Goal: Task Accomplishment & Management: Manage account settings

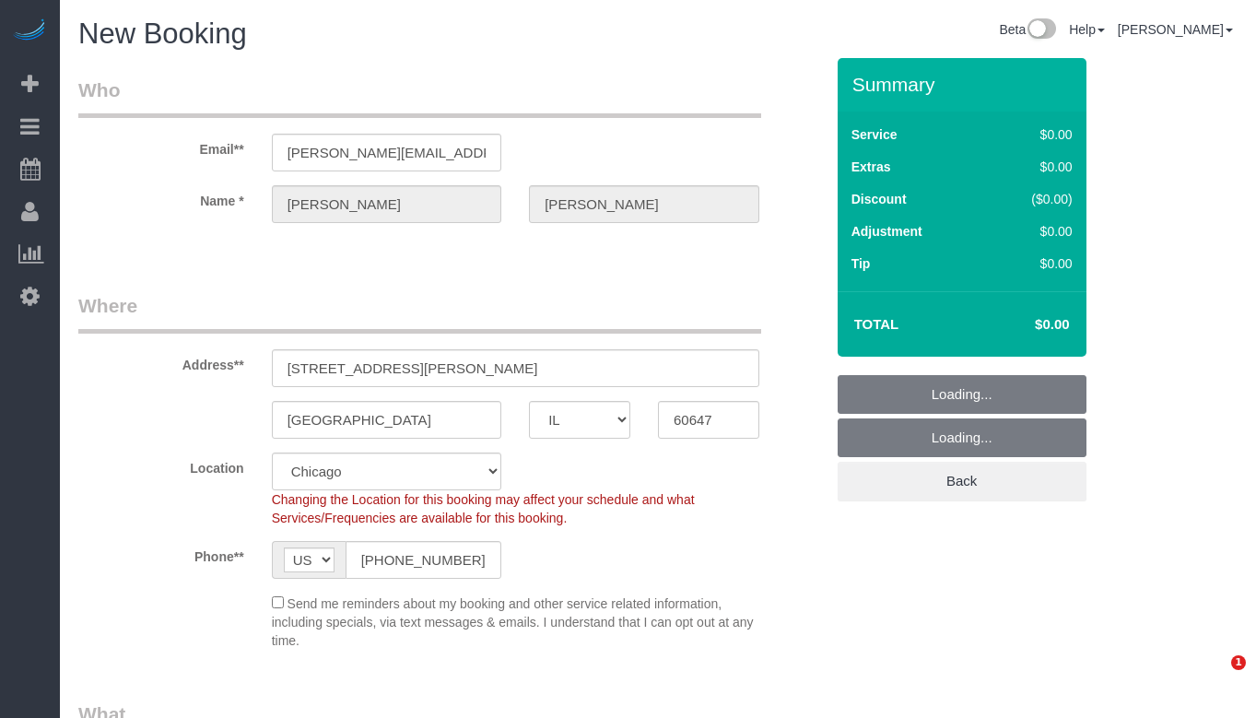
select select "IL"
select select "512"
select select "string:fspay-1d45c9ec-70fe-45d4-b813-826f3c96f2be"
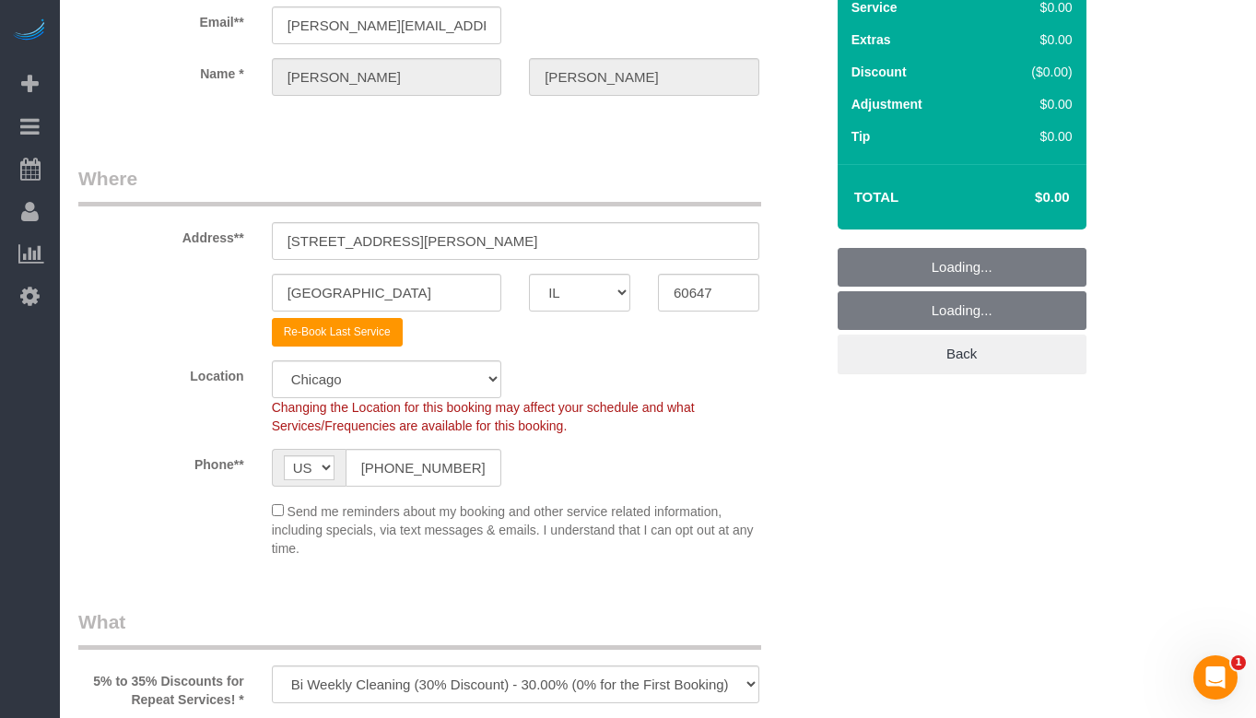
scroll to position [184, 0]
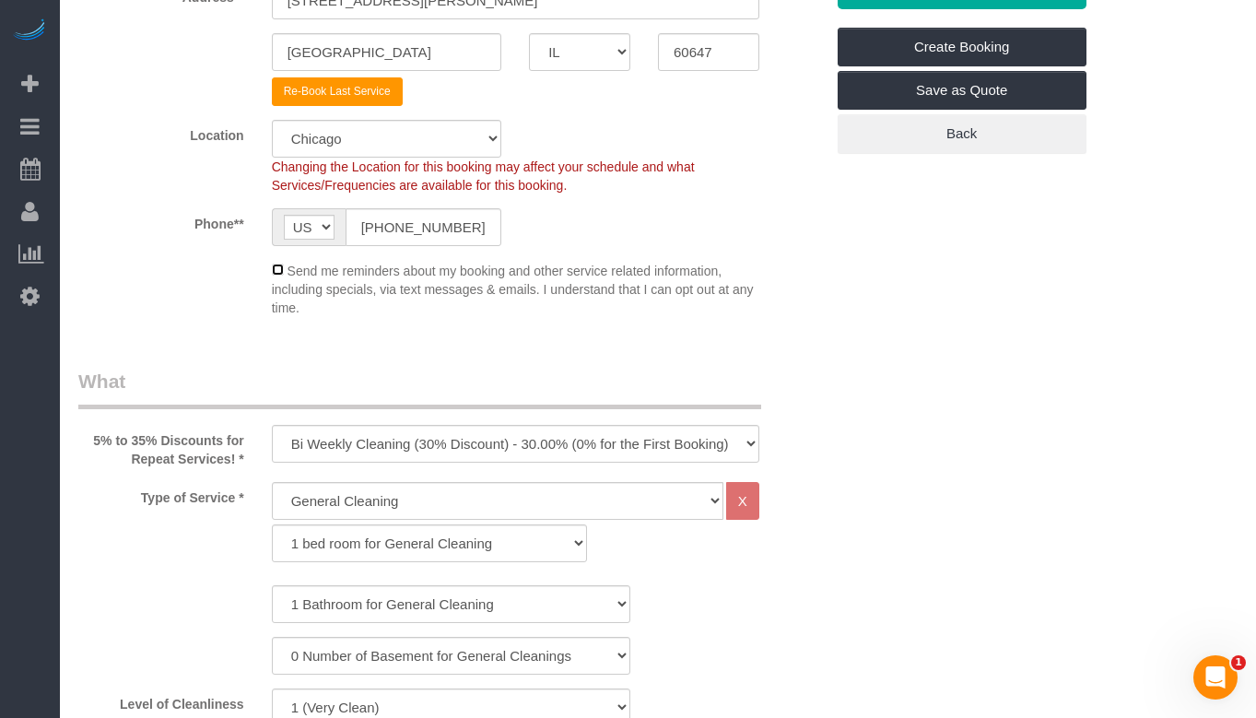
scroll to position [369, 0]
click at [664, 441] on select "One Time Cleaning Weekly Cleaning (35% Discount) - 35.00% (0% for the First Boo…" at bounding box center [516, 443] width 488 height 38
select select "object:3680"
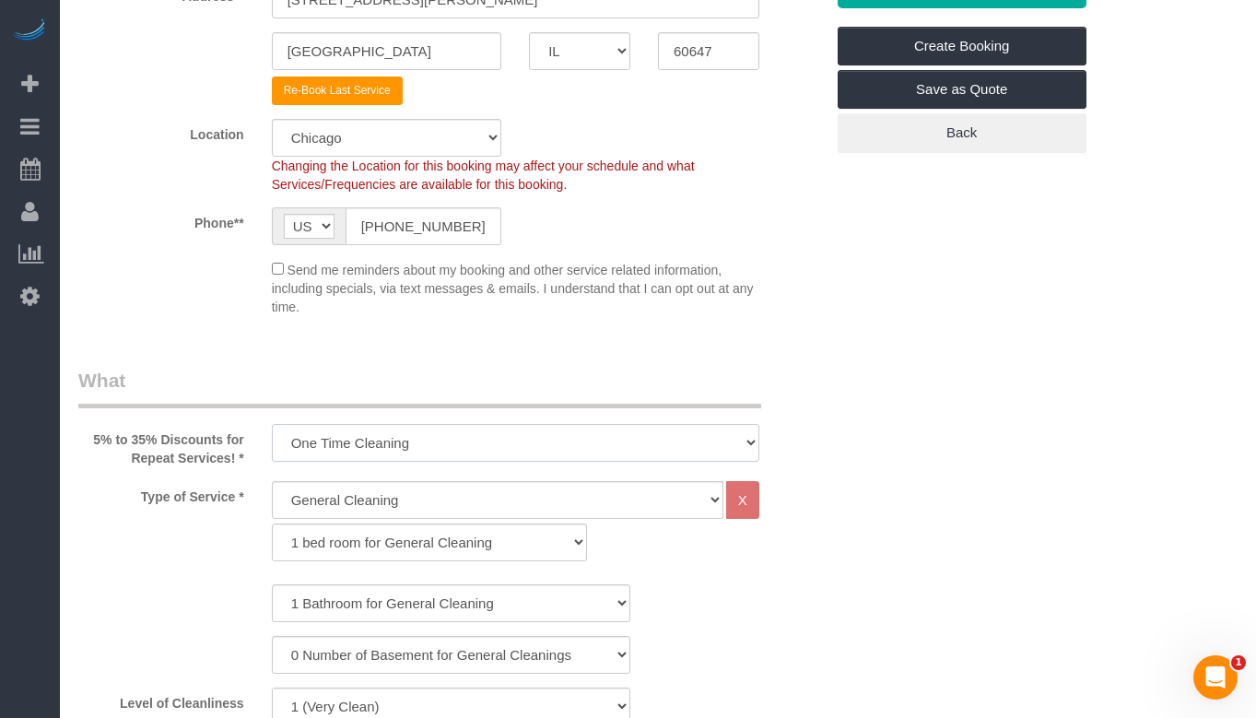
click at [272, 424] on select "One Time Cleaning Weekly Cleaning (35% Discount) - 35.00% (0% for the First Boo…" at bounding box center [516, 443] width 488 height 38
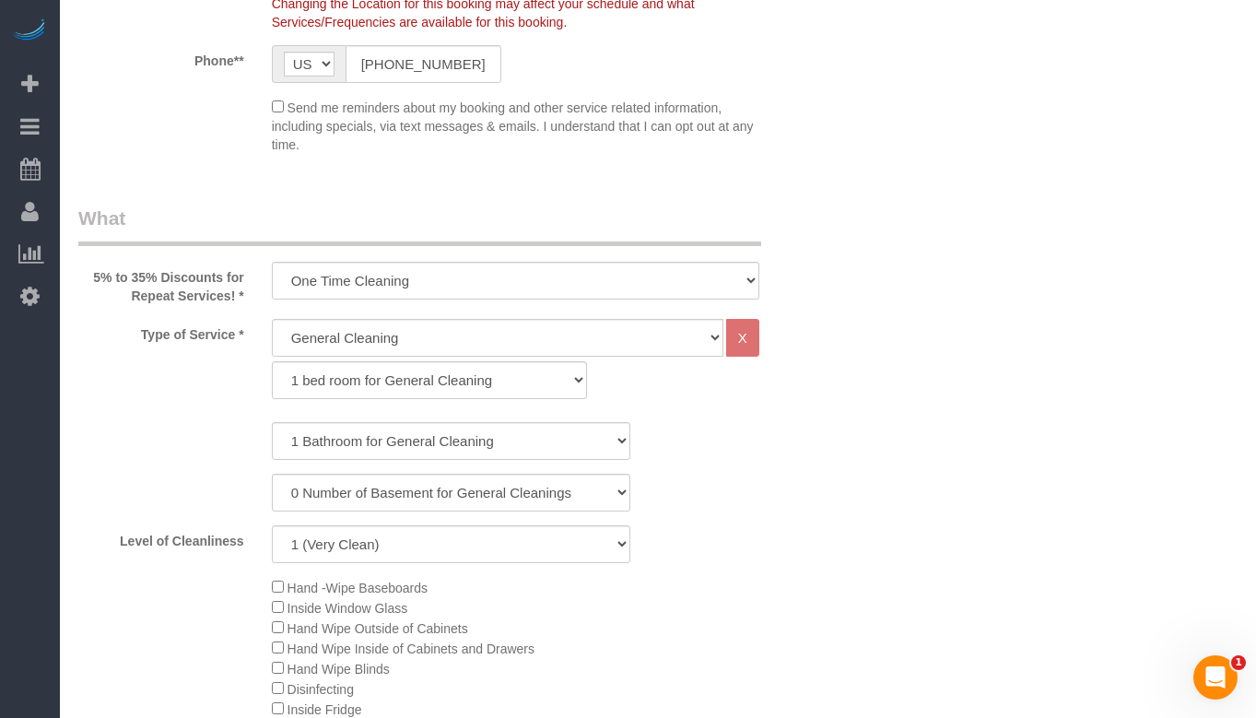
scroll to position [553, 0]
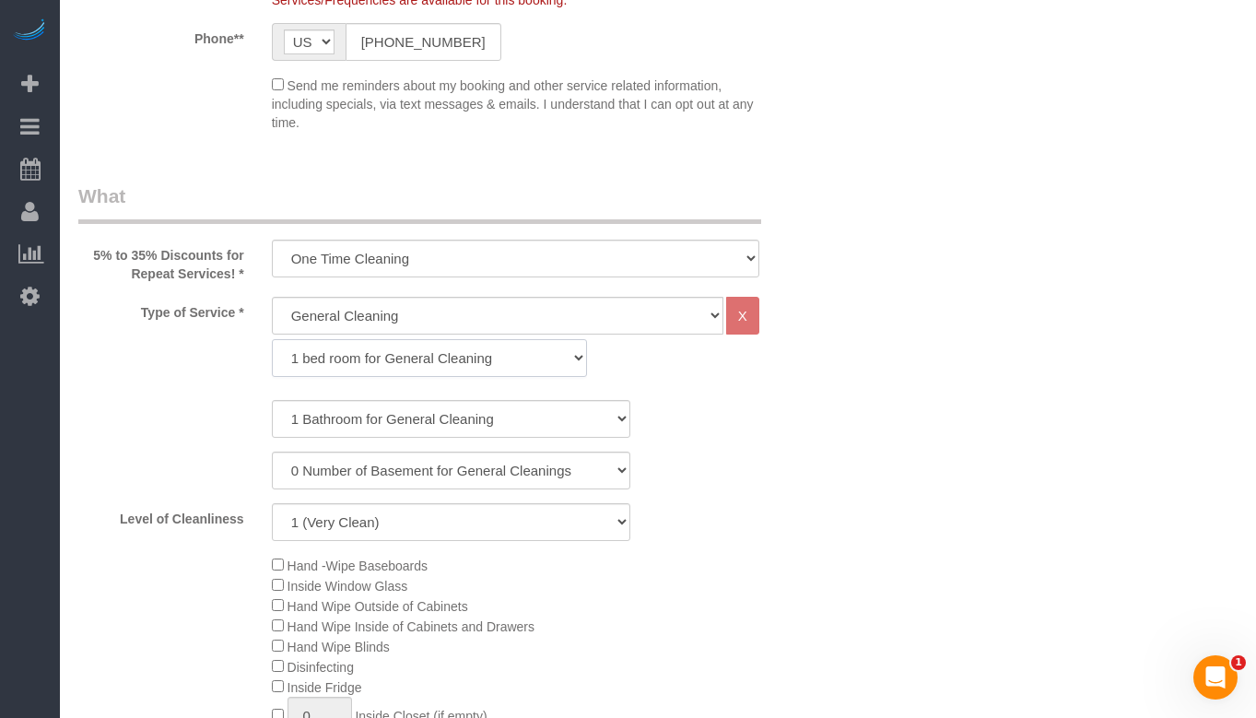
click at [440, 353] on select "1 bed room for General Cleaning 2 bed room for General Cleaning 3 bed room for …" at bounding box center [430, 358] width 316 height 38
click at [272, 339] on select "1 bed room for General Cleaning 2 bed room for General Cleaning 3 bed room for …" at bounding box center [430, 358] width 316 height 38
click at [440, 371] on select "1 bed room for General Cleaning 2 bed room for General Cleaning 3 bed room for …" at bounding box center [430, 358] width 316 height 38
select select "288"
click at [272, 339] on select "1 bed room for General Cleaning 2 bed room for General Cleaning 3 bed room for …" at bounding box center [430, 358] width 316 height 38
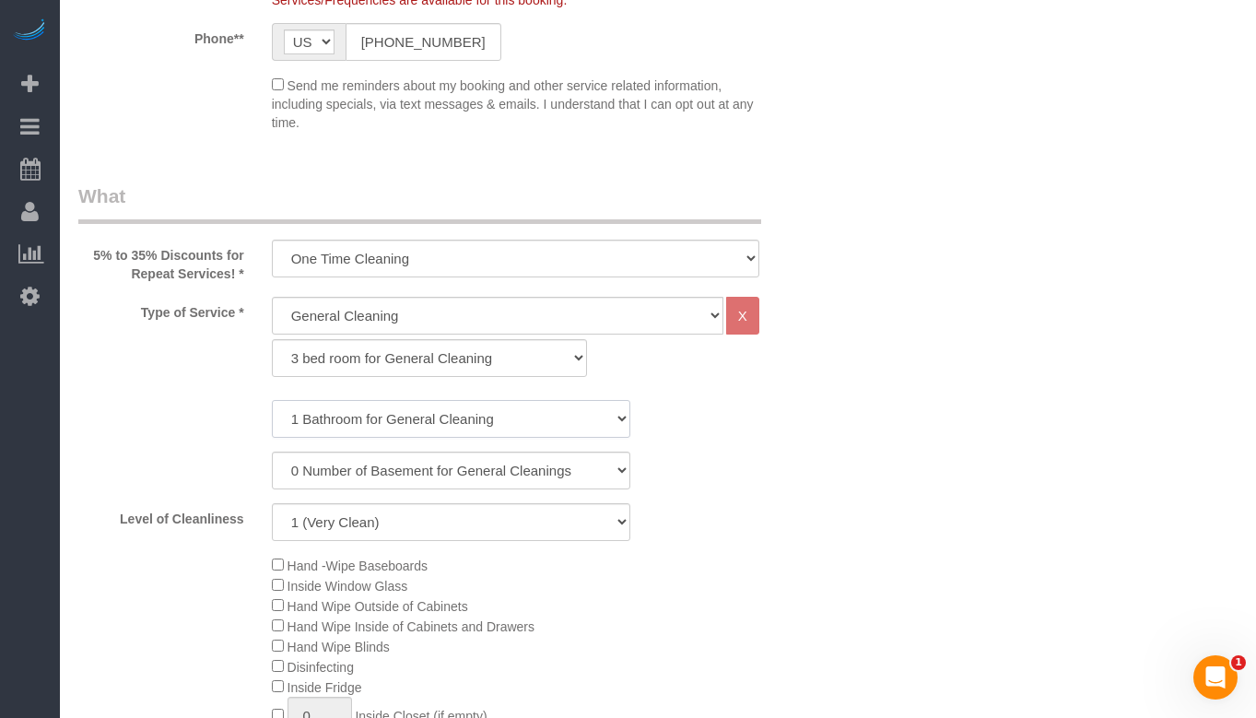
click at [445, 412] on select "1 Bathroom for General Cleaning 2 Bathroom for General Cleanings 3 Bathroom for…" at bounding box center [451, 419] width 359 height 38
select select "3"
click at [272, 400] on select "1 Bathroom for General Cleaning 2 Bathroom for General Cleanings 3 Bathroom for…" at bounding box center [451, 419] width 359 height 38
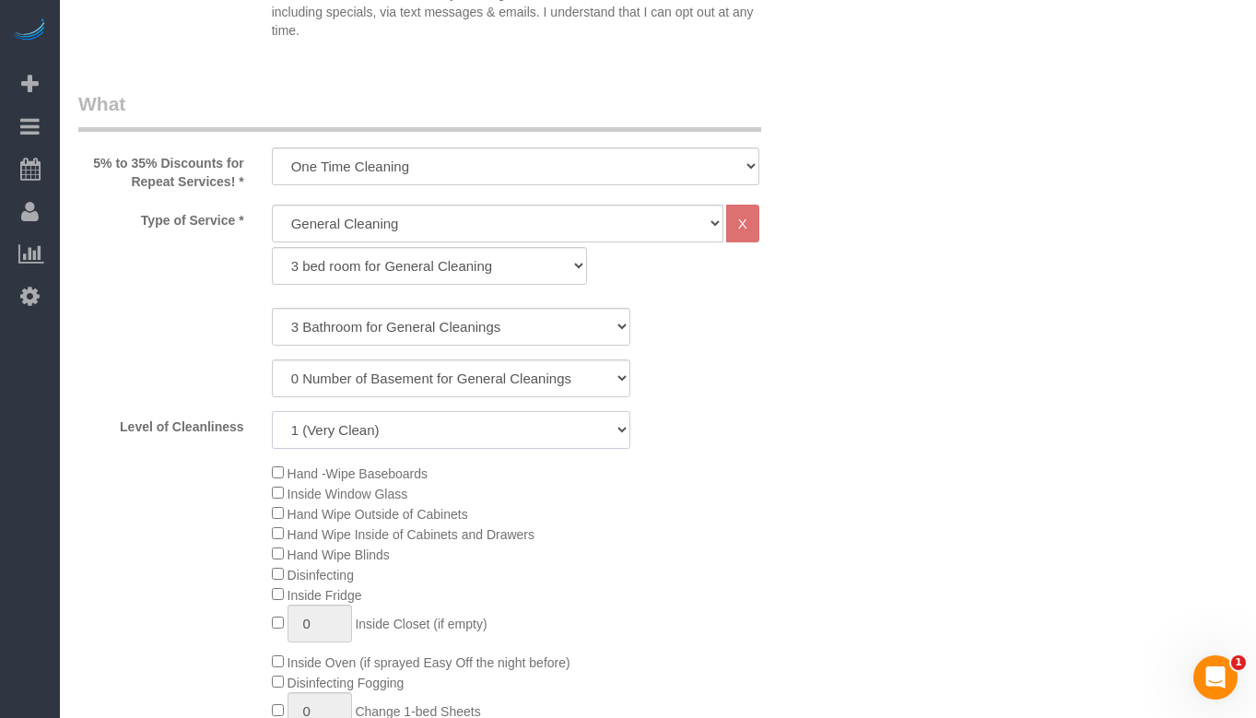
click at [534, 431] on select "1 (Very Clean) 2 3 4 5 (Average Condition) 6 7 8 9 10 (Extremely Dirty)" at bounding box center [451, 430] width 359 height 38
select select "10"
click at [272, 411] on select "1 (Very Clean) 2 3 4 5 (Average Condition) 6 7 8 9 10 (Extremely Dirty)" at bounding box center [451, 430] width 359 height 38
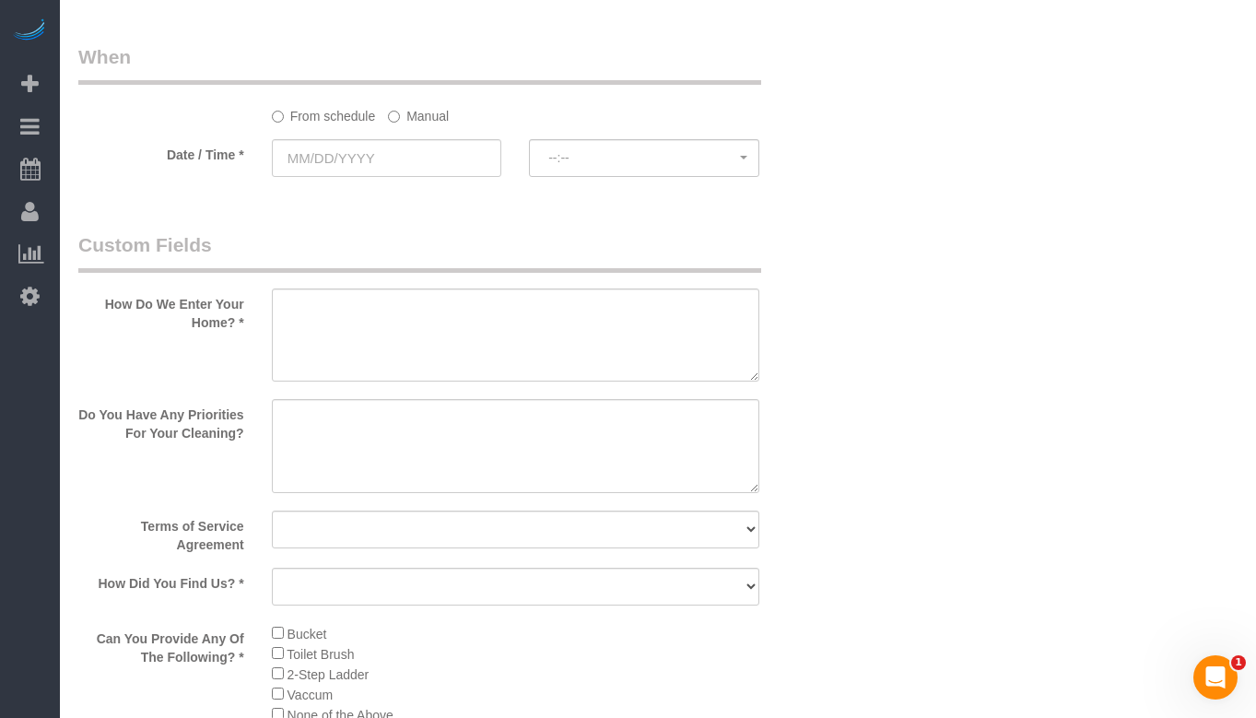
scroll to position [2120, 0]
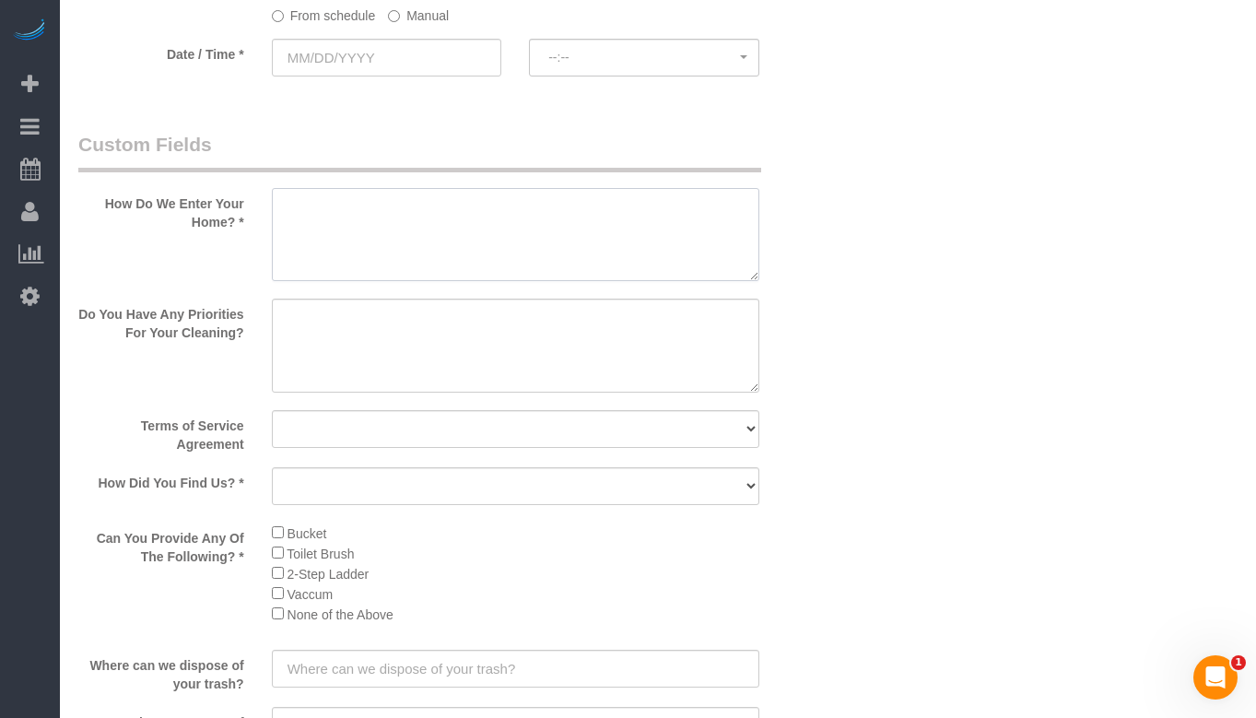
click at [511, 233] on textarea at bounding box center [516, 235] width 488 height 94
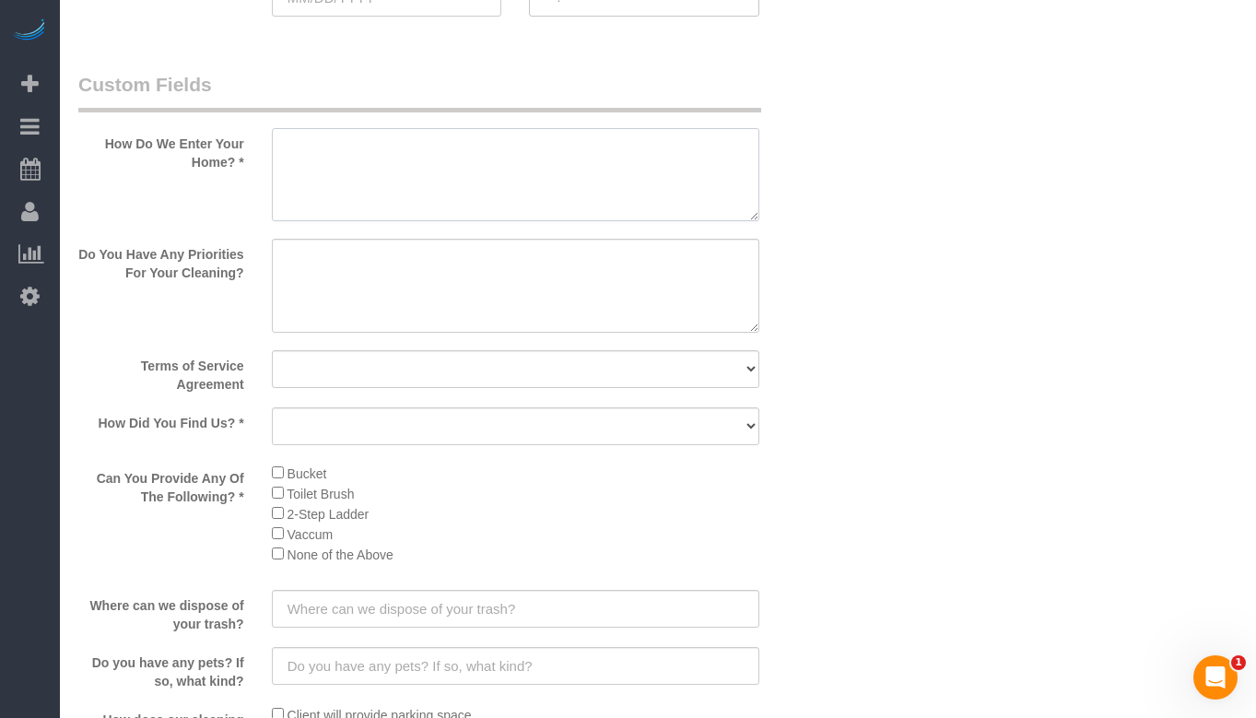
scroll to position [2212, 0]
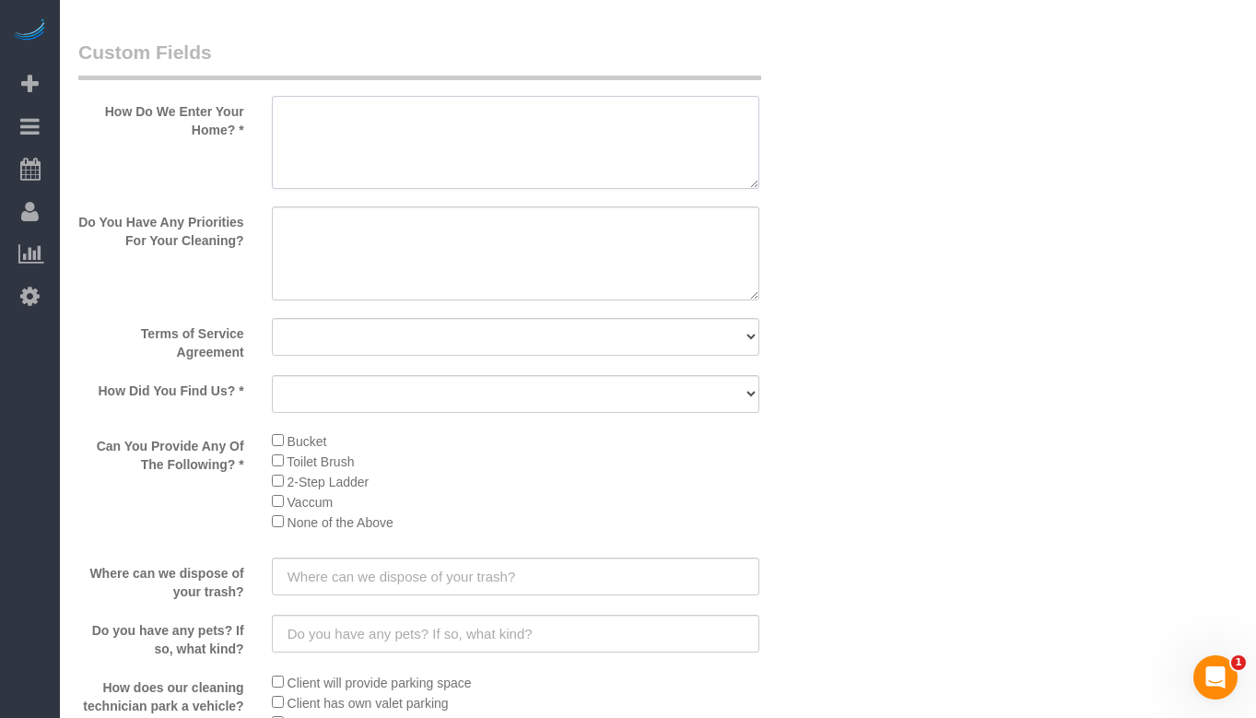
type textarea "I"
type textarea "She'll be home"
click at [585, 226] on textarea at bounding box center [516, 253] width 488 height 94
type textarea "Downstaris shower, dusting, floors"
click at [584, 345] on select "Yes, I agree to the Terms of Service and Privacy Policy. No. I disagree with th…" at bounding box center [516, 337] width 488 height 38
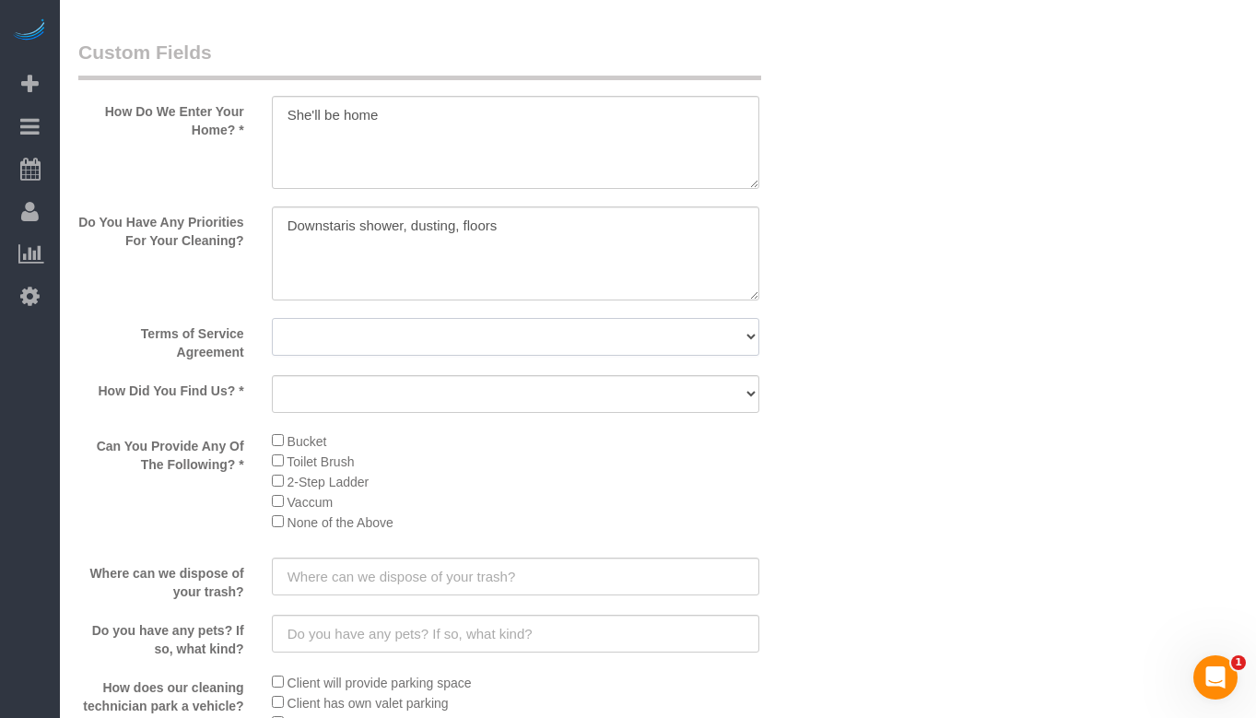
select select "number:1"
click at [272, 318] on select "Yes, I agree to the Terms of Service and Privacy Policy. No. I disagree with th…" at bounding box center [516, 337] width 488 height 38
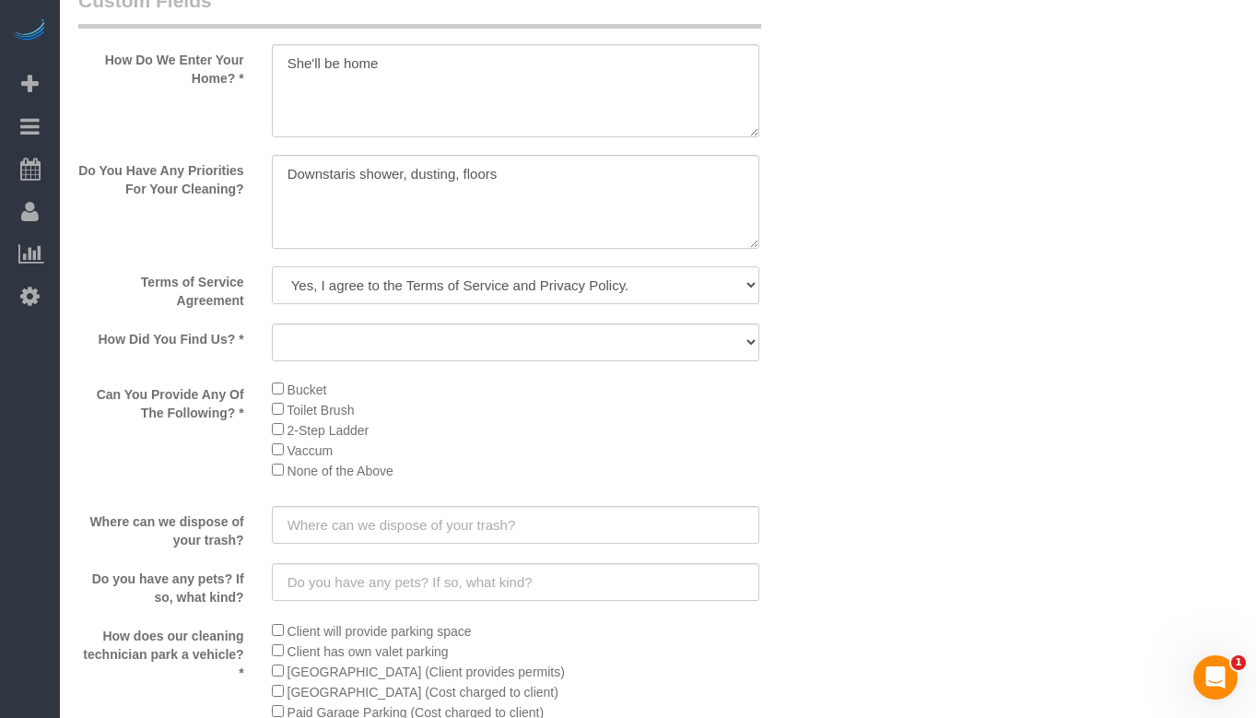
scroll to position [2304, 0]
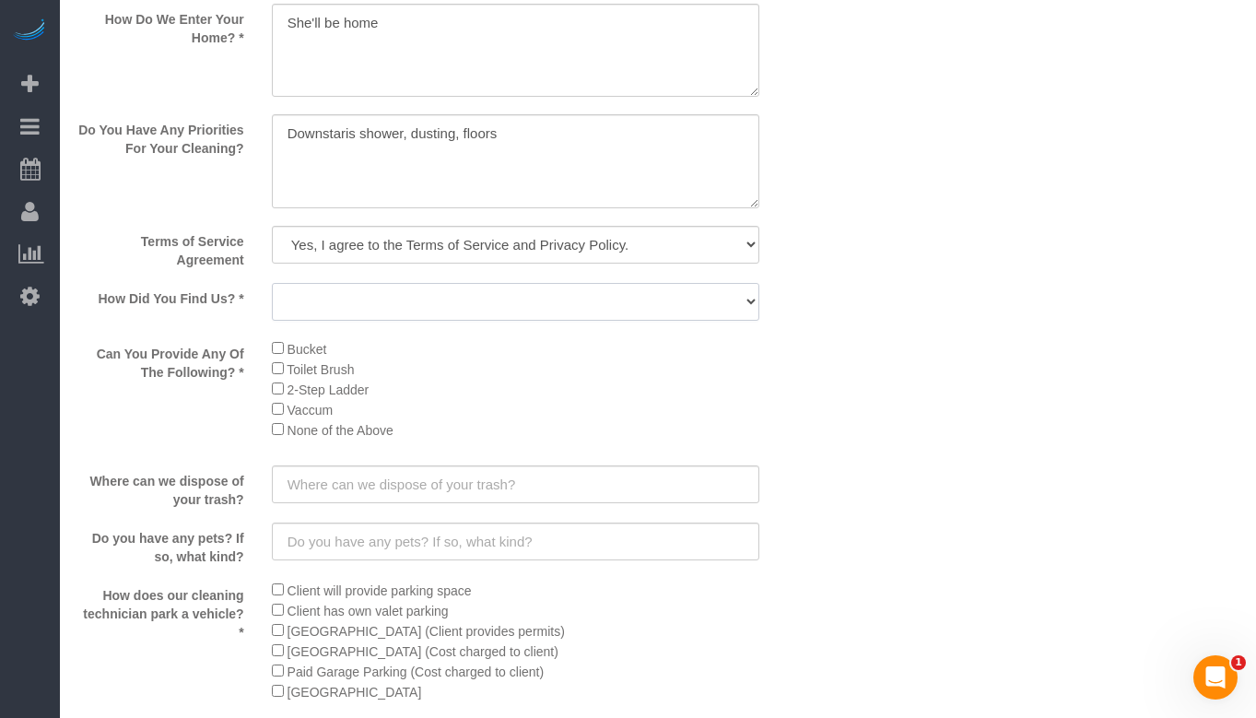
click at [706, 305] on select "Yelp Google Facebook Pinterest Alternative Social Media SMS Message Email Best …" at bounding box center [516, 302] width 488 height 38
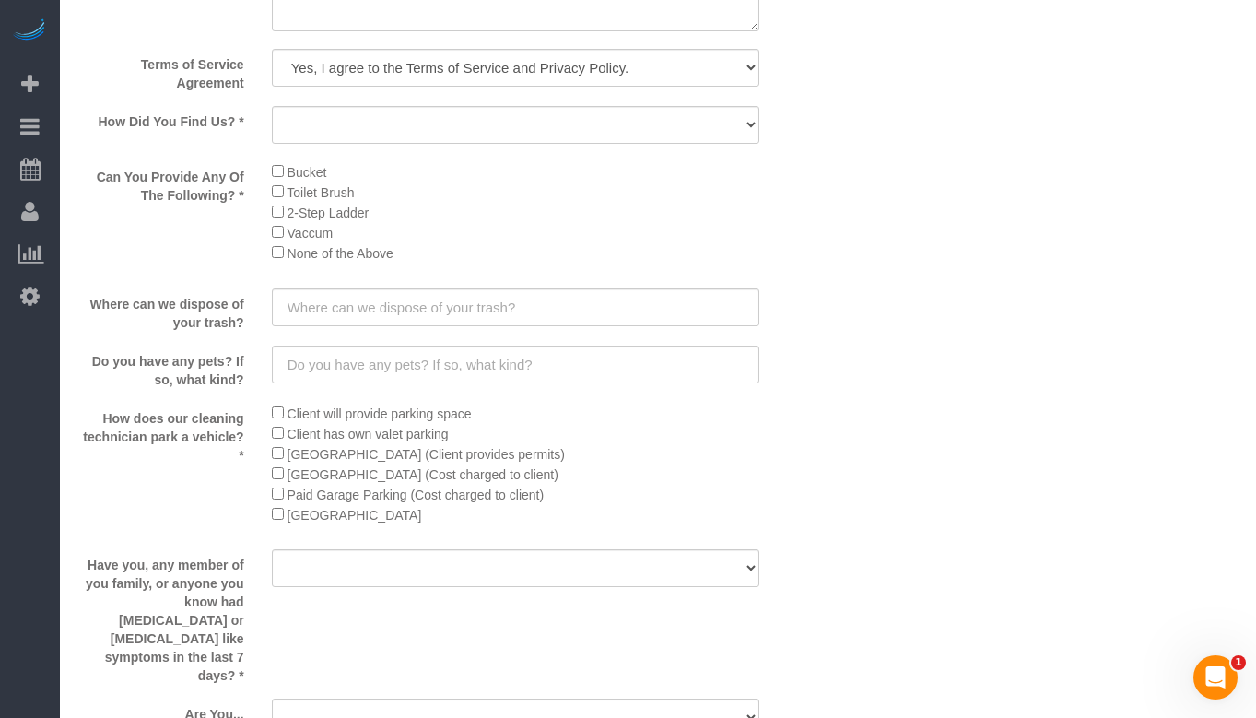
scroll to position [2488, 0]
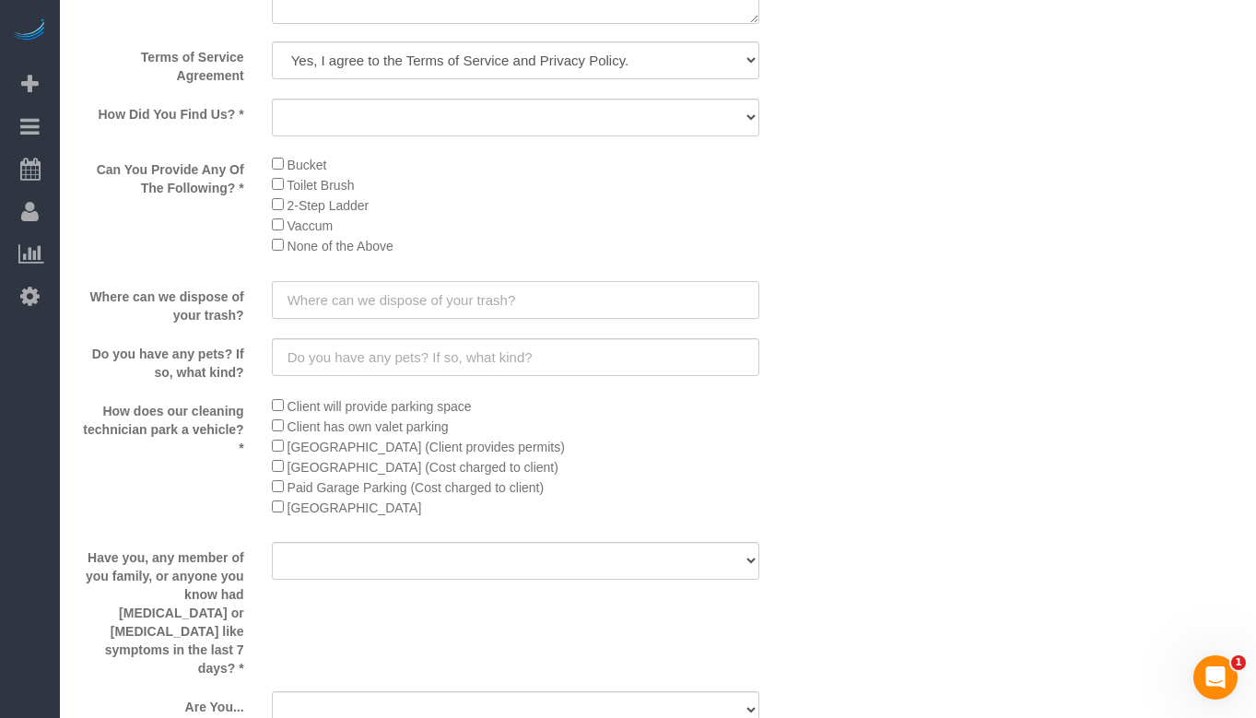
click at [606, 297] on input "text" at bounding box center [516, 300] width 488 height 38
type input "In the alley"
click at [563, 360] on input "text" at bounding box center [516, 357] width 488 height 38
type input "No pets"
click at [806, 401] on div "How does our cleaning technician park a vehicle? * Client will provide parking …" at bounding box center [451, 462] width 773 height 134
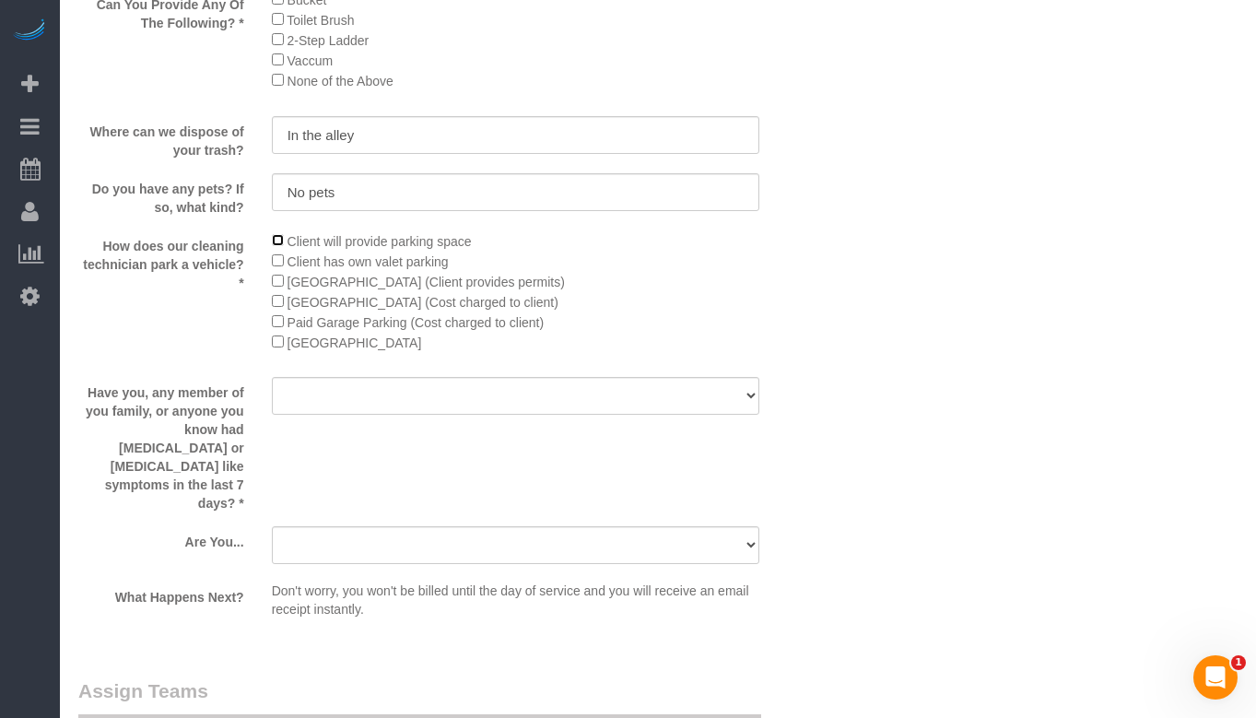
scroll to position [2673, 0]
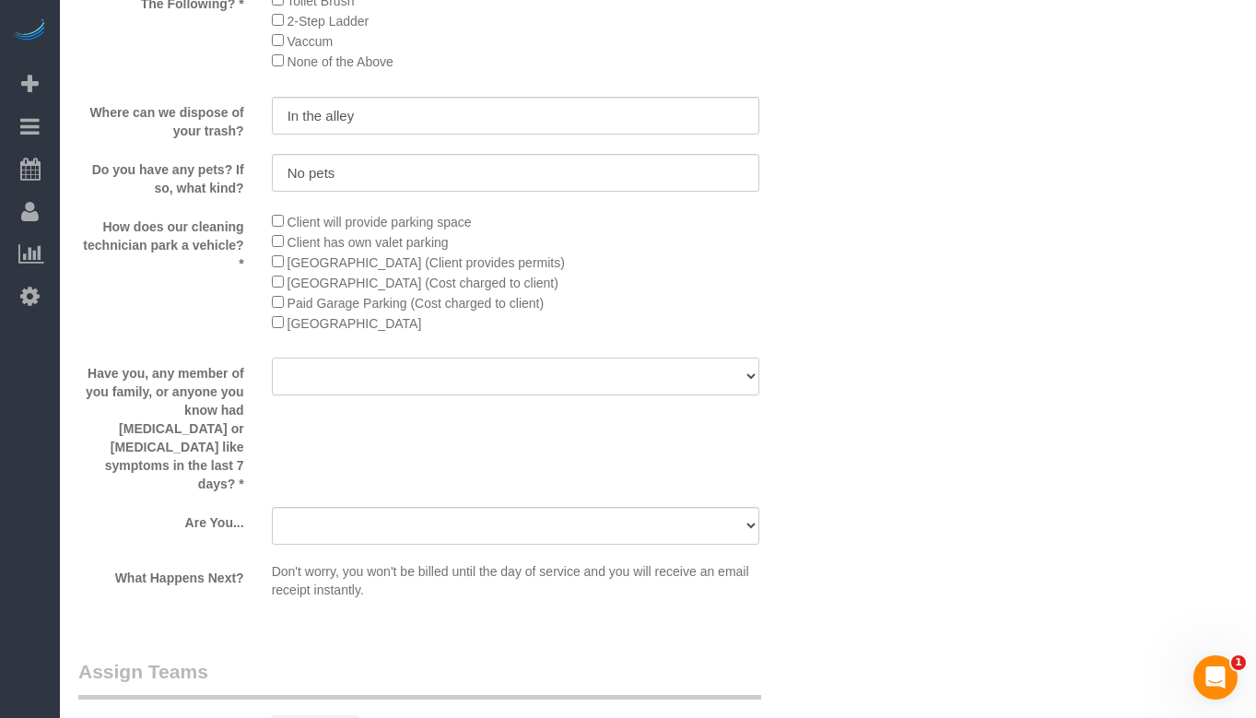
click at [498, 374] on select "Yes No" at bounding box center [516, 377] width 488 height 38
select select "number:139"
click at [272, 358] on select "Yes No" at bounding box center [516, 377] width 488 height 38
click at [424, 507] on select "A parent with kids living at home. A parent with kids out of home. A person loo…" at bounding box center [516, 526] width 488 height 38
select select "number:104"
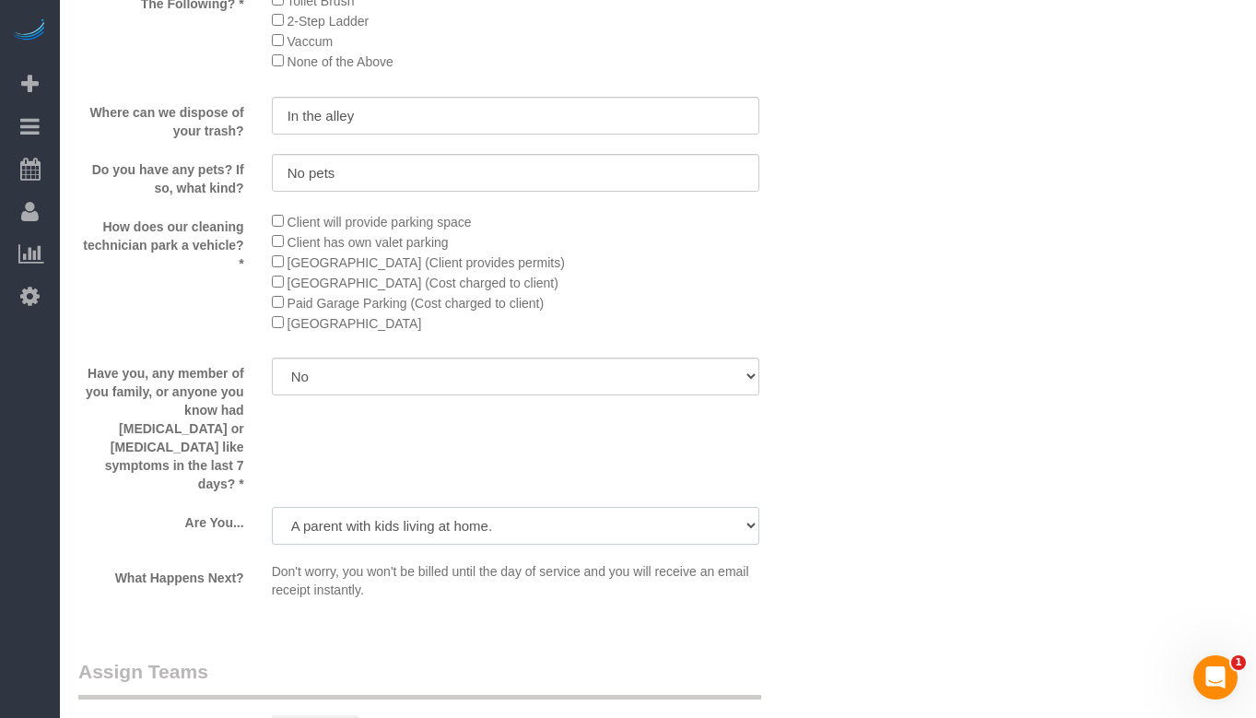
click at [272, 507] on select "A parent with kids living at home. A parent with kids out of home. A person loo…" at bounding box center [516, 526] width 488 height 38
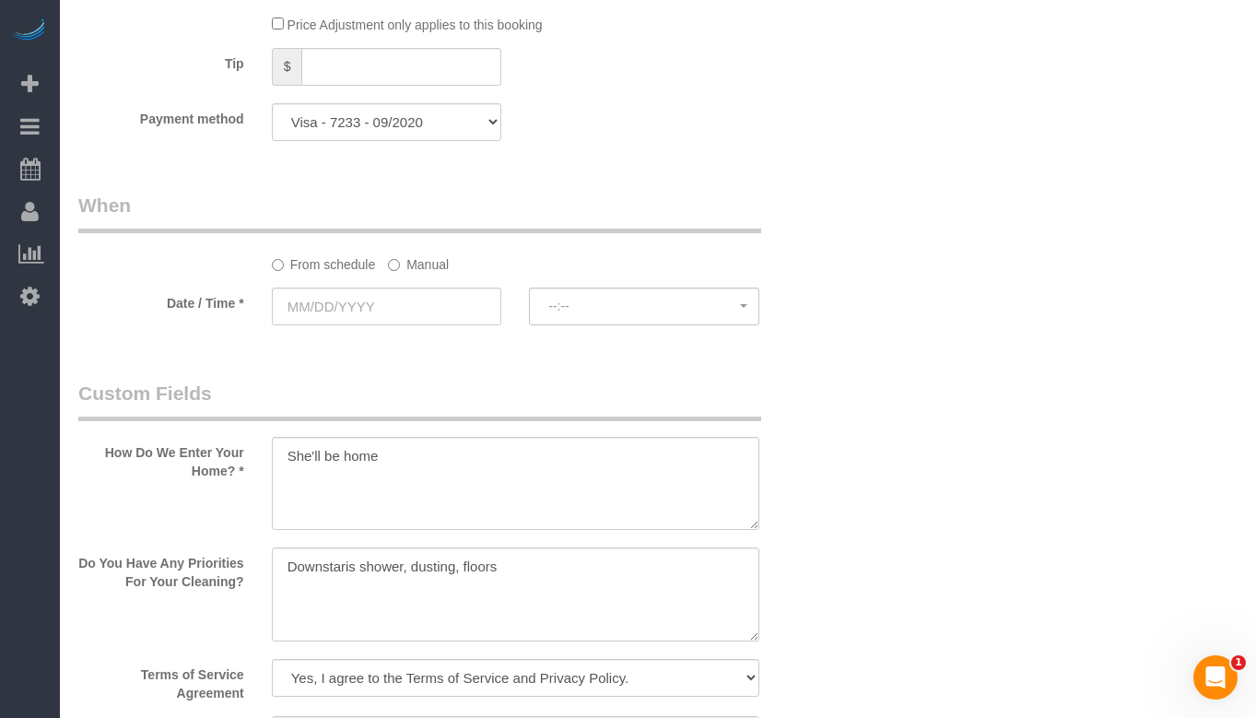
scroll to position [1893, 0]
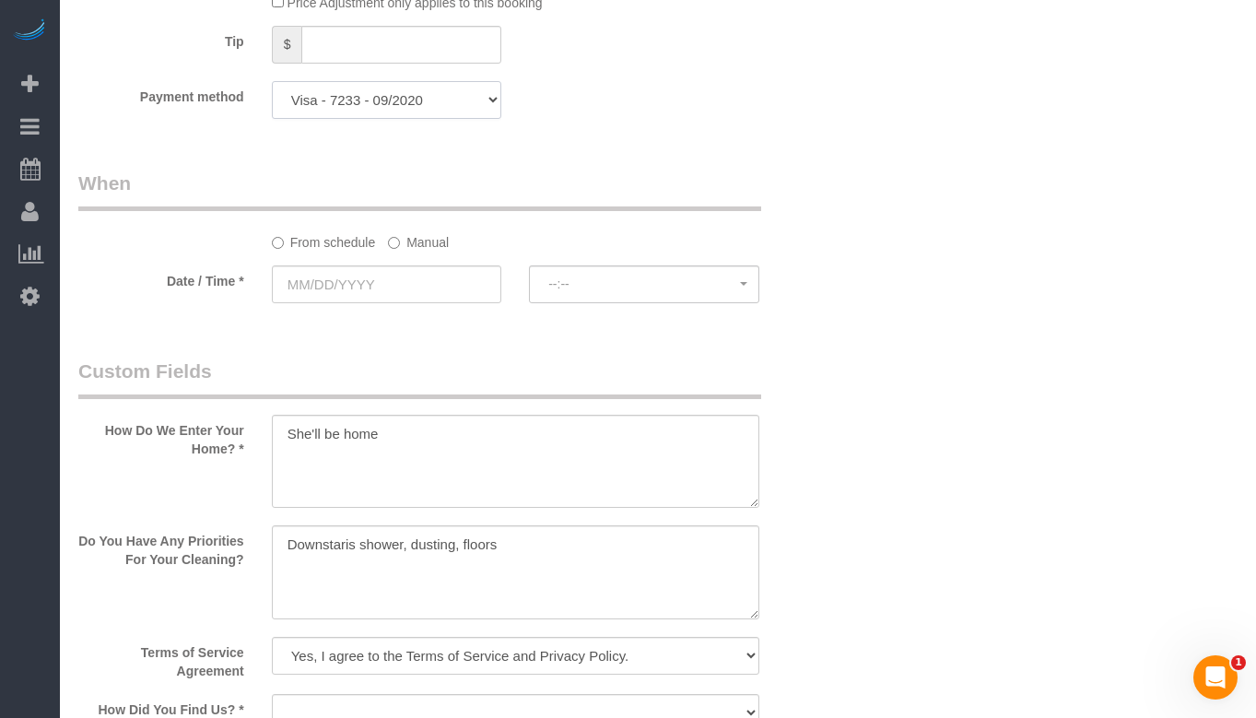
click at [412, 109] on select "Visa - 3177 - 04/2018 Visa - 7233 - 09/2020 Add Credit Card ─────────────── Cas…" at bounding box center [387, 100] width 230 height 38
select select "string:fspay"
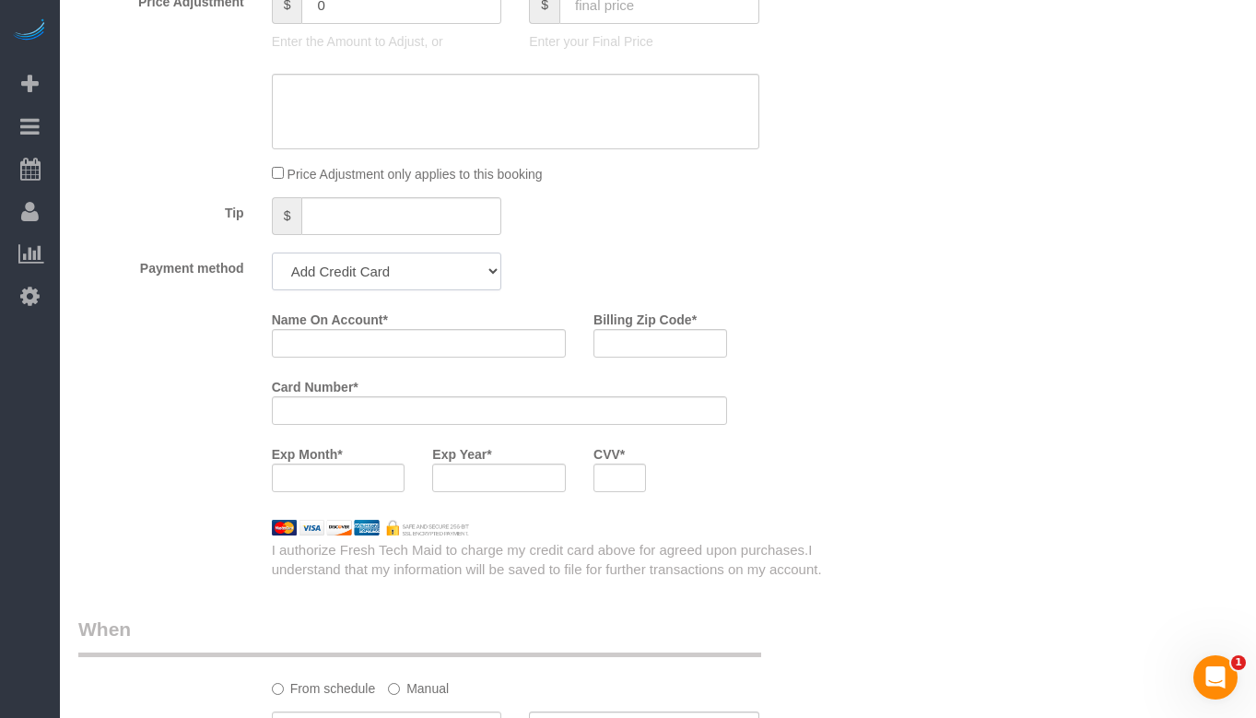
scroll to position [1707, 0]
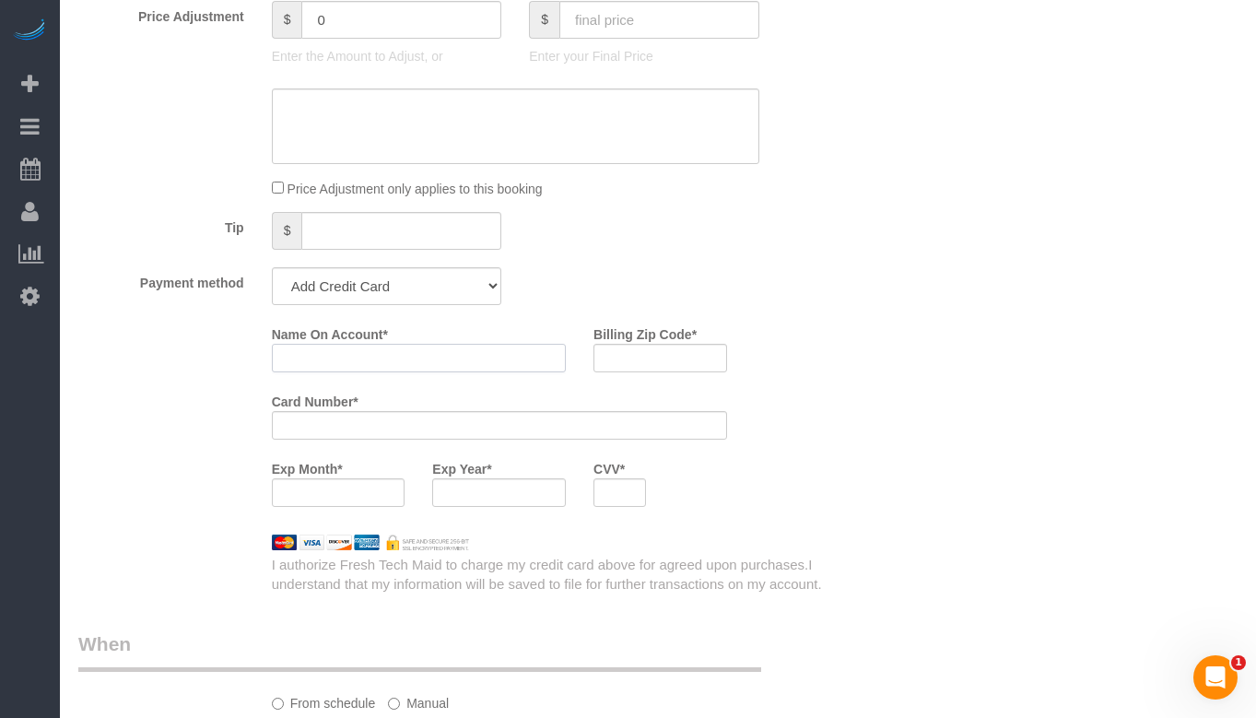
click at [390, 365] on input "Name On Account *" at bounding box center [419, 358] width 294 height 29
type input "4388576044734245"
click at [690, 358] on input "Billing Zip Code *" at bounding box center [661, 358] width 134 height 29
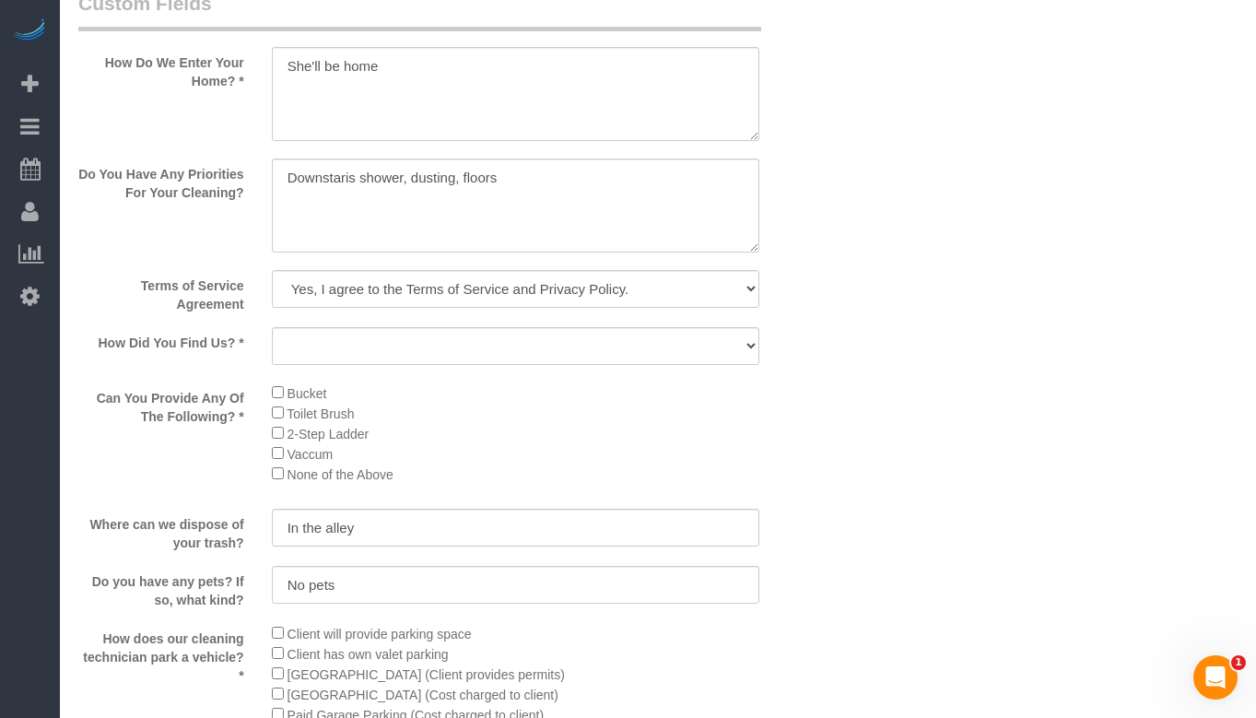
scroll to position [2536, 0]
click at [575, 396] on li "Bucket" at bounding box center [516, 392] width 488 height 20
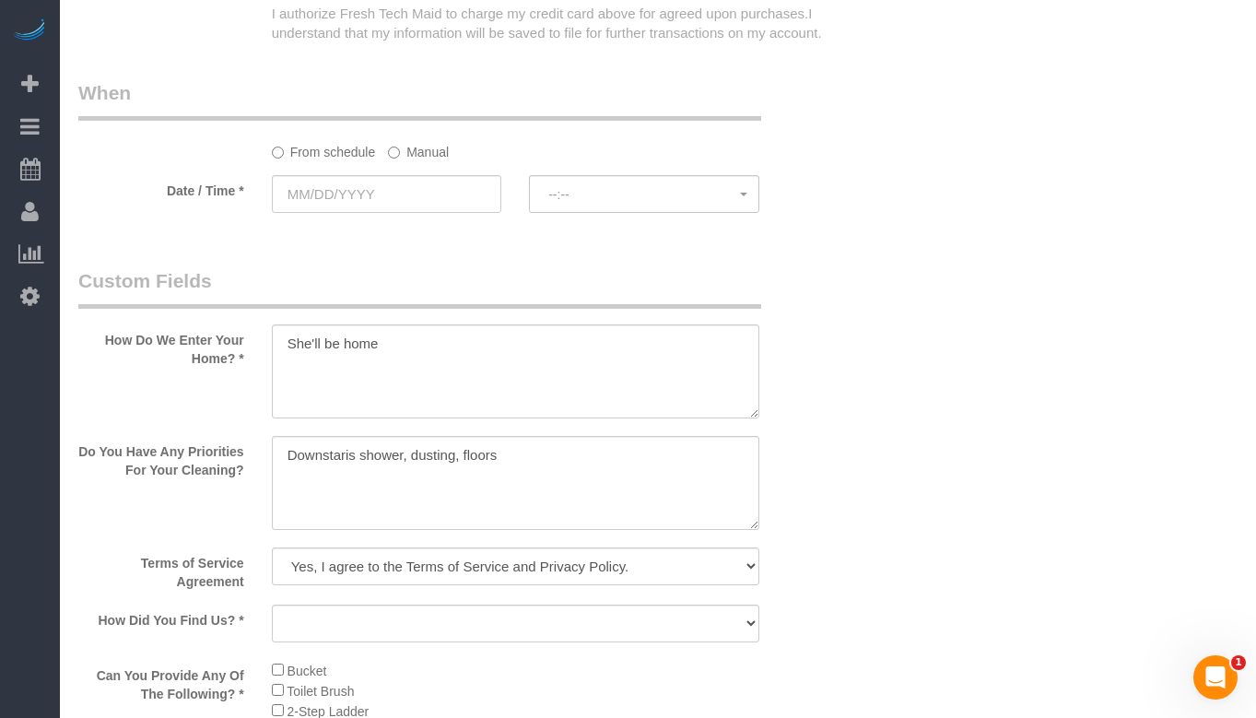
scroll to position [2260, 0]
type textarea "Downstairs shower, dusting, floors"
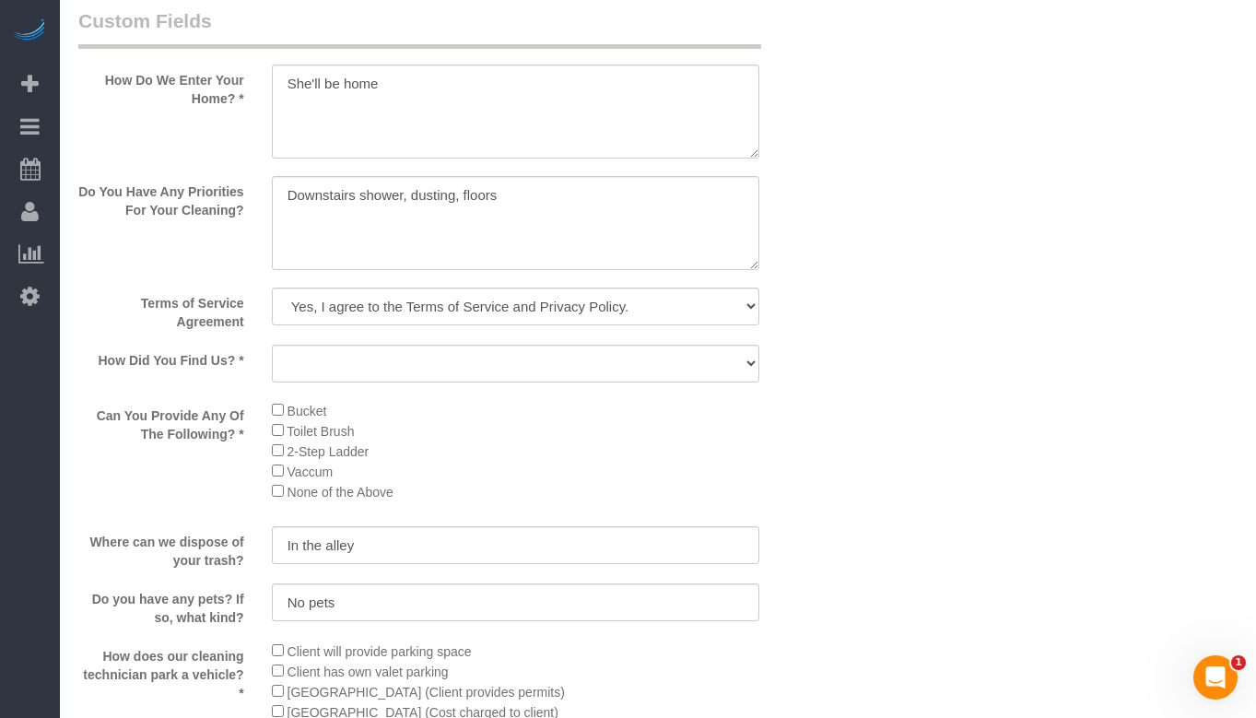
scroll to position [2536, 0]
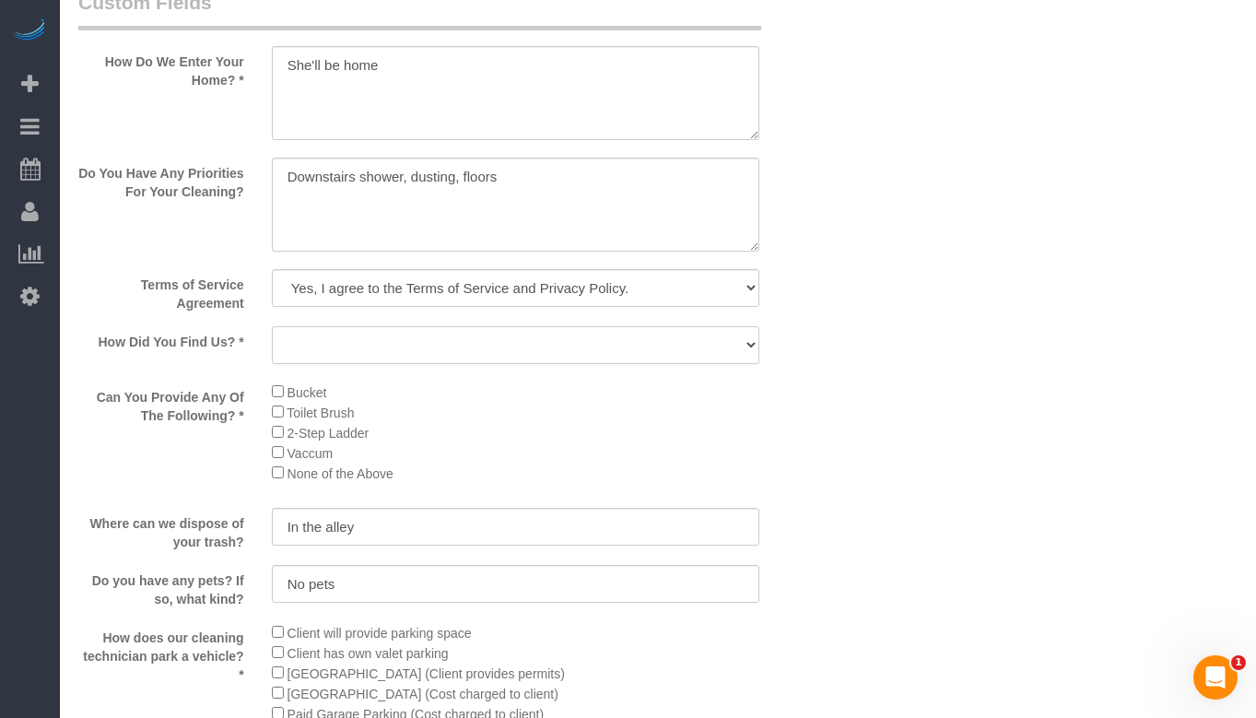
click at [647, 347] on select "Yelp Google Facebook Pinterest Alternative Social Media SMS Message Email Best …" at bounding box center [516, 345] width 488 height 38
select select "number:66"
click at [272, 326] on select "Yelp Google Facebook Pinterest Alternative Social Media SMS Message Email Best …" at bounding box center [516, 345] width 488 height 38
click at [806, 425] on div "Can You Provide Any Of The Following? * Bucket Toilet Brush 2-Step Ladder Vaccu…" at bounding box center [451, 438] width 773 height 113
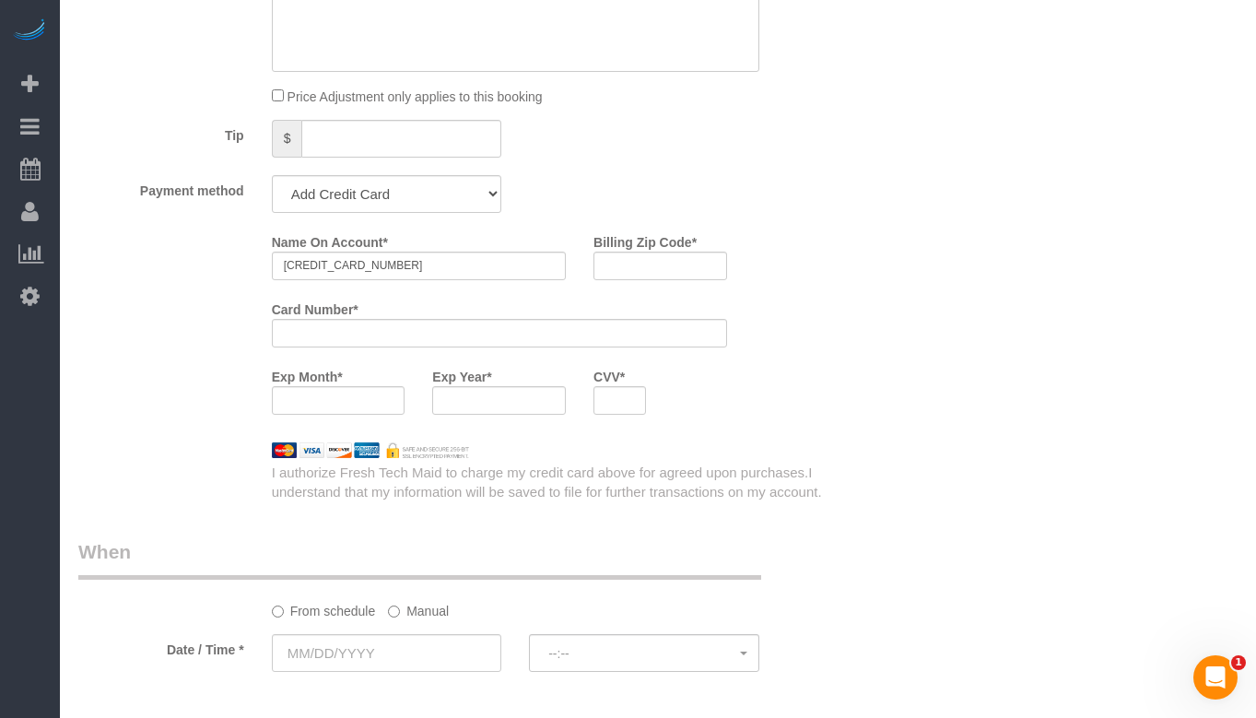
scroll to position [1891, 0]
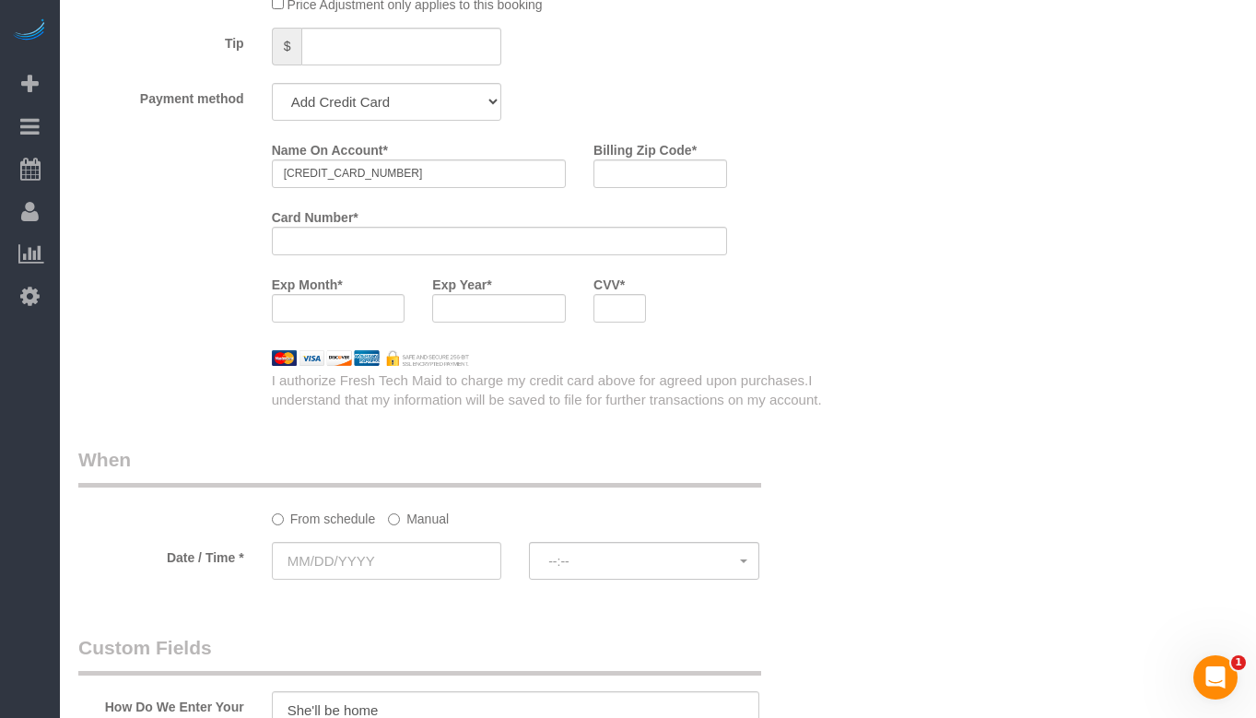
click at [451, 514] on div "From schedule Manual" at bounding box center [515, 515] width 515 height 25
click at [437, 507] on label "Manual" at bounding box center [418, 515] width 61 height 25
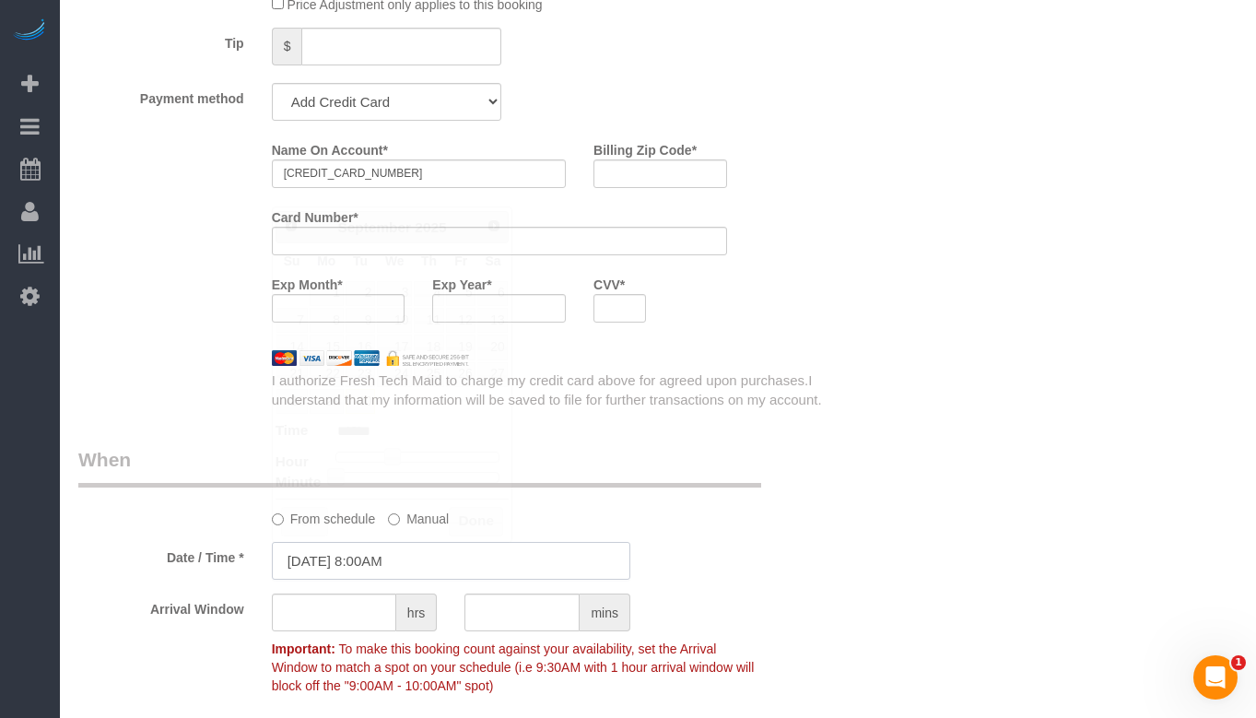
click at [396, 558] on input "09/30/2025 8:00AM" at bounding box center [451, 561] width 359 height 38
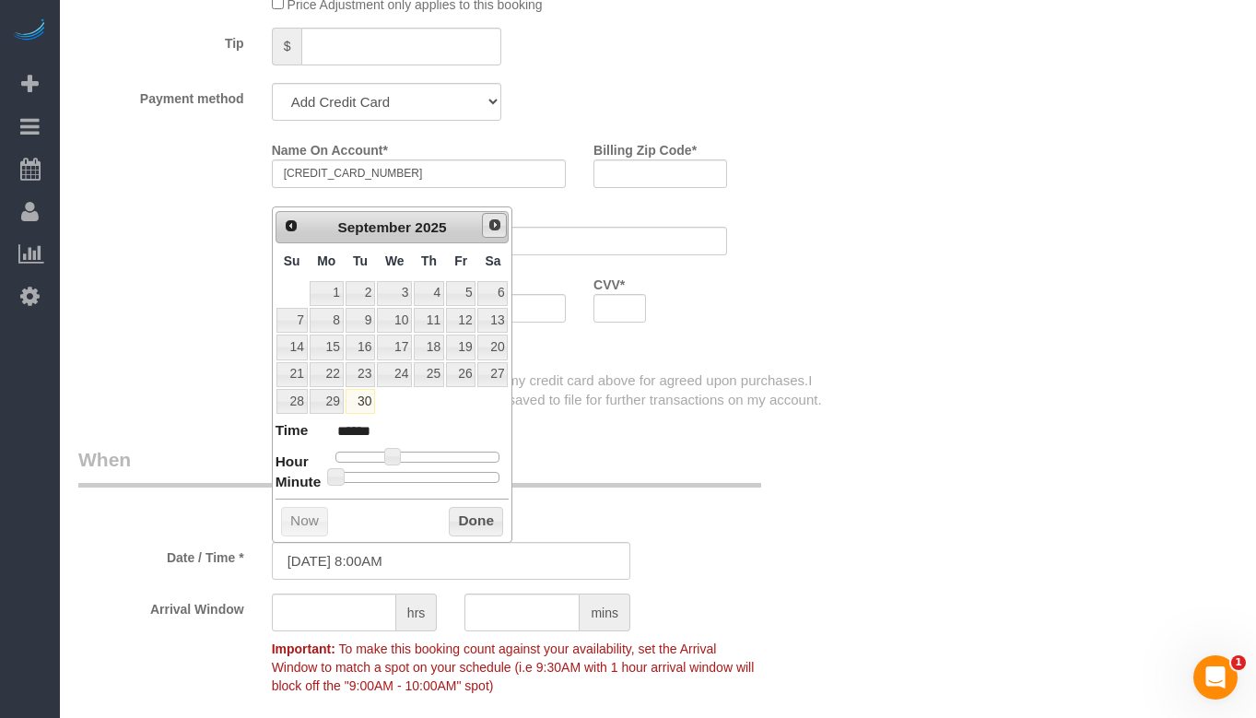
click at [493, 228] on span "Next" at bounding box center [495, 225] width 15 height 15
click at [468, 295] on link "3" at bounding box center [460, 293] width 29 height 25
type input "10/03/2025 9:00AM"
type input "******"
click at [395, 465] on dl "Time ****** Hour Minute Second Millisecond Microsecond Time Zone ***** ***** **…" at bounding box center [393, 452] width 234 height 64
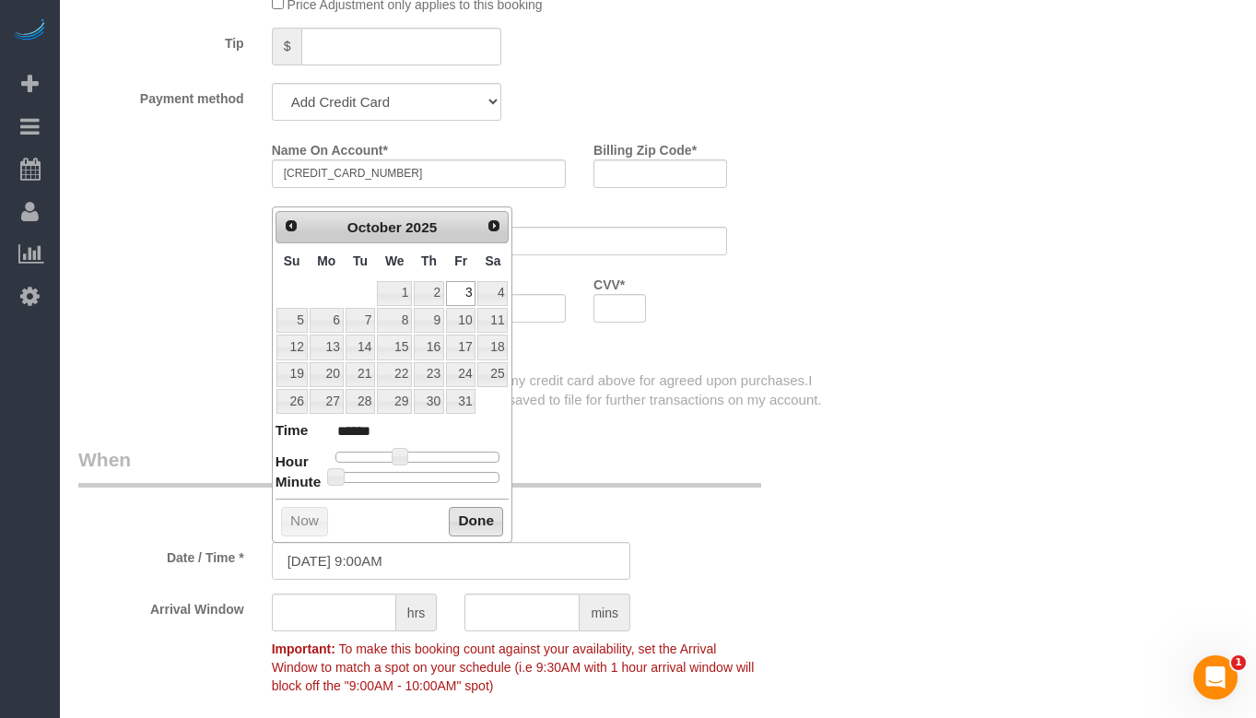
click at [453, 521] on button "Done" at bounding box center [476, 521] width 54 height 29
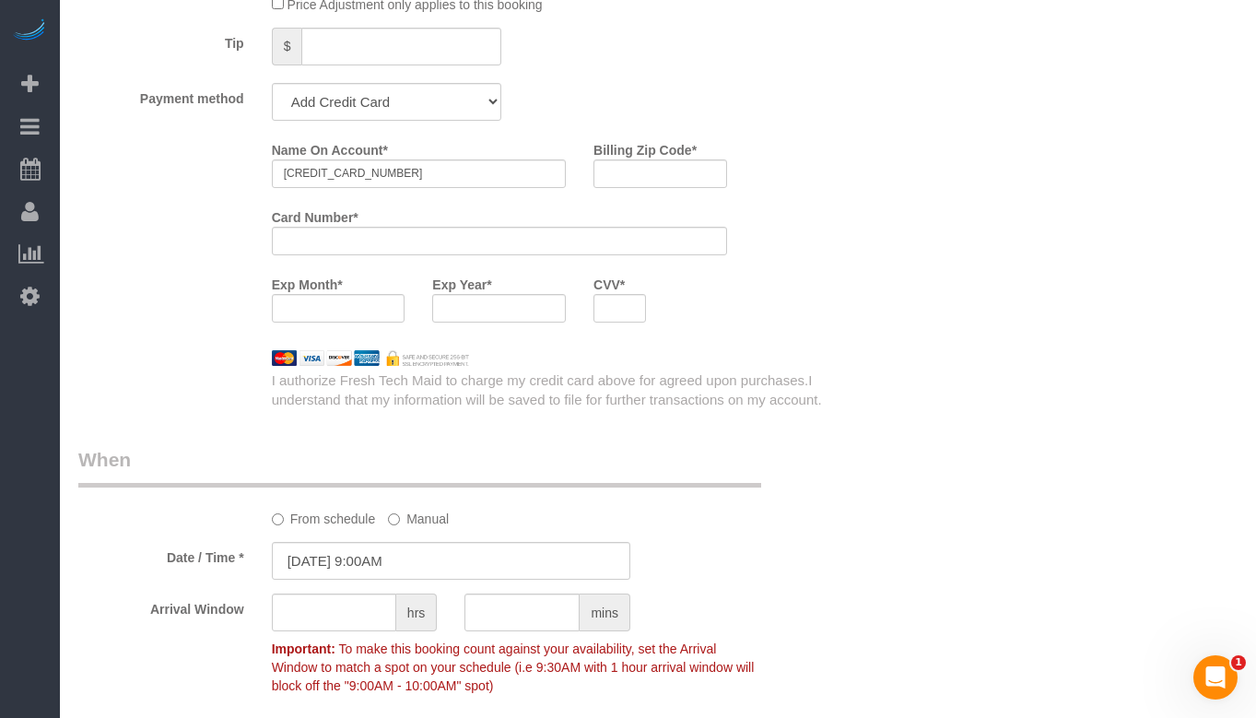
click at [850, 490] on div "Who Email** joanna.buscemi@gmail.com Name * Joanna Buscemi Where Address** 2322…" at bounding box center [657, 295] width 1159 height 4257
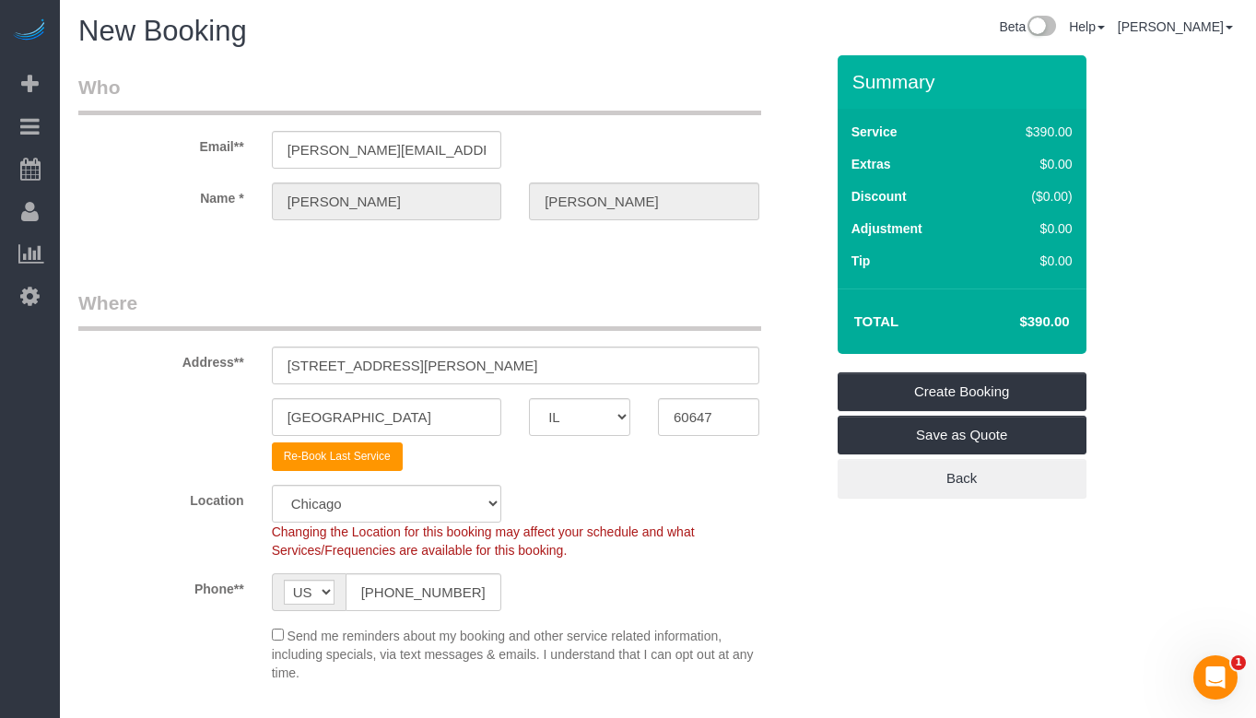
scroll to position [0, 0]
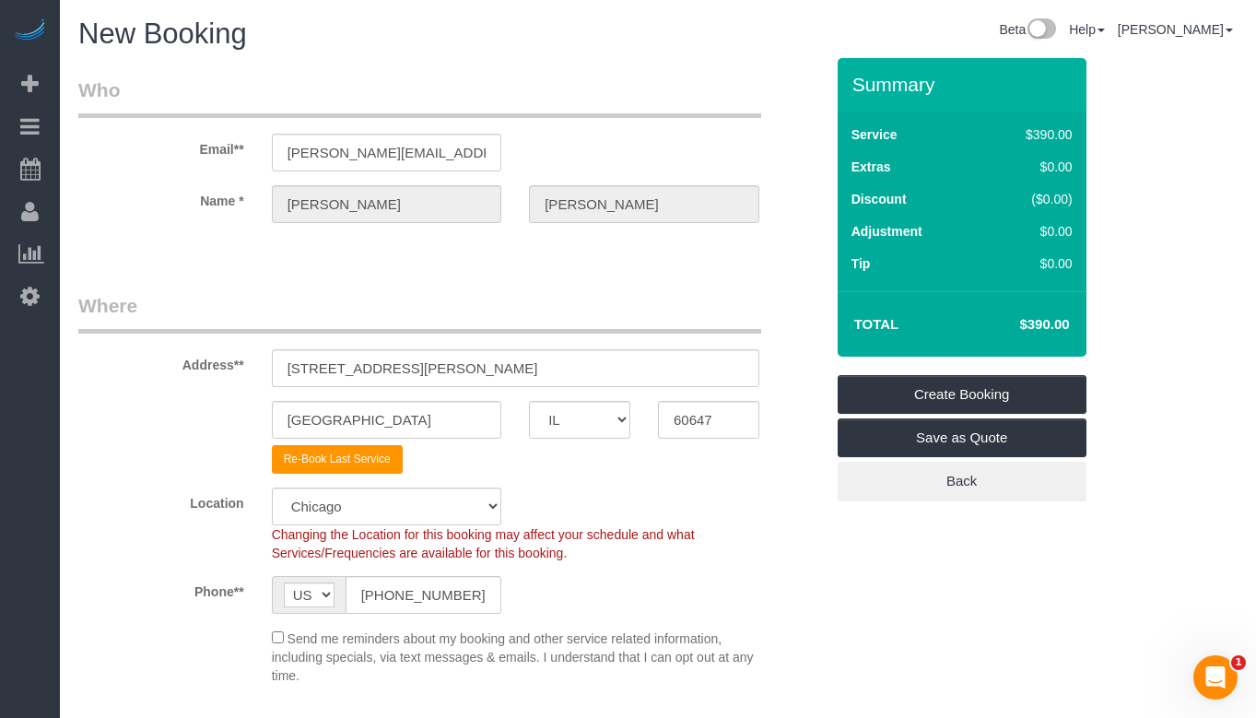
click at [606, 313] on legend "Where" at bounding box center [419, 312] width 683 height 41
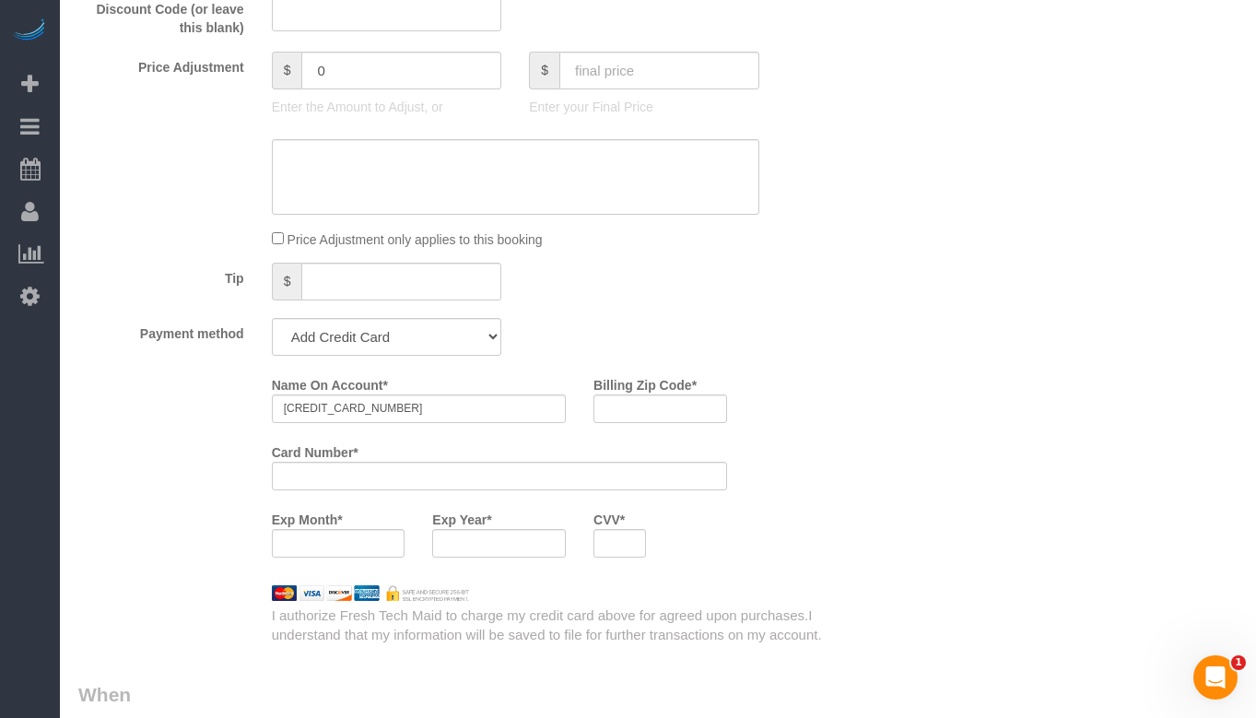
scroll to position [1659, 0]
click at [400, 412] on input "4388576044734245" at bounding box center [419, 406] width 294 height 29
paste input "Joanna Buscemi"
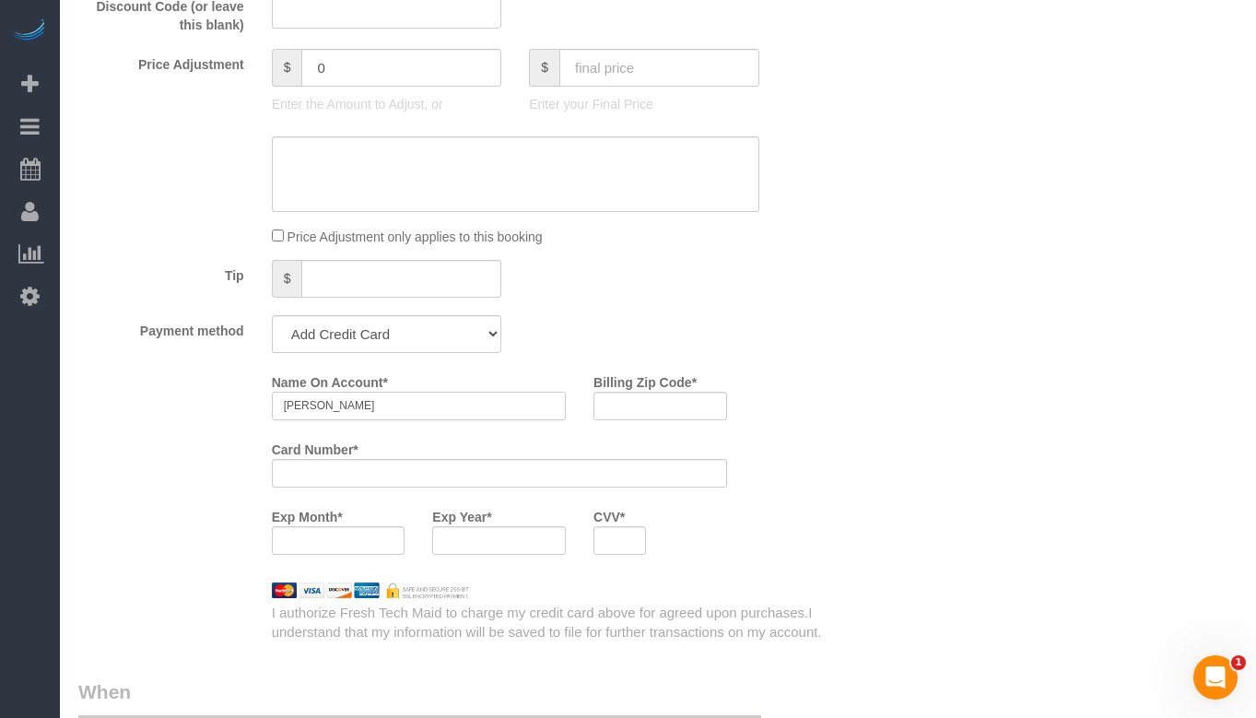
type input "Joanna Buscemi"
click at [1056, 359] on div "Who Email** joanna.buscemi@gmail.com Name * Joanna Buscemi Where Address** 2322…" at bounding box center [657, 527] width 1159 height 4257
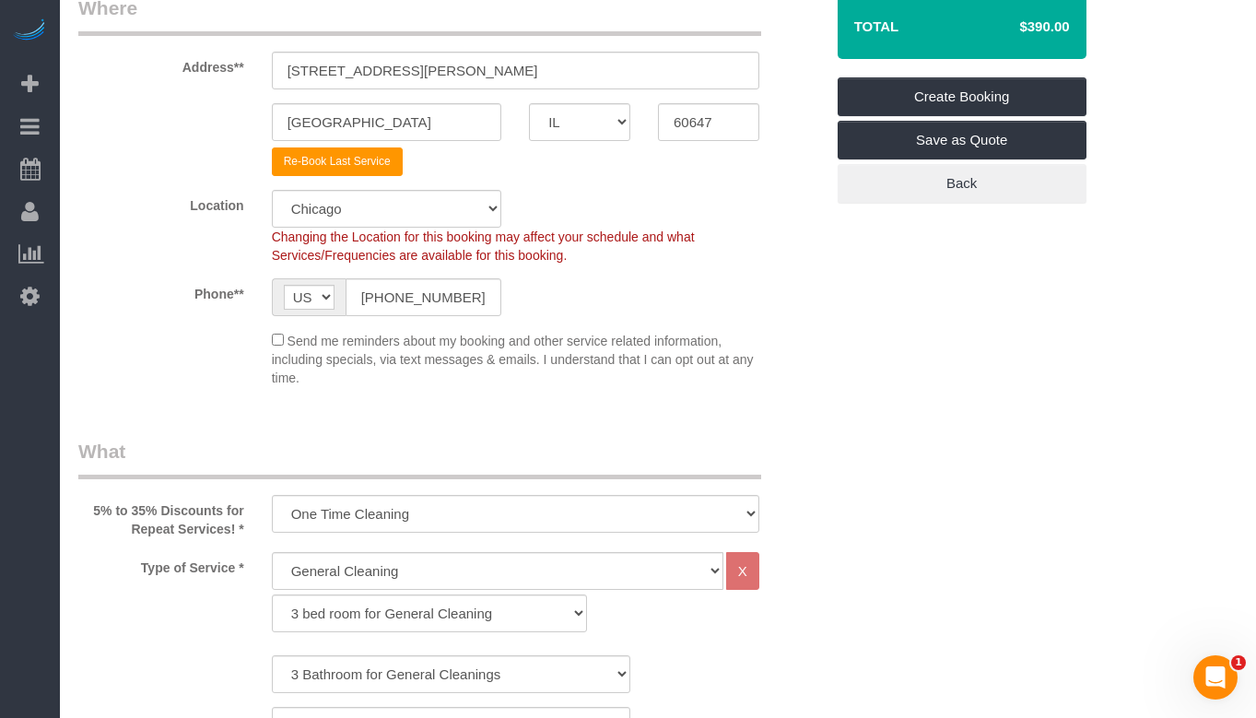
scroll to position [92, 0]
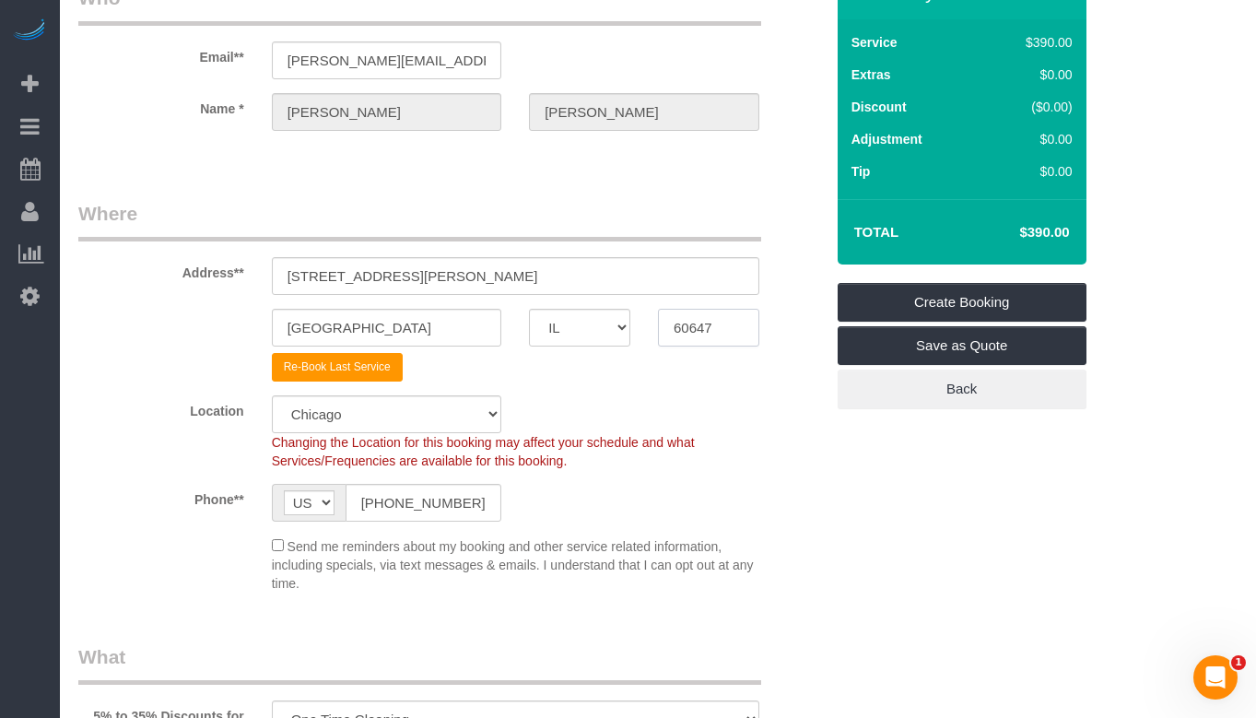
click at [681, 323] on input "60647" at bounding box center [708, 328] width 101 height 38
click at [726, 462] on div "Changing the Location for this booking may affect your schedule and what Servic…" at bounding box center [515, 451] width 515 height 37
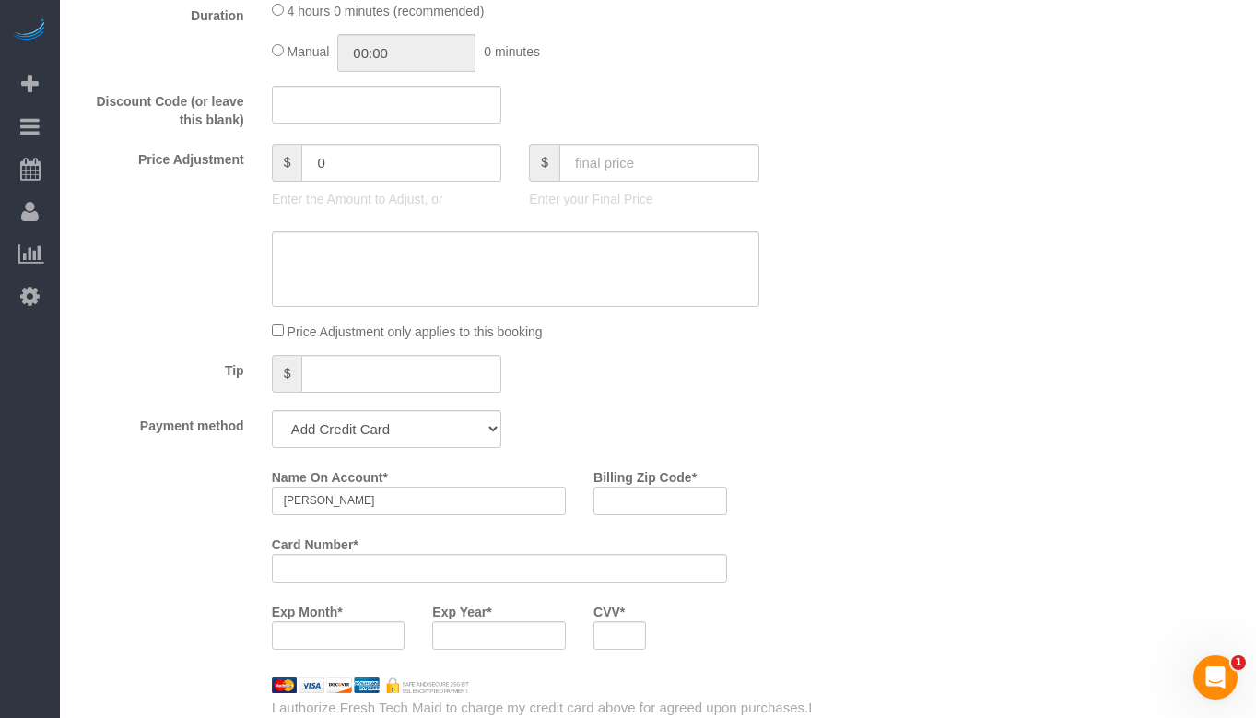
scroll to position [1567, 0]
click at [633, 501] on input "Billing Zip Code *" at bounding box center [661, 498] width 134 height 29
paste input "60647"
type input "60647"
click at [1025, 433] on div "Who Email** joanna.buscemi@gmail.com Name * Joanna Buscemi Where Address** 2322…" at bounding box center [657, 619] width 1159 height 4257
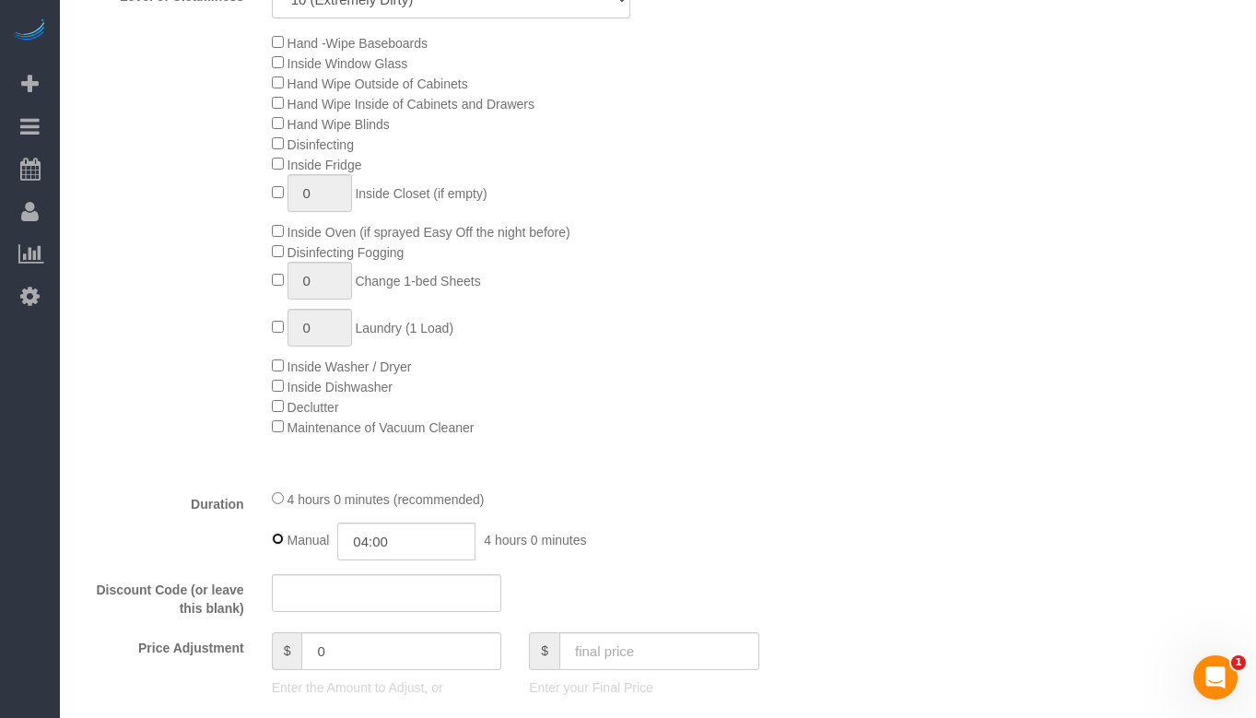
scroll to position [1106, 0]
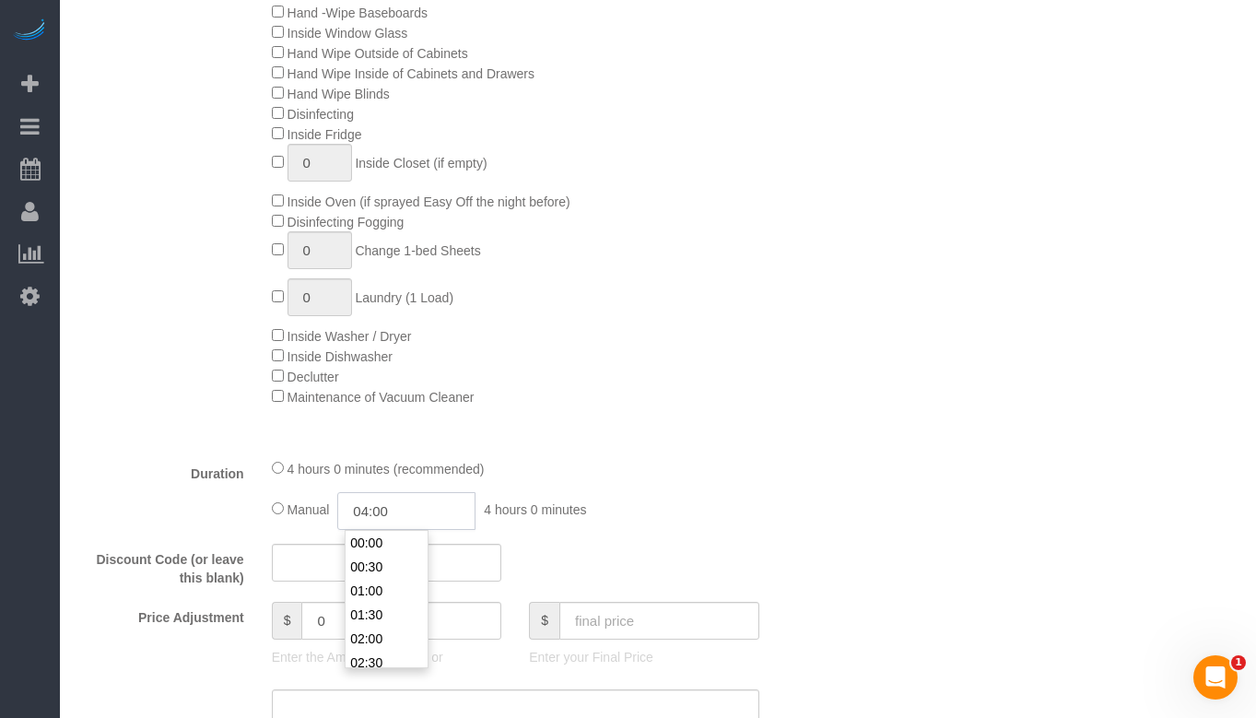
click at [425, 509] on input "04:00" at bounding box center [406, 511] width 138 height 38
click at [376, 513] on input "04:00" at bounding box center [406, 511] width 138 height 38
type input "05:00"
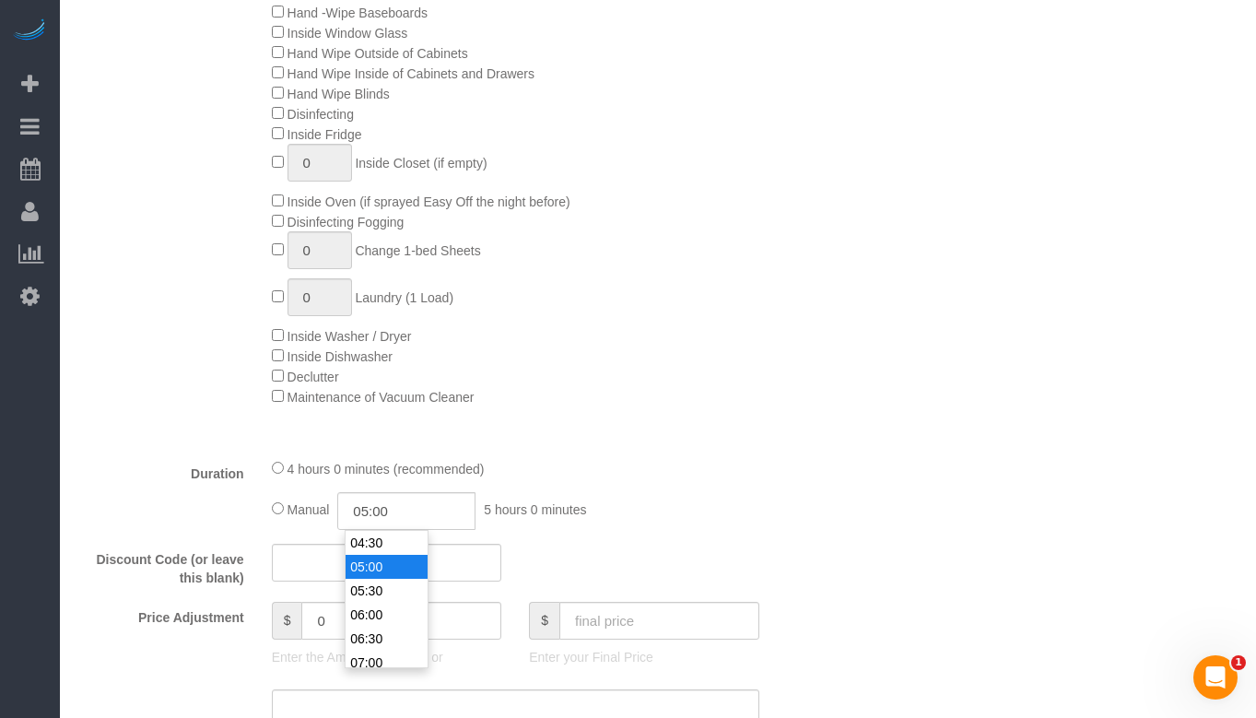
click at [717, 472] on div "4 hours 0 minutes (recommended)" at bounding box center [516, 468] width 488 height 20
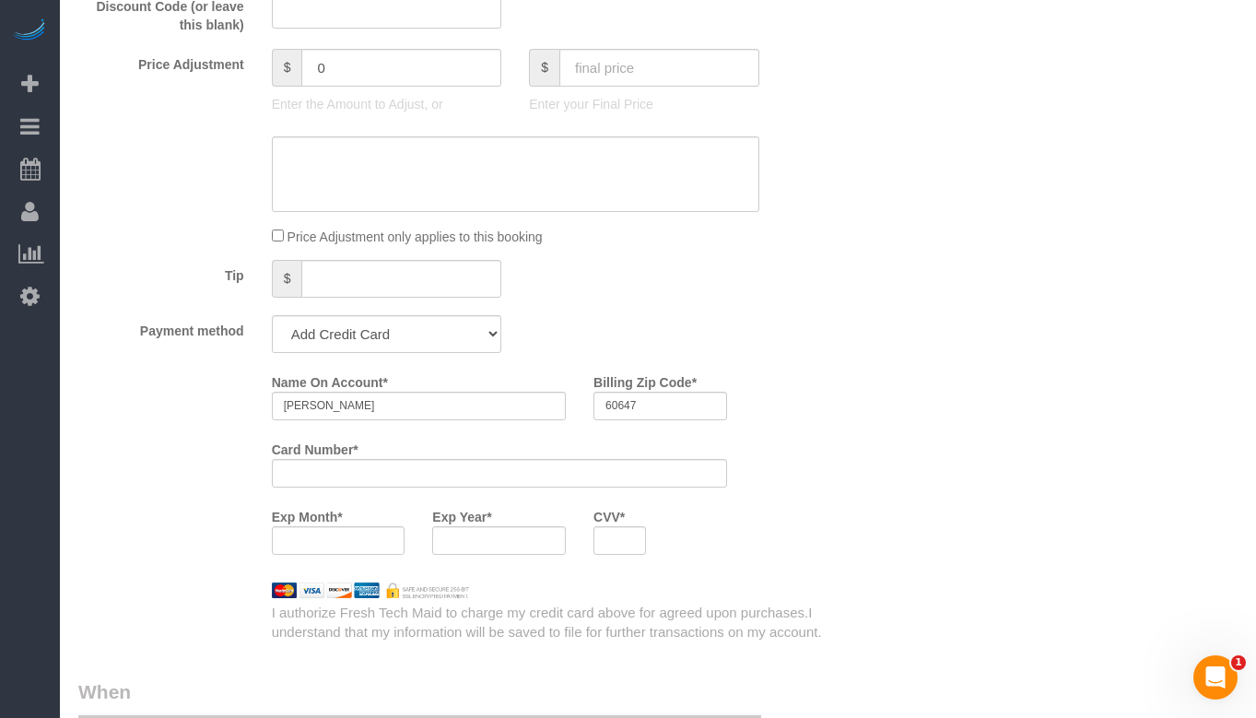
scroll to position [1751, 0]
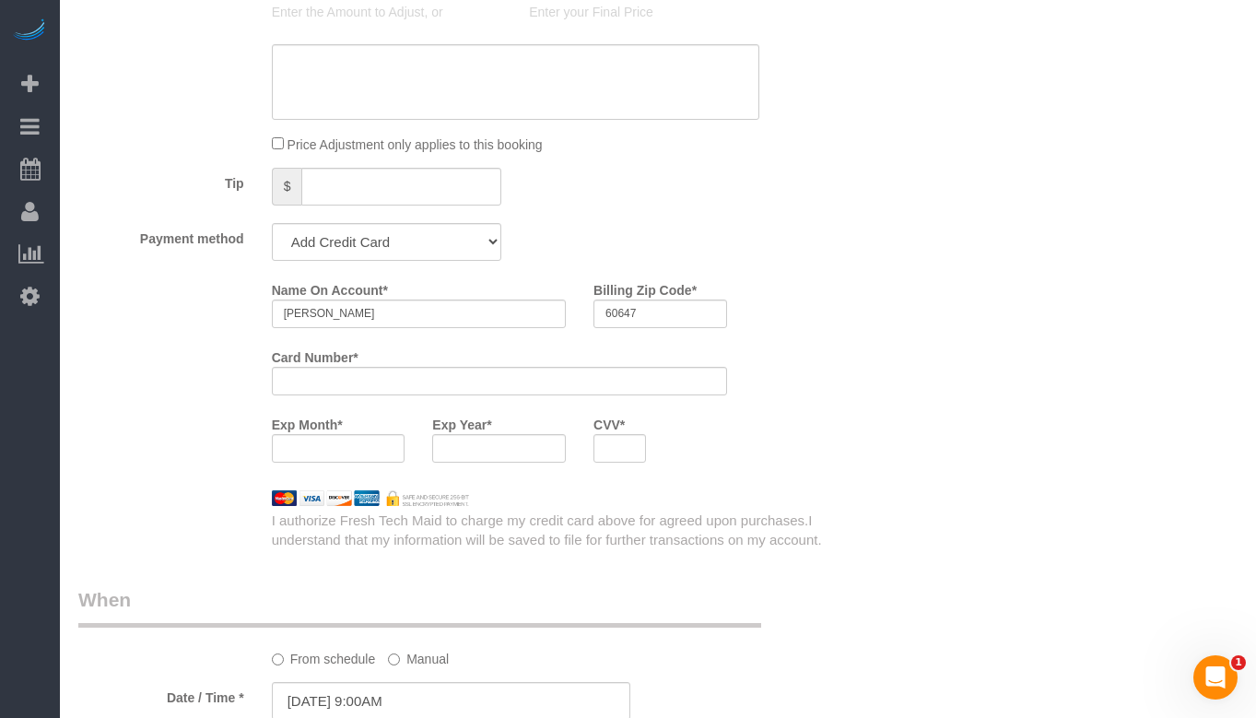
click at [338, 456] on div at bounding box center [339, 448] width 134 height 29
click at [814, 487] on div "Name On Account * Joanna Buscemi Billing Zip Code * 60647 Card Number * Exp Mon…" at bounding box center [451, 413] width 746 height 276
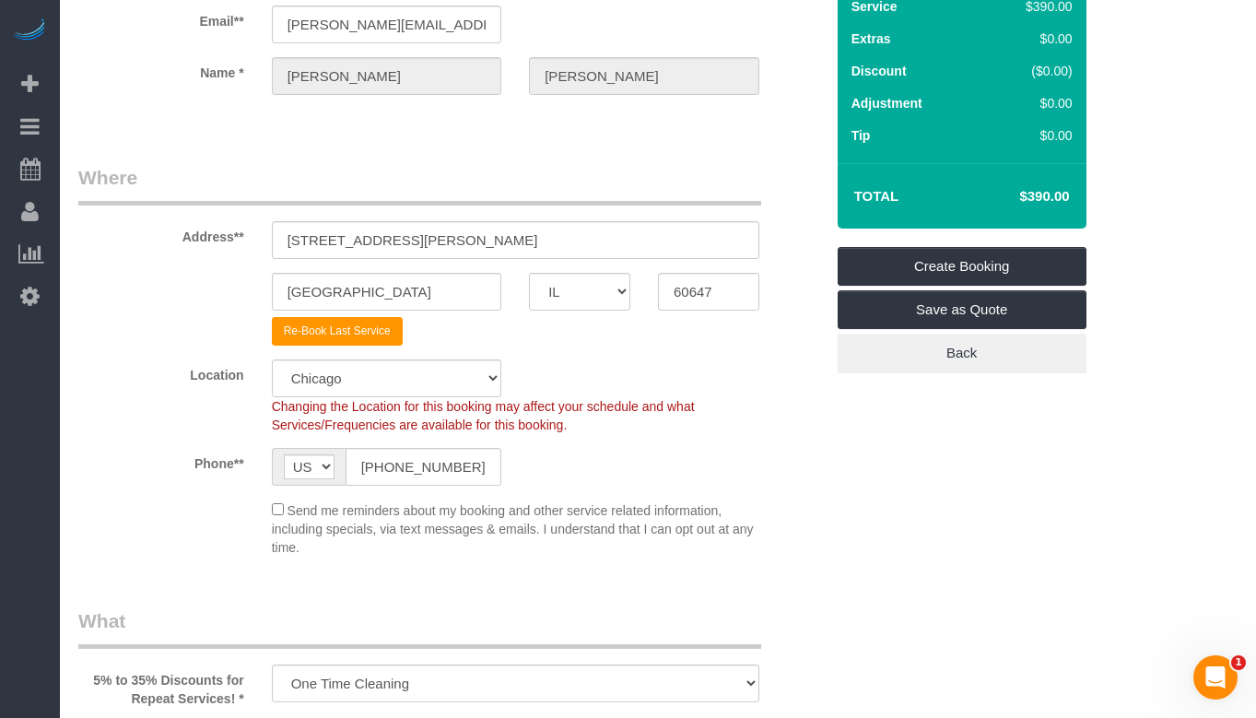
scroll to position [0, 0]
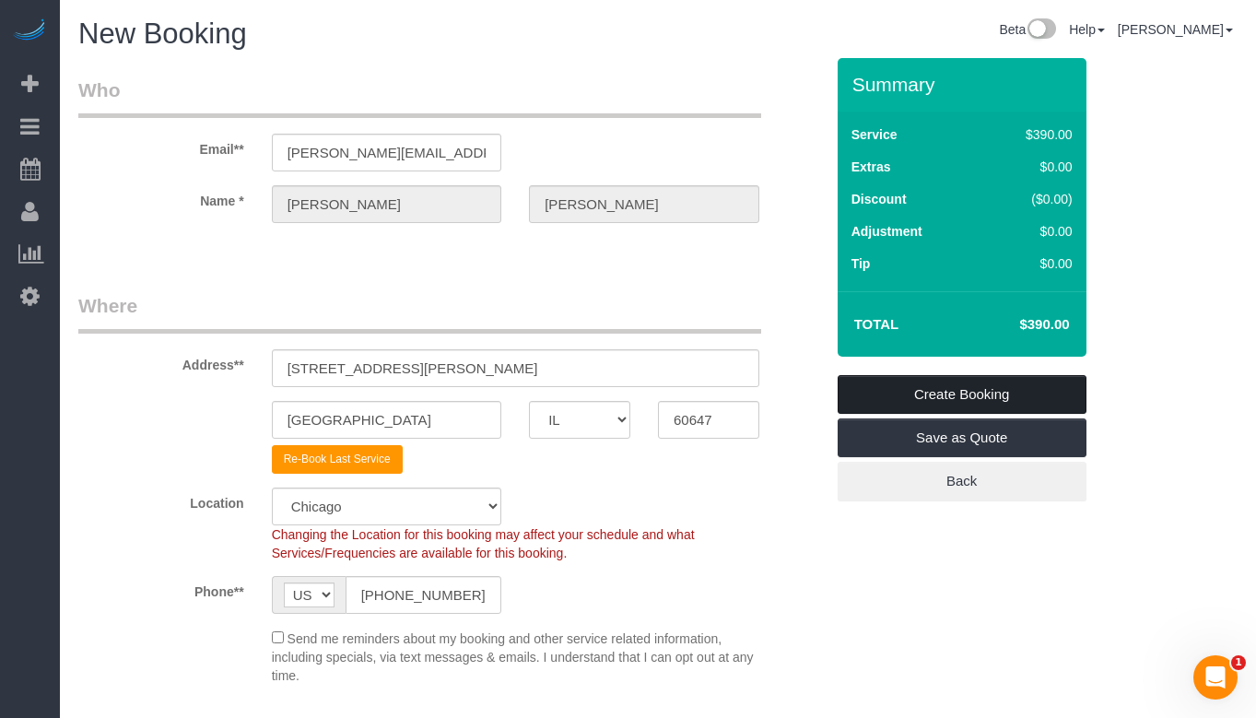
click at [1041, 389] on link "Create Booking" at bounding box center [962, 394] width 249 height 39
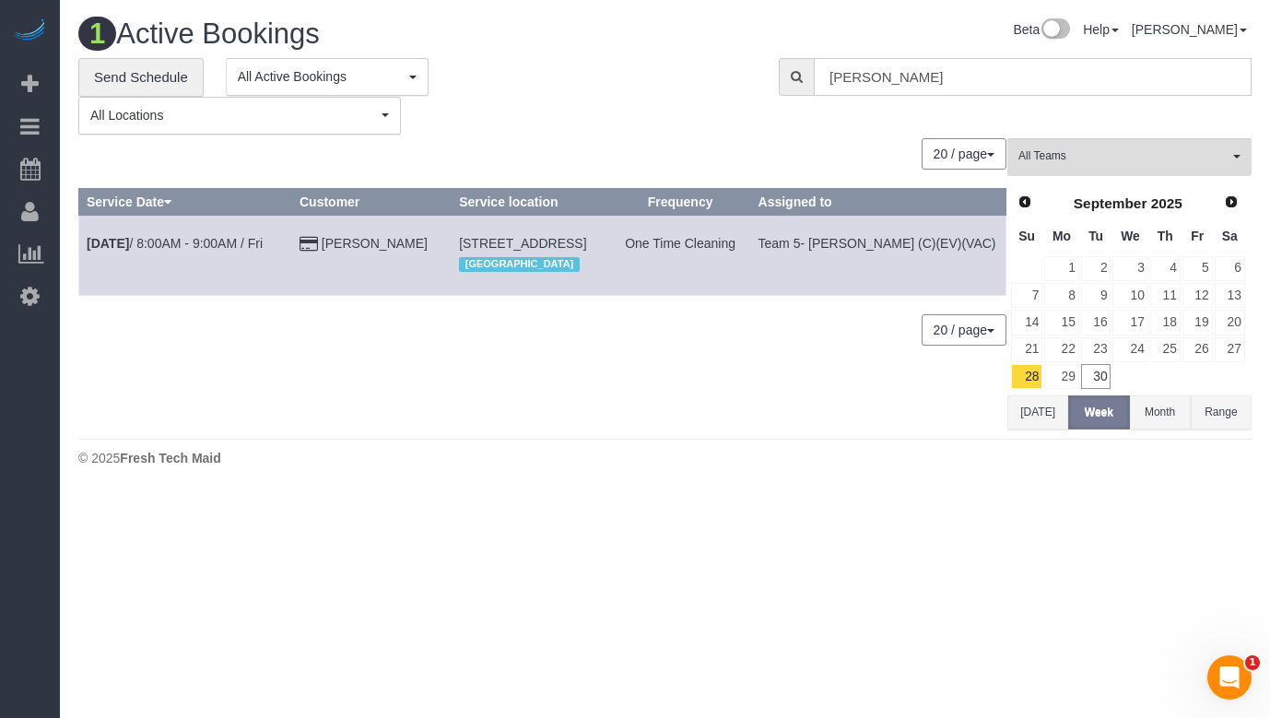
click at [854, 85] on input "lauren sklar" at bounding box center [1033, 77] width 438 height 38
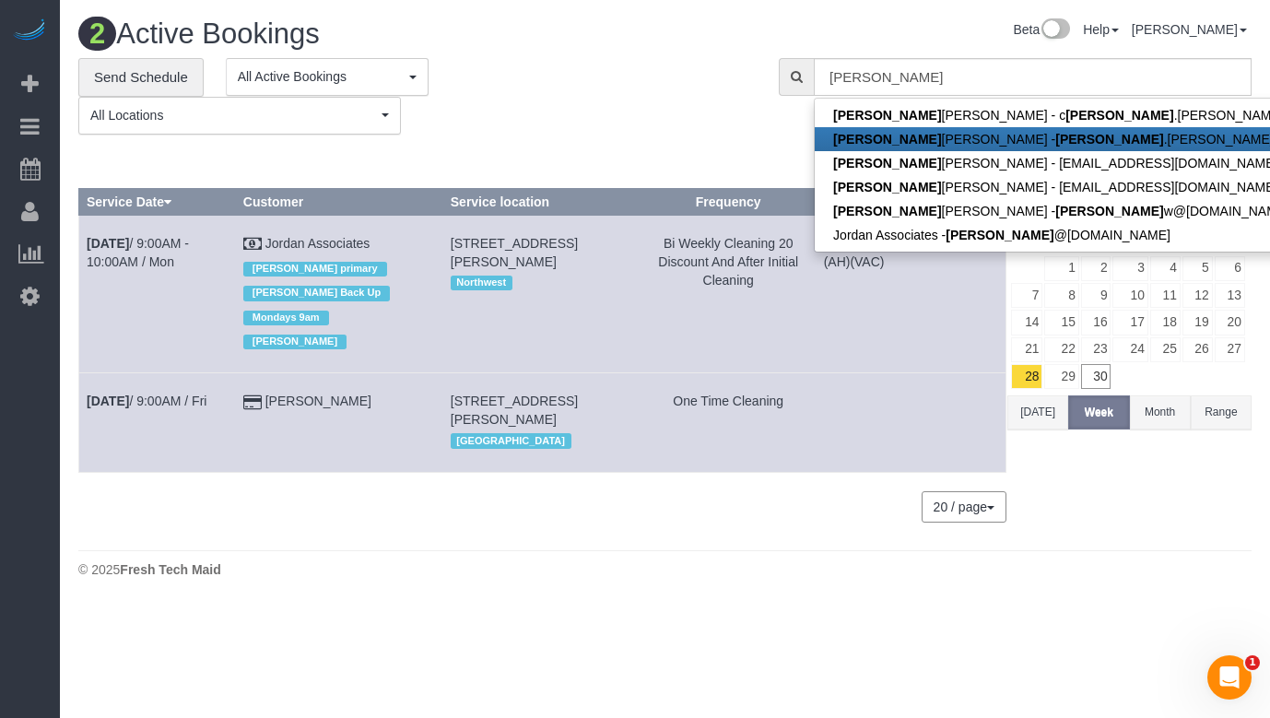
click at [911, 138] on link "Joanna Buscemi - joanna .buscemi@gmail.com" at bounding box center [1168, 139] width 706 height 24
type input "joanna.buscemi@gmail.com"
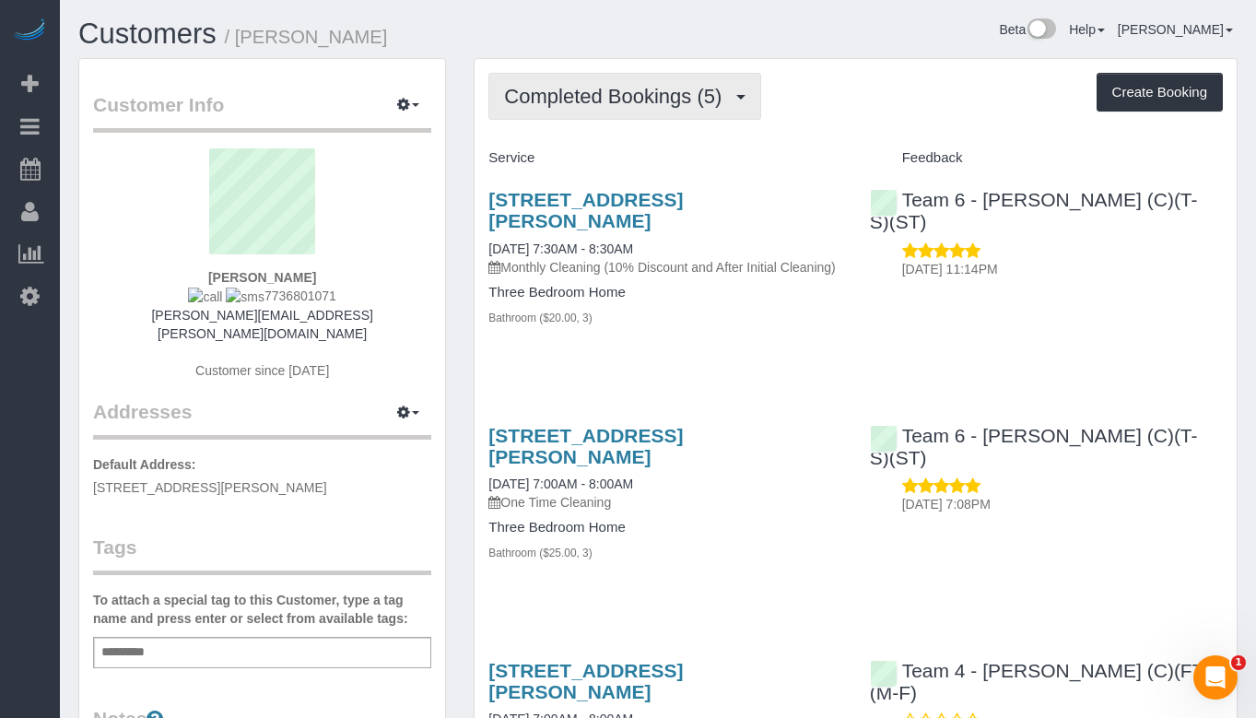
click at [720, 86] on span "Completed Bookings (5)" at bounding box center [617, 96] width 227 height 23
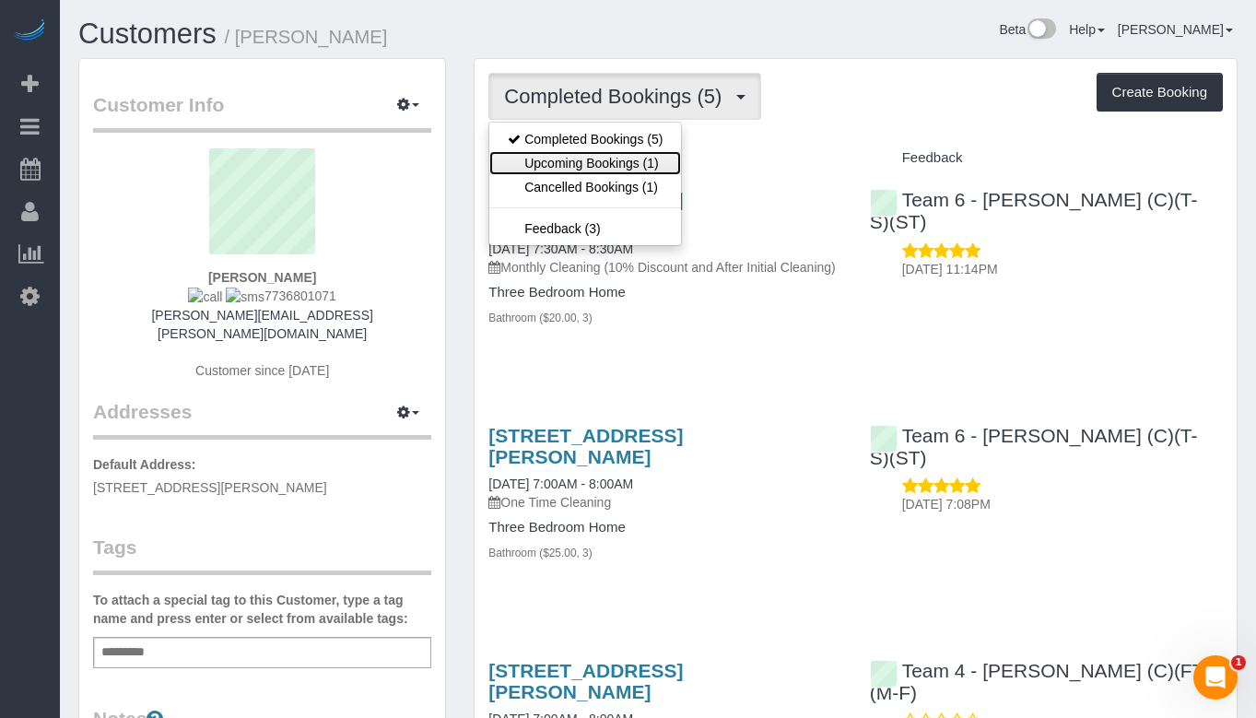
click at [639, 161] on link "Upcoming Bookings (1)" at bounding box center [585, 163] width 192 height 24
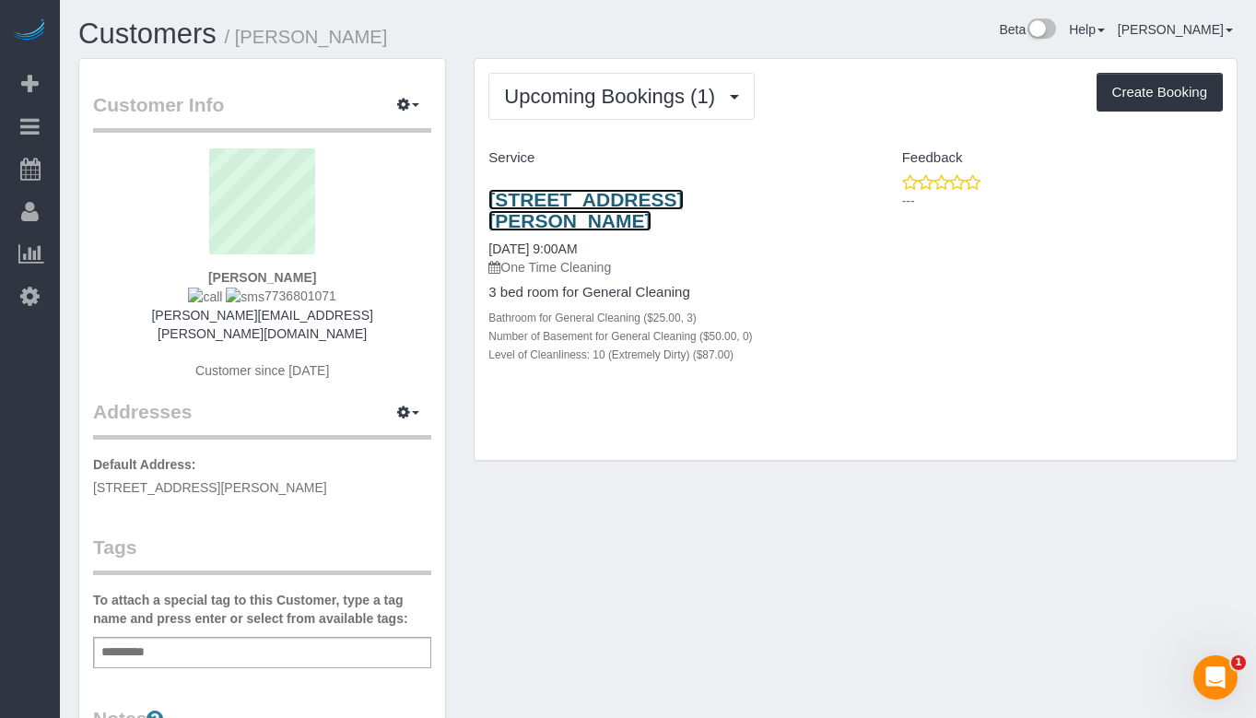
click at [639, 203] on link "2322 N Hamilton Ave, Chicago, IL 60647" at bounding box center [585, 210] width 194 height 42
click at [652, 205] on link "2322 N Hamilton Ave, Chicago, IL 60647" at bounding box center [585, 210] width 194 height 42
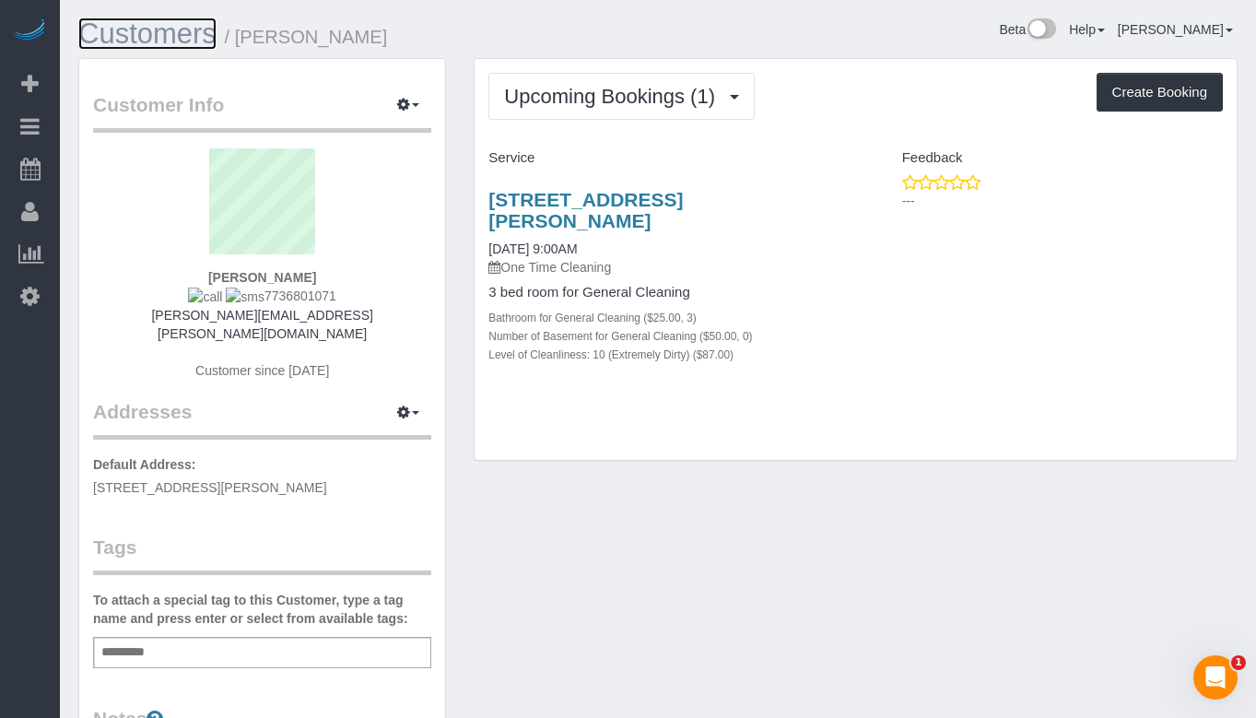
click at [172, 36] on link "Customers" at bounding box center [147, 34] width 138 height 32
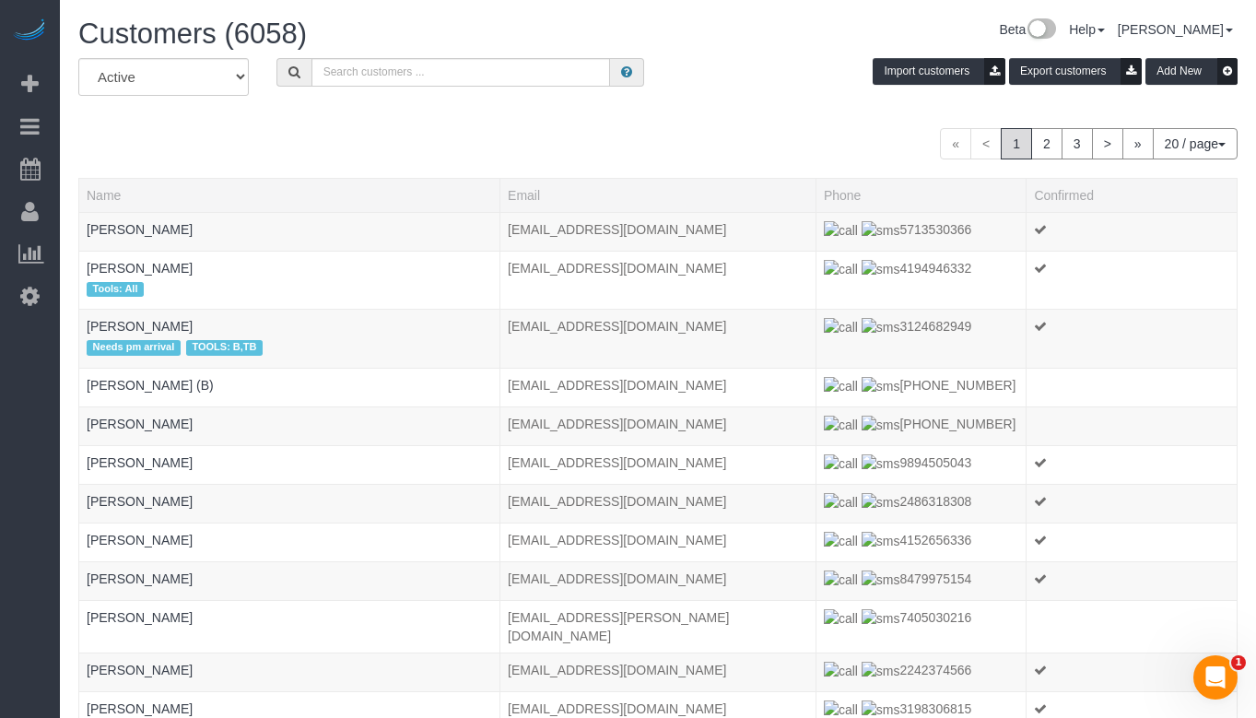
click at [664, 118] on div "All Active Archived Import customers Export customers Add New « < 1 2 3 > » 20 …" at bounding box center [657, 588] width 1159 height 1060
click at [429, 76] on input "text" at bounding box center [461, 72] width 299 height 29
paste input "13129459265"
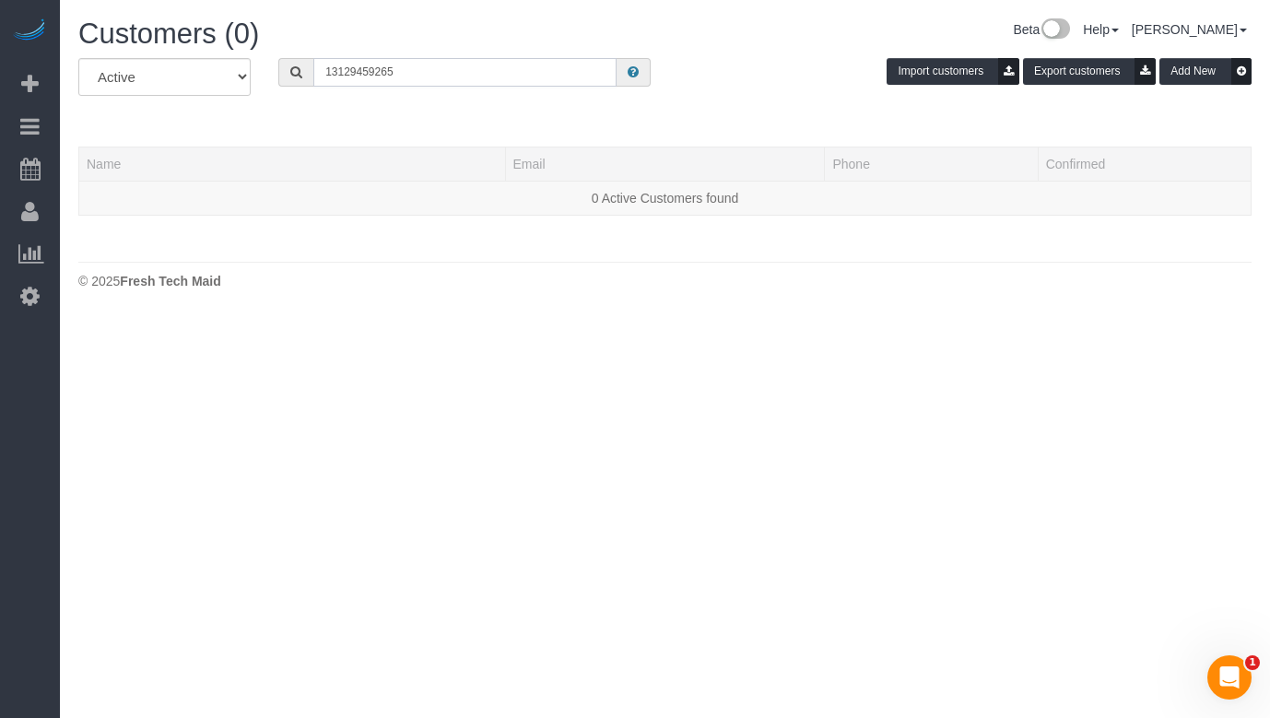
click at [335, 76] on input "13129459265" at bounding box center [464, 72] width 303 height 29
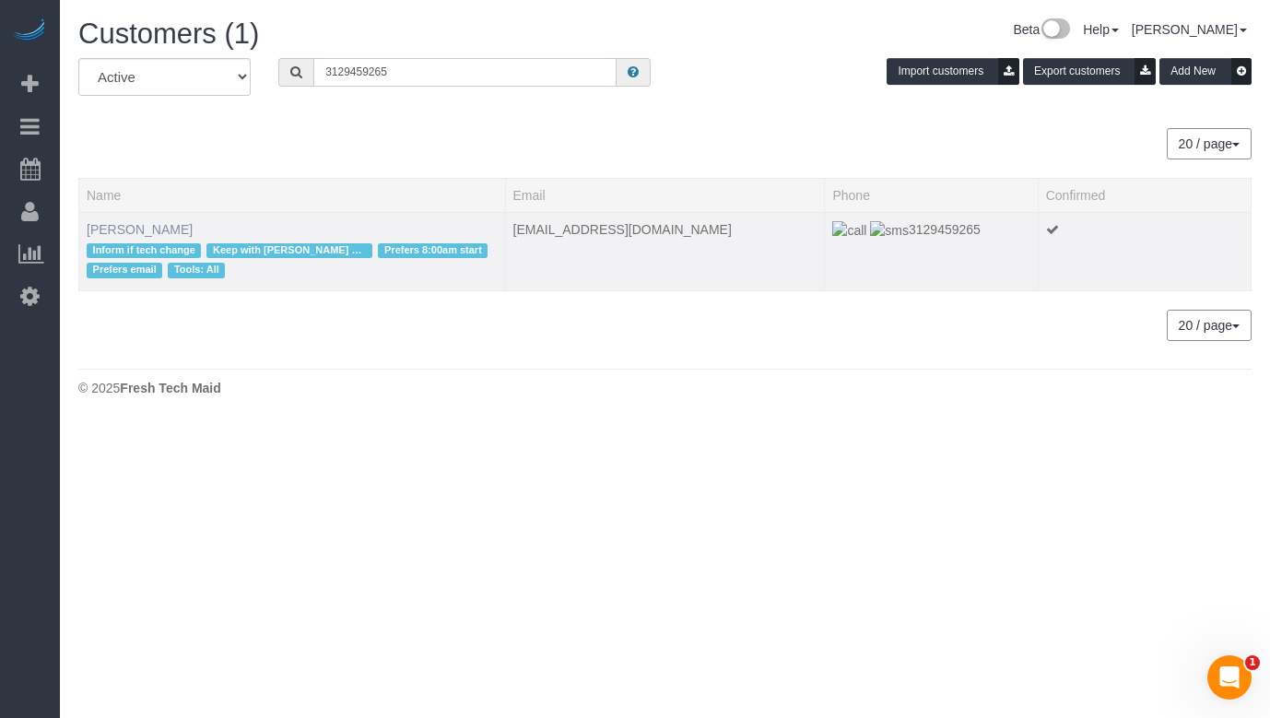
type input "3129459265"
click at [142, 236] on link "Virginie Ott-Bono" at bounding box center [140, 229] width 106 height 15
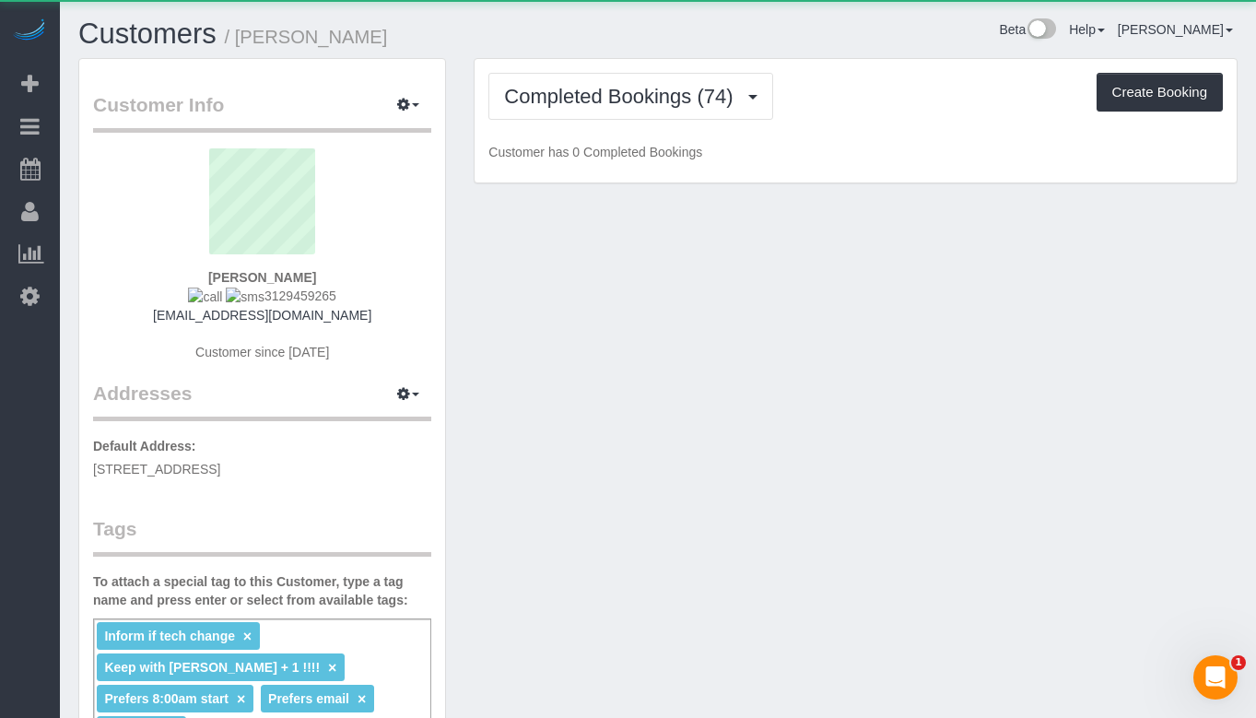
click at [129, 227] on sui-profile-pic at bounding box center [262, 208] width 311 height 120
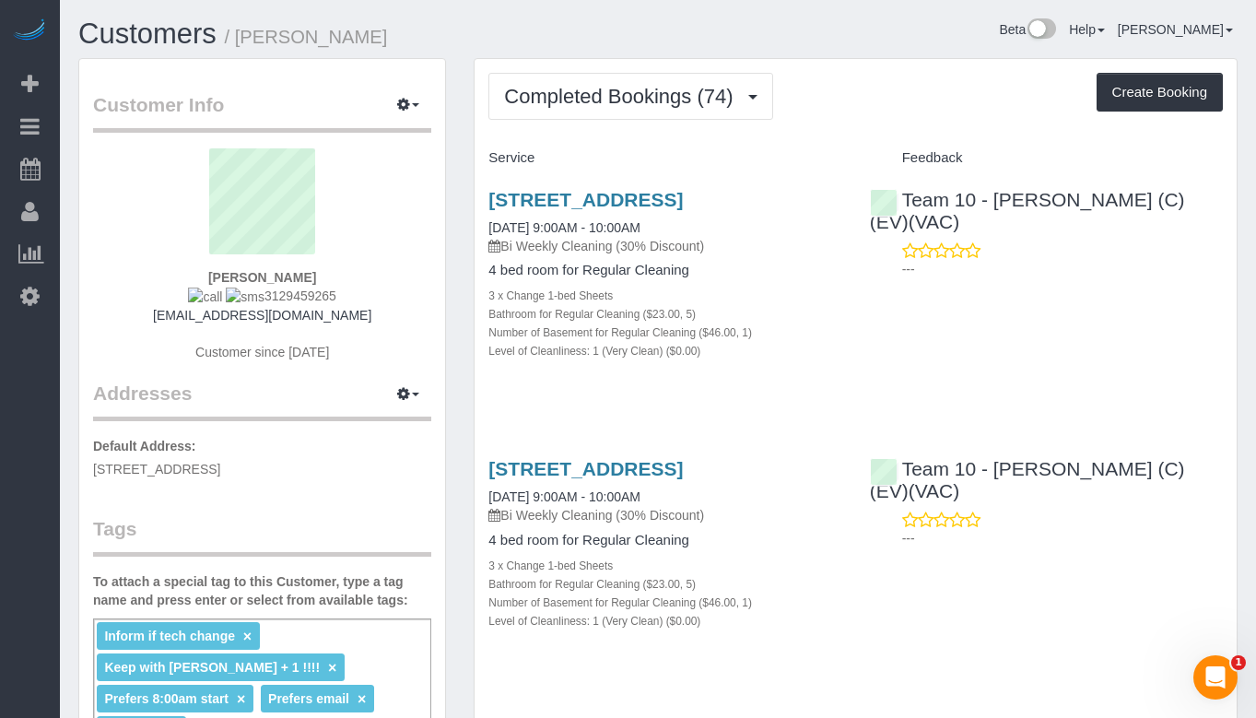
drag, startPoint x: 402, startPoint y: 47, endPoint x: 244, endPoint y: 48, distance: 157.6
click at [244, 48] on h1 "Customers / Virginie Ott-Bono" at bounding box center [361, 33] width 566 height 31
copy small "Virginie Ott-Bono"
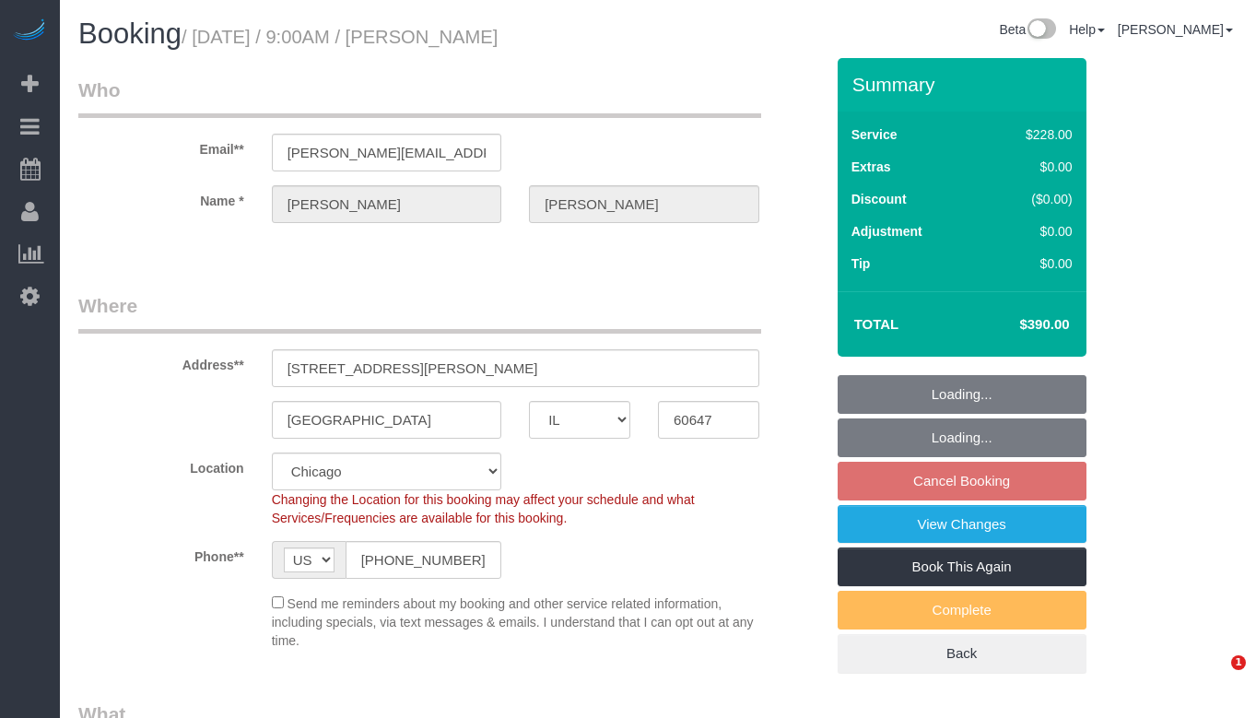
select select "IL"
select select "512"
select select "3"
select select "10"
select select "number:1"
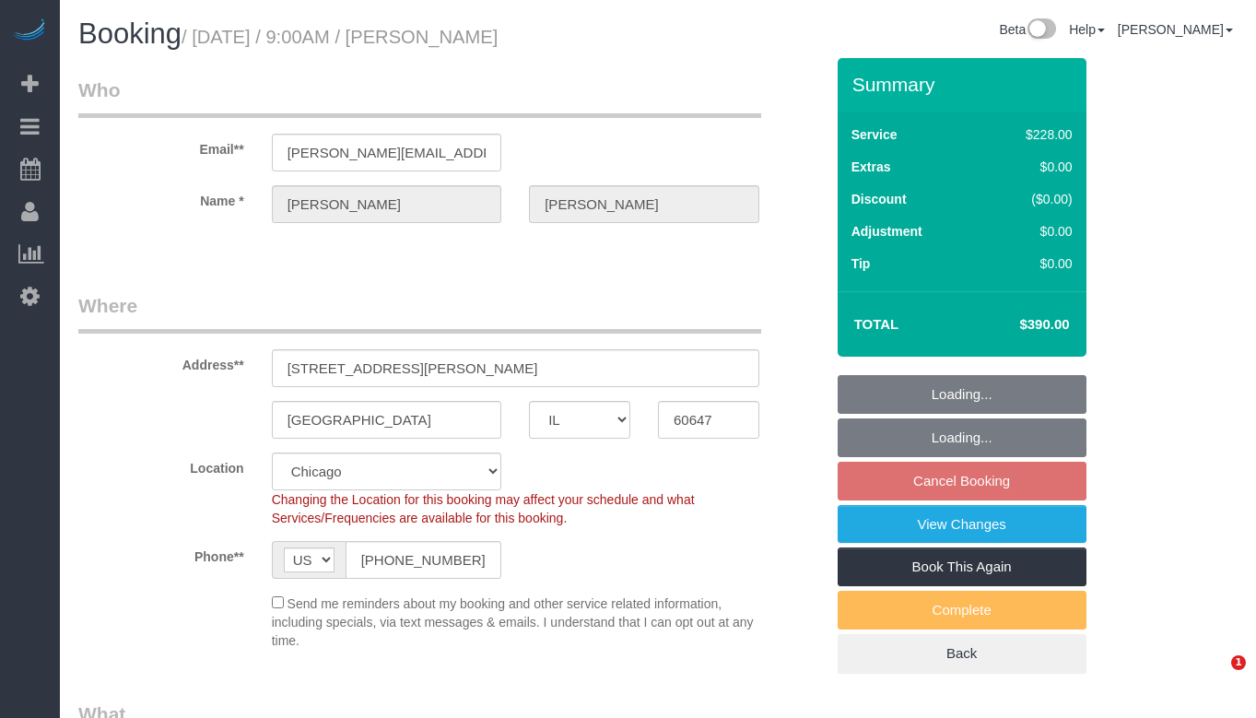
select select "number:66"
select select "number:139"
select select "number:104"
select select "object:1048"
select select "3"
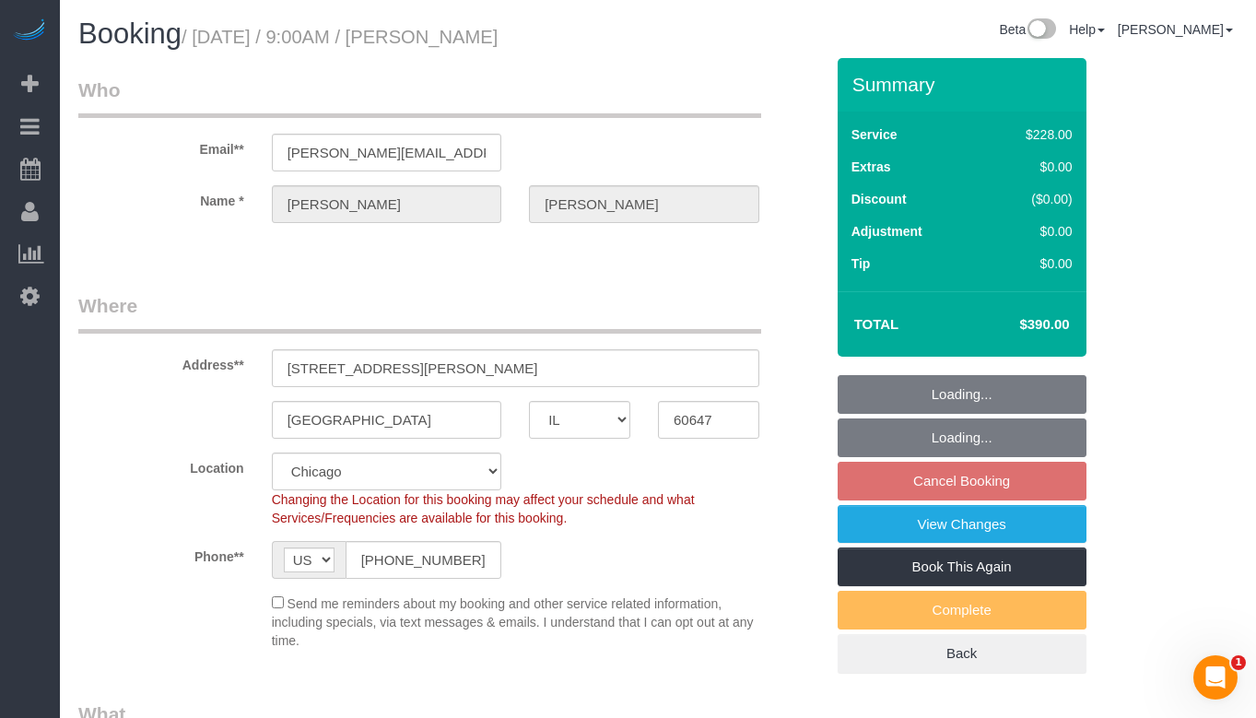
select select "10"
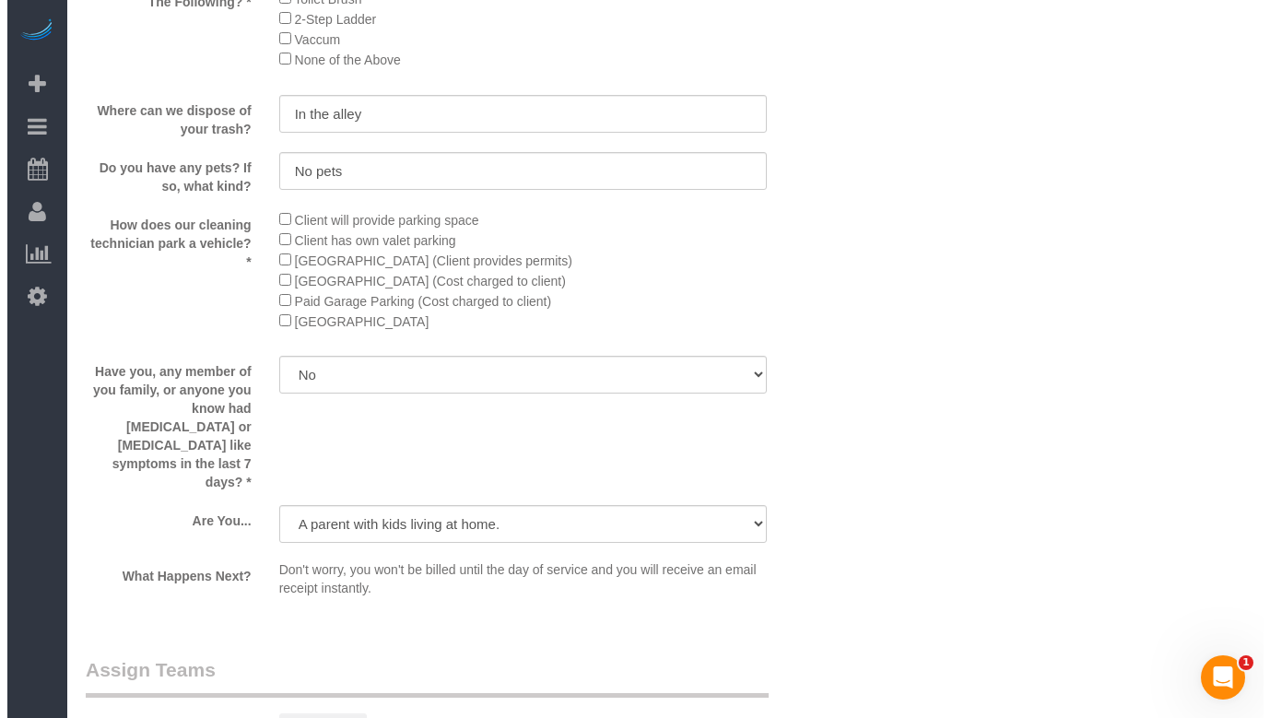
scroll to position [3134, 0]
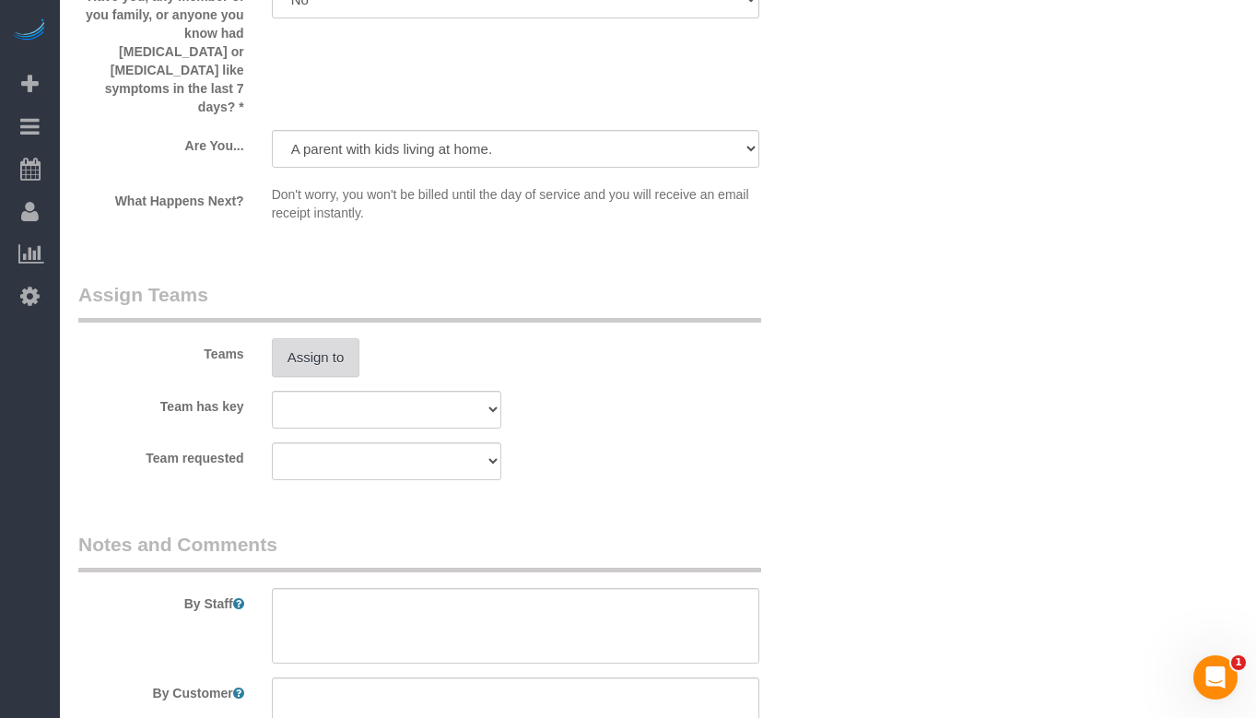
click at [352, 338] on button "Assign to" at bounding box center [316, 357] width 88 height 39
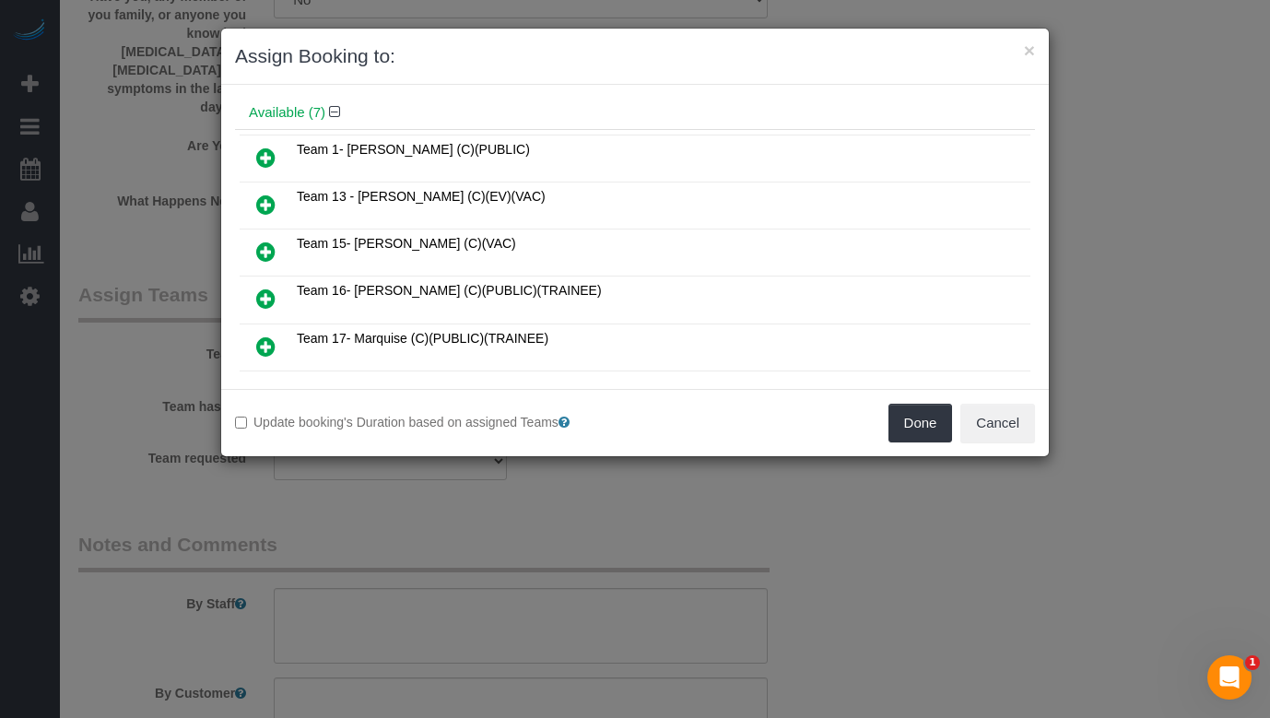
scroll to position [92, 0]
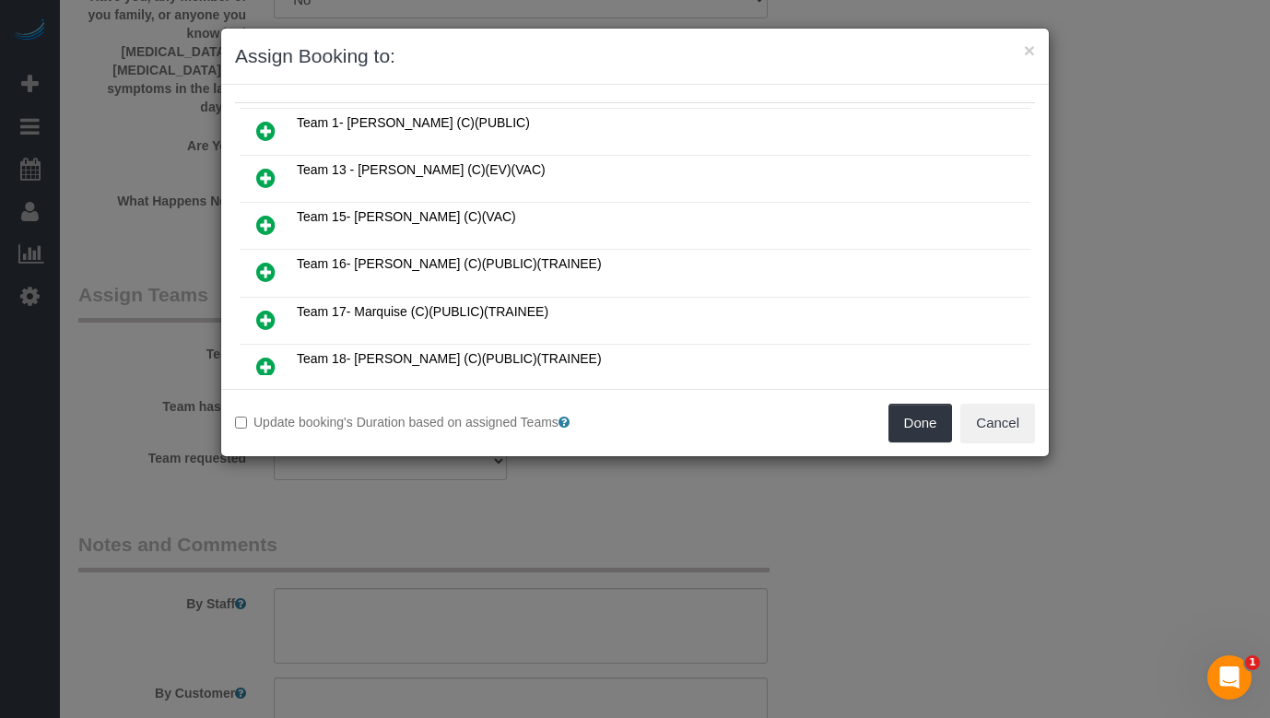
click at [265, 271] on icon at bounding box center [265, 272] width 19 height 22
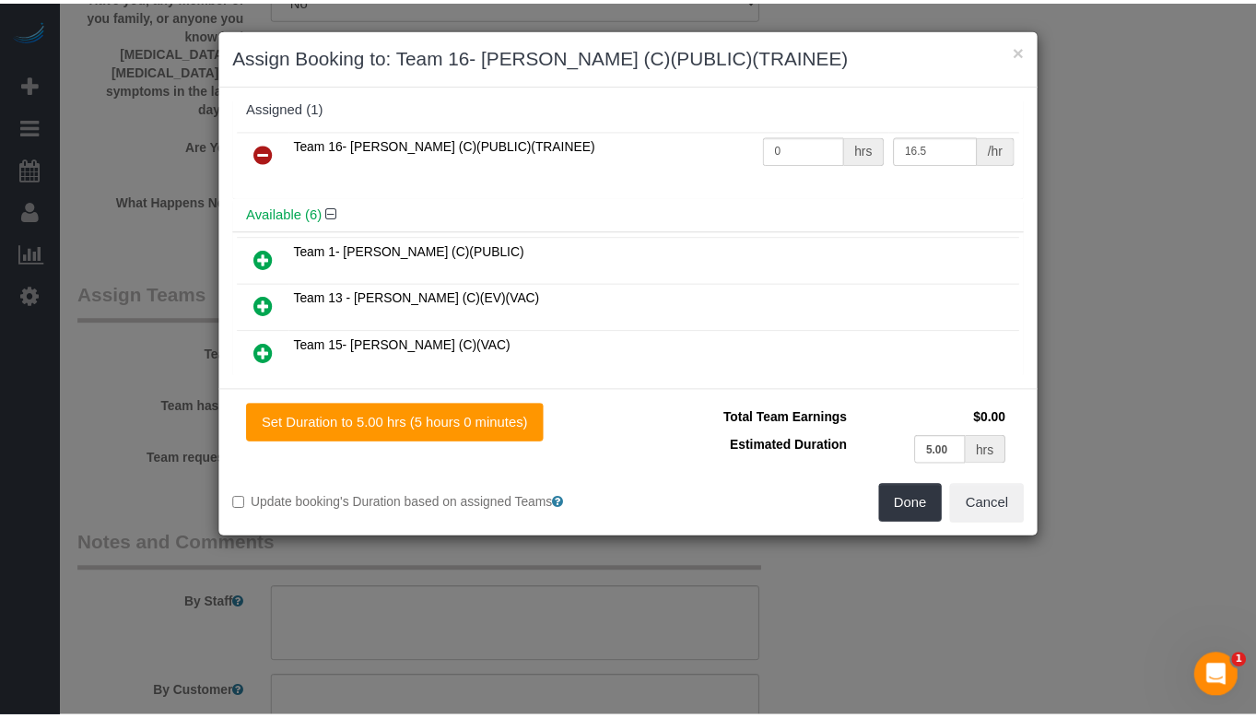
scroll to position [0, 0]
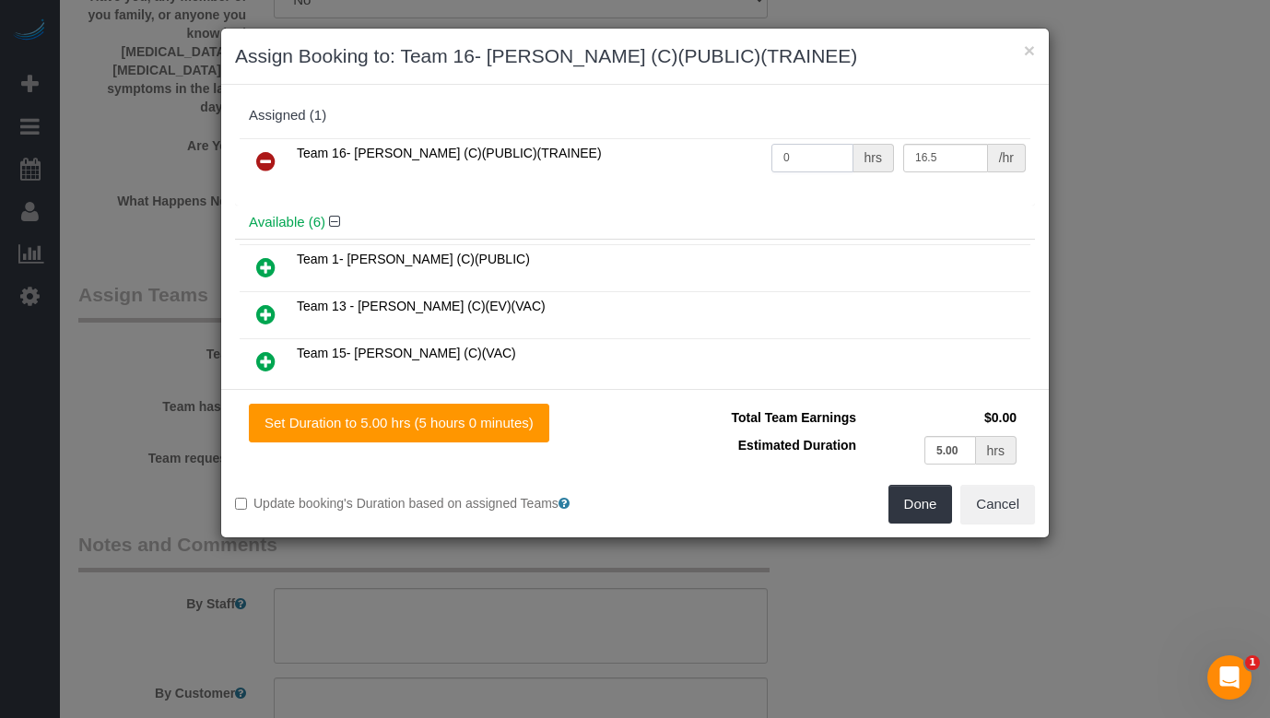
click at [833, 147] on input "0" at bounding box center [812, 158] width 82 height 29
type input "5"
click at [913, 499] on button "Done" at bounding box center [920, 504] width 65 height 39
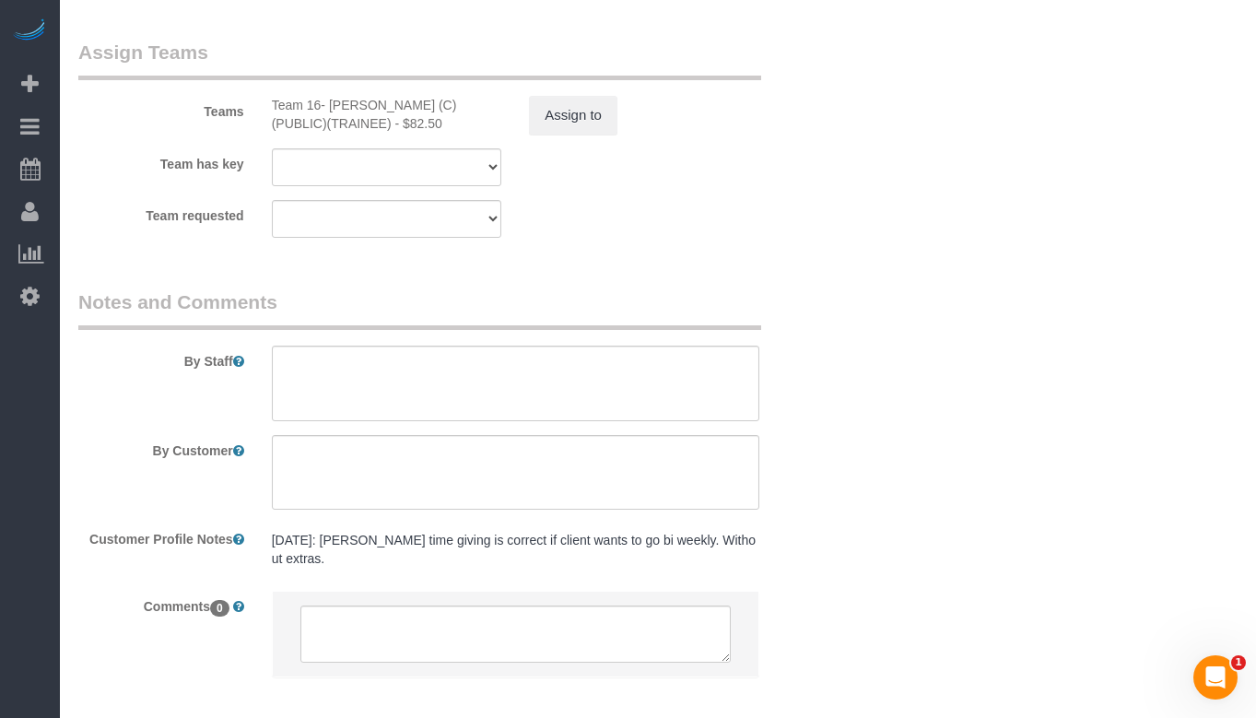
scroll to position [3432, 0]
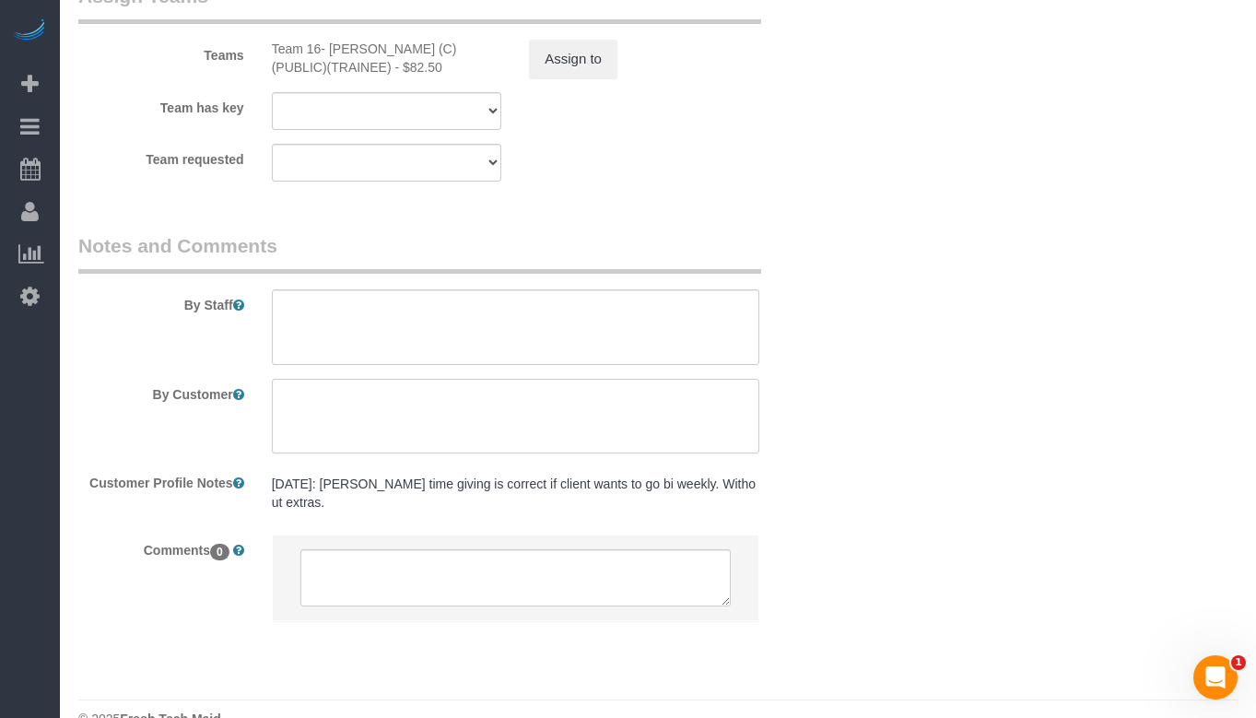
click at [420, 379] on textarea at bounding box center [516, 417] width 488 height 76
paste textarea "Initial Cleaning for a weekly cleaning. Partial Cleaning. 1). General Cleaning.…"
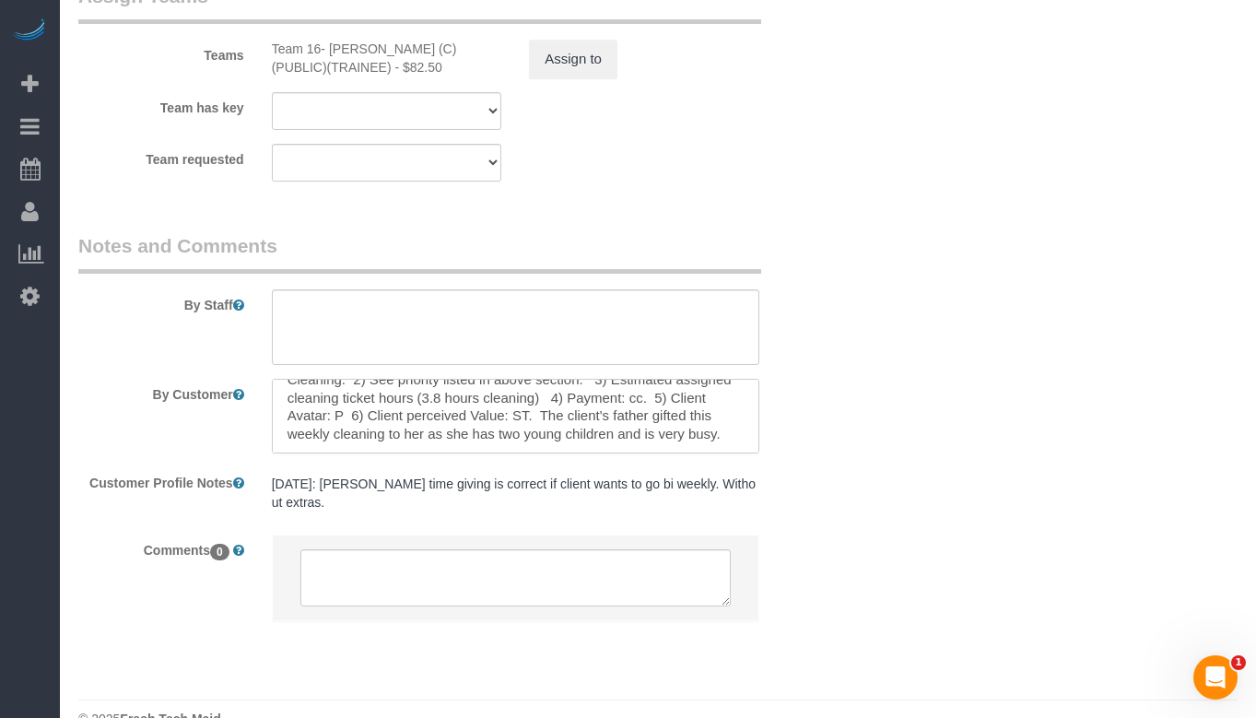
scroll to position [0, 0]
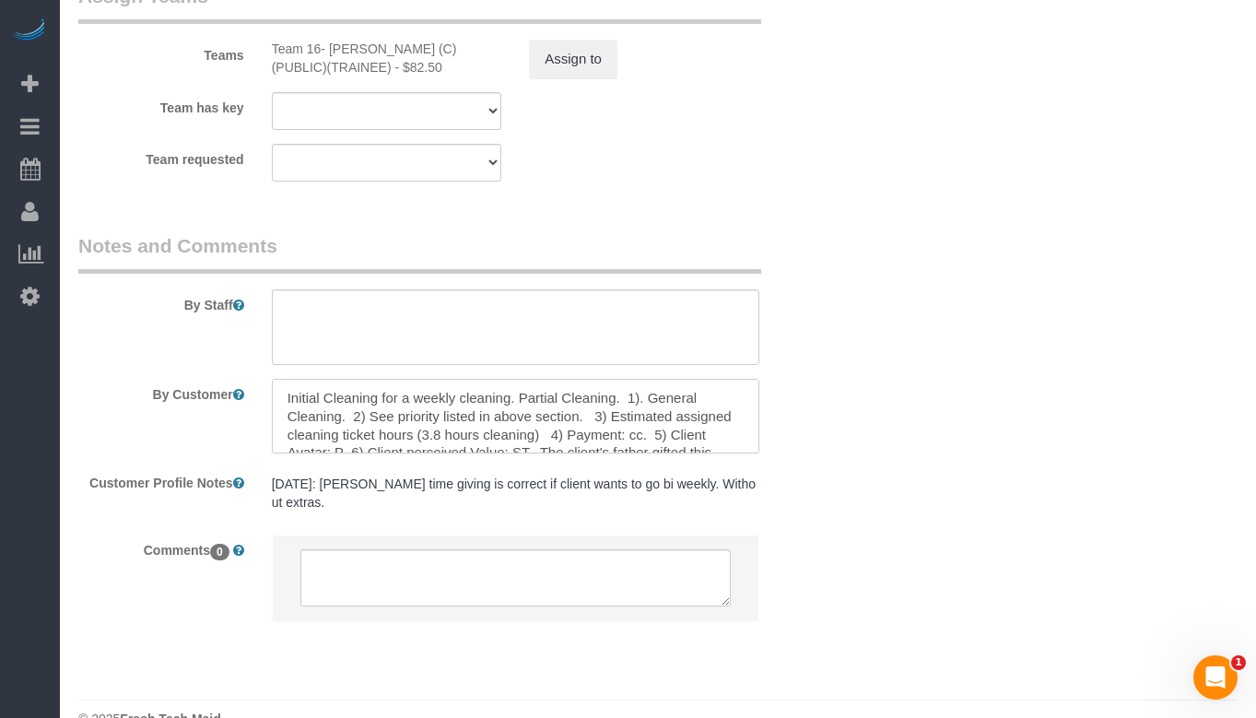
drag, startPoint x: 512, startPoint y: 363, endPoint x: 179, endPoint y: 342, distance: 333.4
click at [179, 379] on div "By Customer" at bounding box center [451, 417] width 773 height 76
click at [347, 379] on textarea at bounding box center [516, 417] width 488 height 76
click at [339, 379] on textarea at bounding box center [516, 417] width 488 height 76
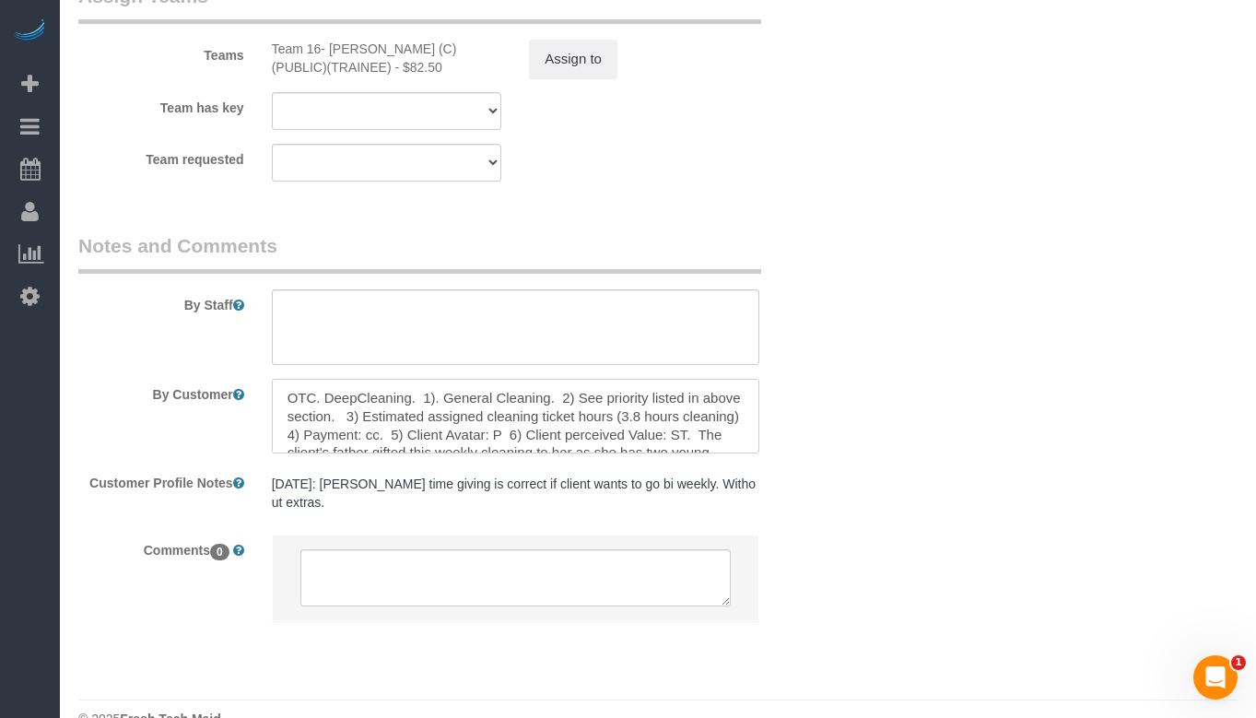
click at [339, 379] on textarea at bounding box center [516, 417] width 488 height 76
click at [381, 379] on textarea at bounding box center [516, 417] width 488 height 76
click at [565, 384] on textarea at bounding box center [516, 417] width 488 height 76
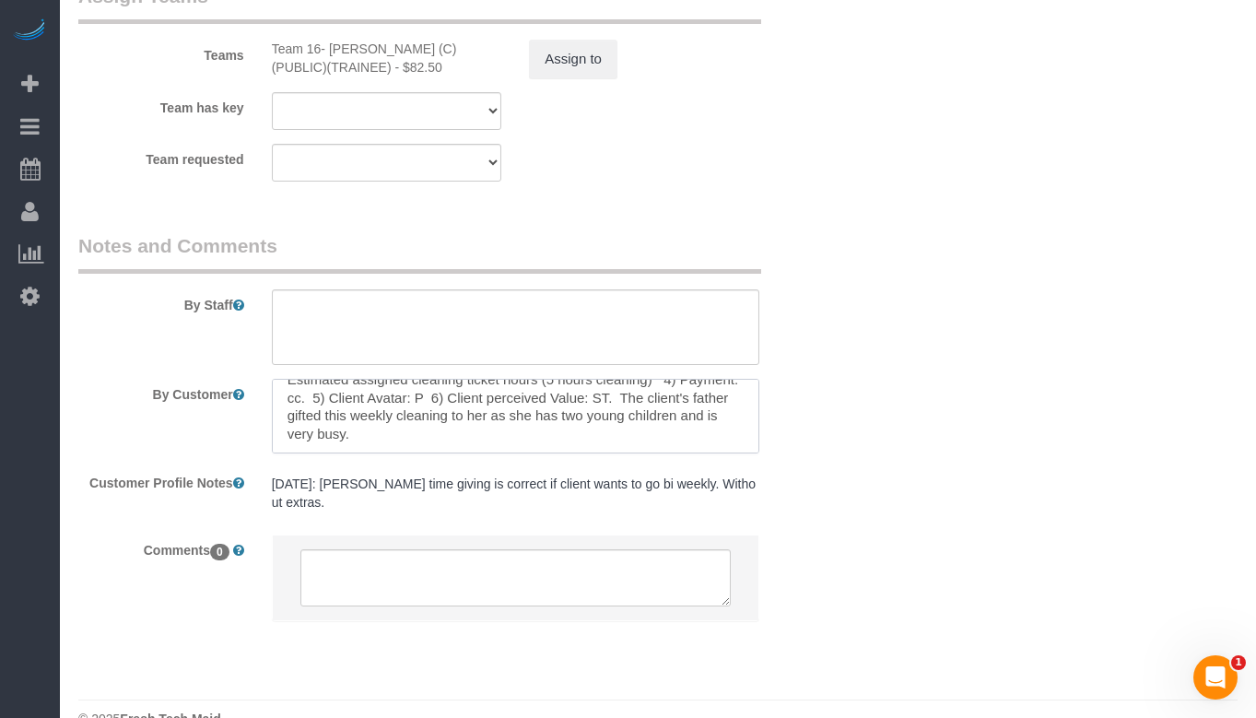
drag, startPoint x: 476, startPoint y: 396, endPoint x: 319, endPoint y: 379, distance: 157.7
click at [319, 379] on textarea at bounding box center [516, 417] width 488 height 76
type textarea "OTC. 1). Deep Cleaning. 2) See priority listed in above section. 3) Estimated a…"
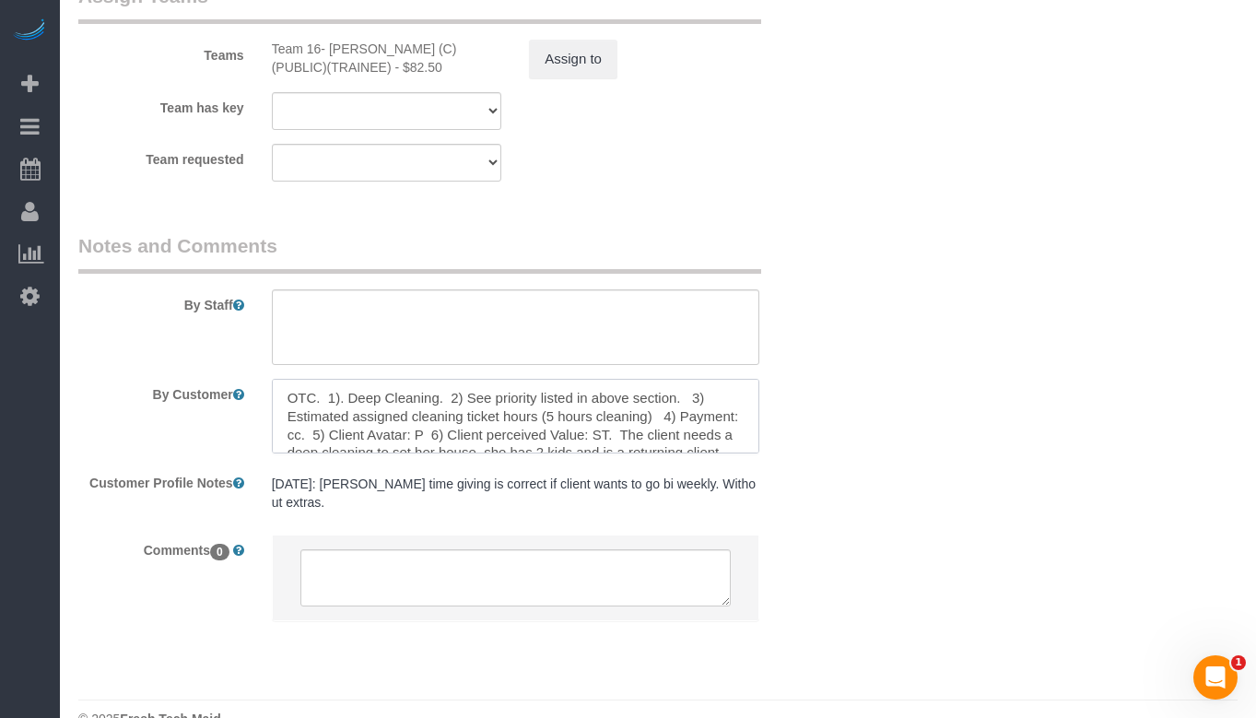
drag, startPoint x: 720, startPoint y: 401, endPoint x: 232, endPoint y: 313, distance: 495.3
click at [232, 313] on sui-booking-comments "By Staff By Customer Customer Profile Notes 4/28/17: Staci Robinson Buscemi tim…" at bounding box center [451, 436] width 746 height 408
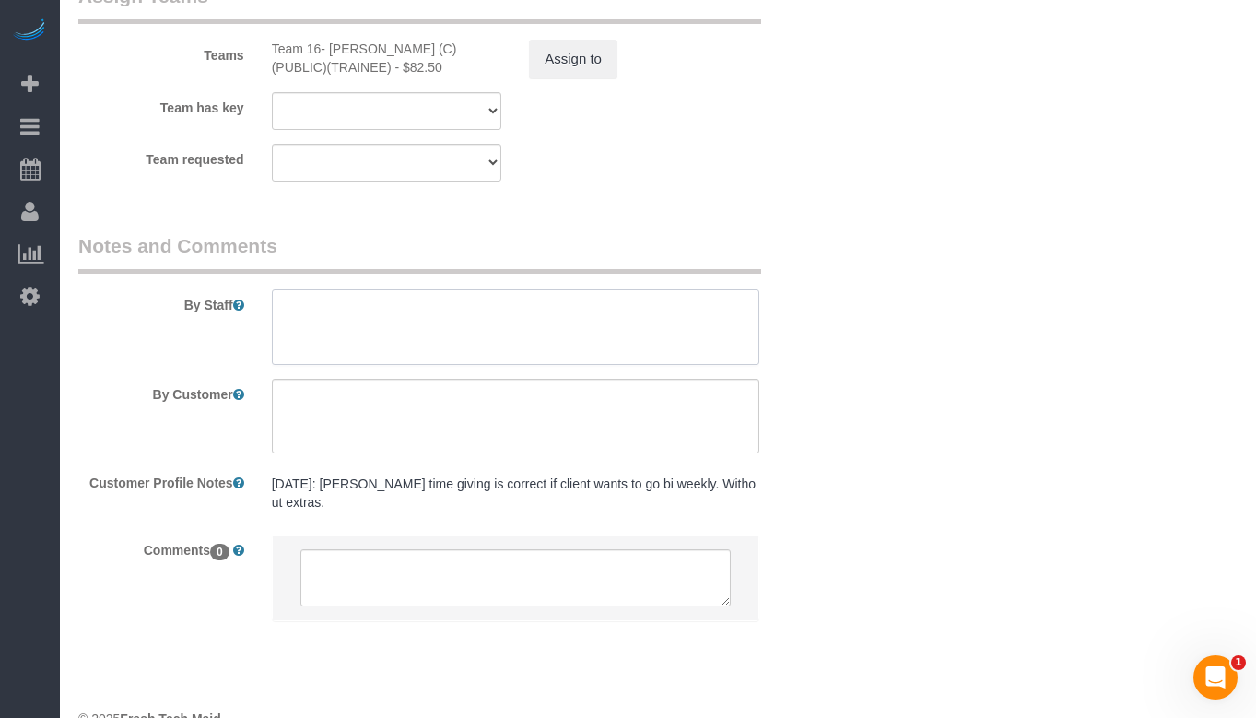
click at [377, 290] on textarea at bounding box center [516, 327] width 488 height 76
paste textarea "OTC. 1). Deep Cleaning. 2) See priority listed in above section. 3) Estimated a…"
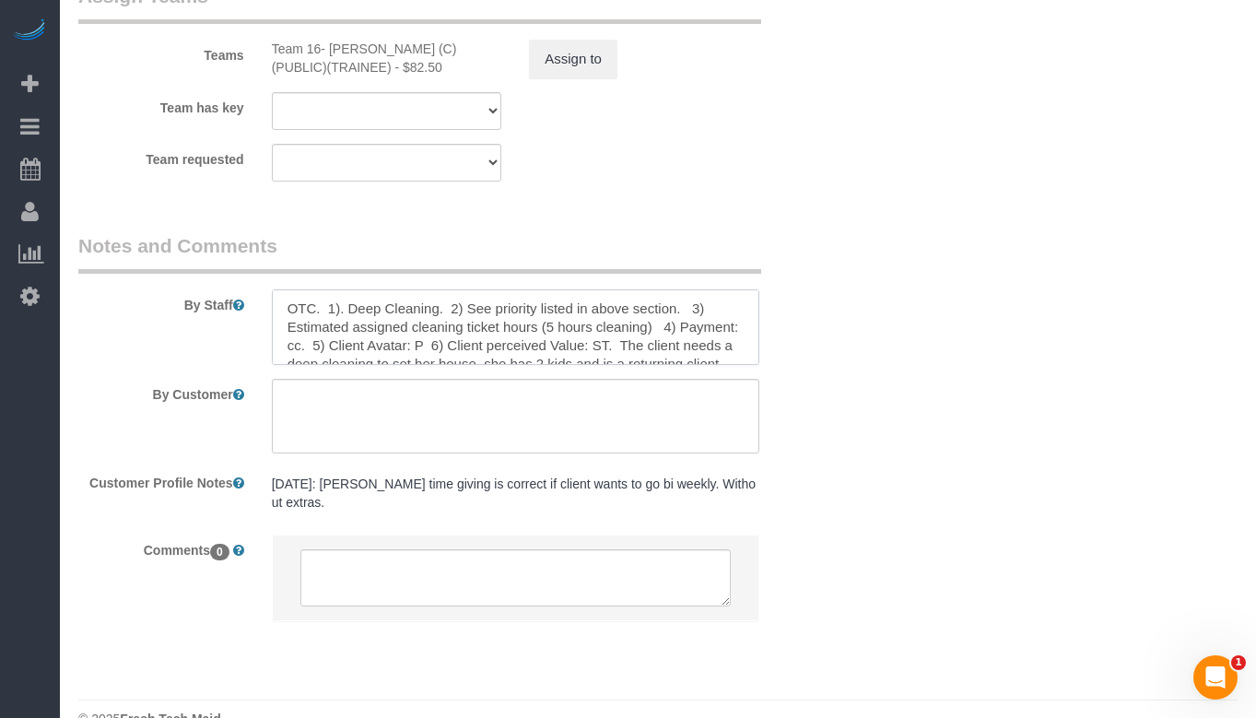
scroll to position [26, 0]
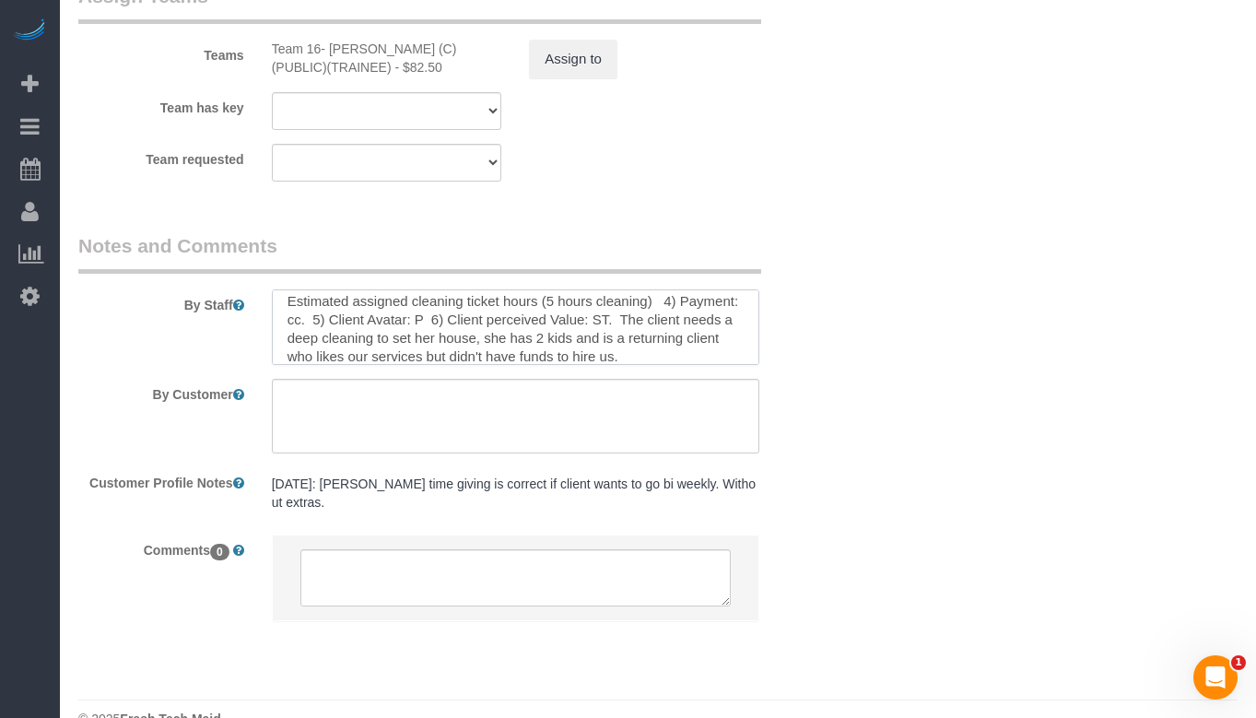
type textarea "OTC. 1). Deep Cleaning. 2) See priority listed in above section. 3) Estimated a…"
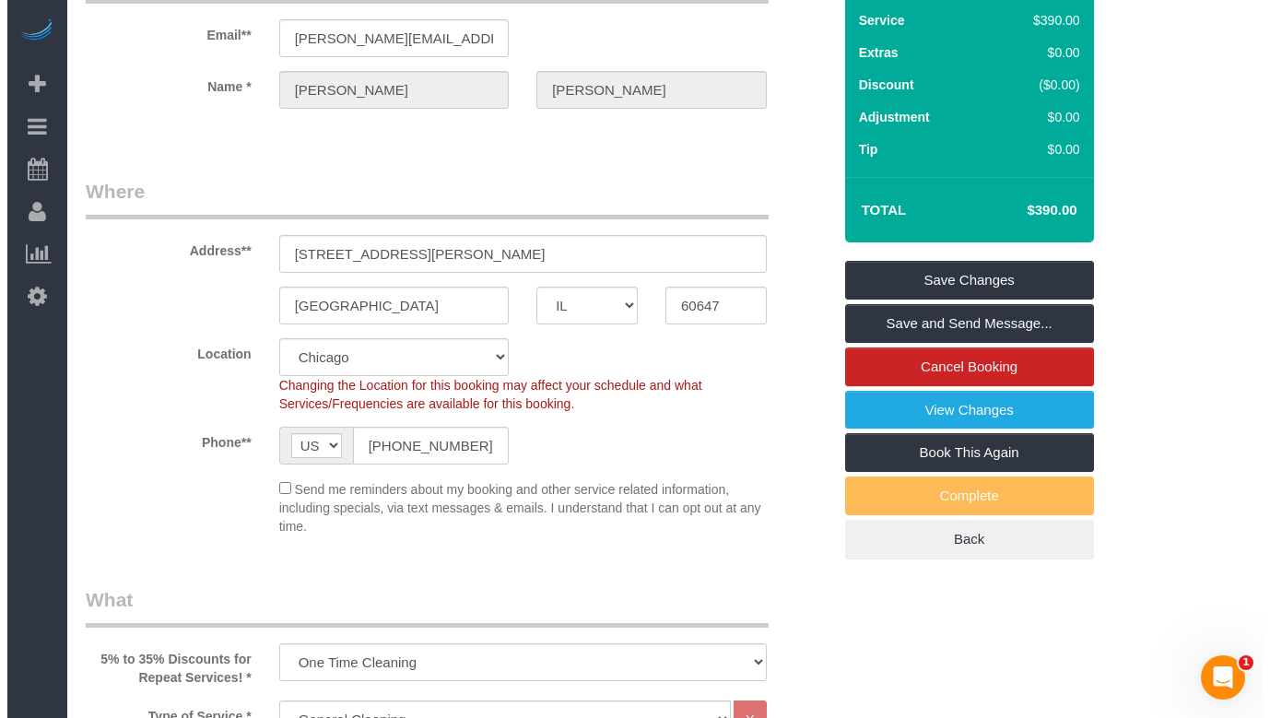
scroll to position [22, 0]
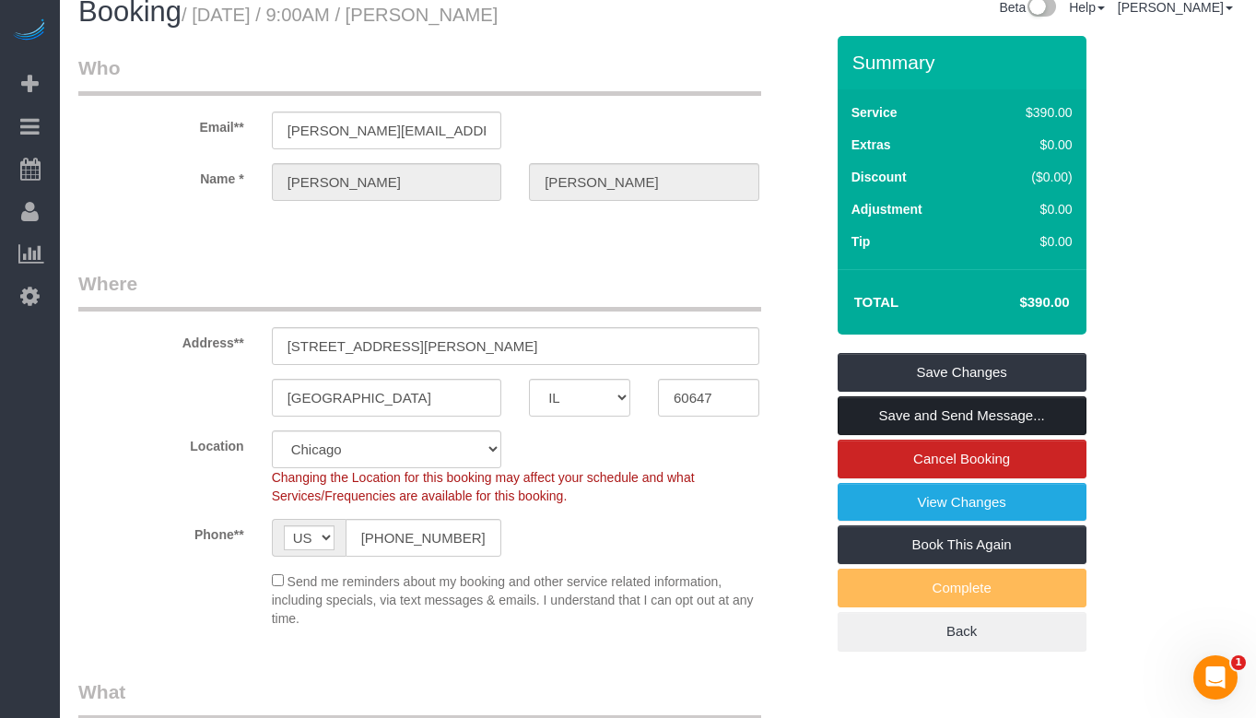
click at [1029, 419] on link "Save and Send Message..." at bounding box center [962, 415] width 249 height 39
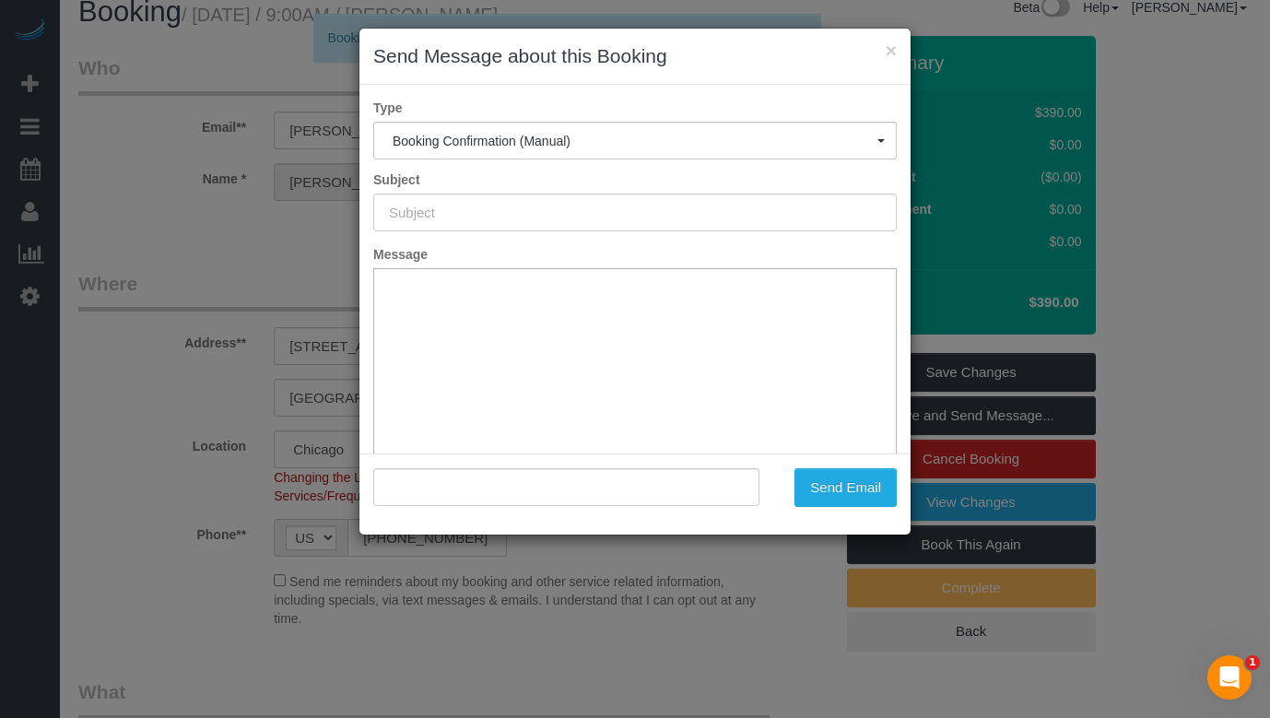
type input "Your Booking With Fresh Tech Maid, Confirmed!"
type input ""Joanna Buscemi" <joanna.buscemi@gmail.com>"
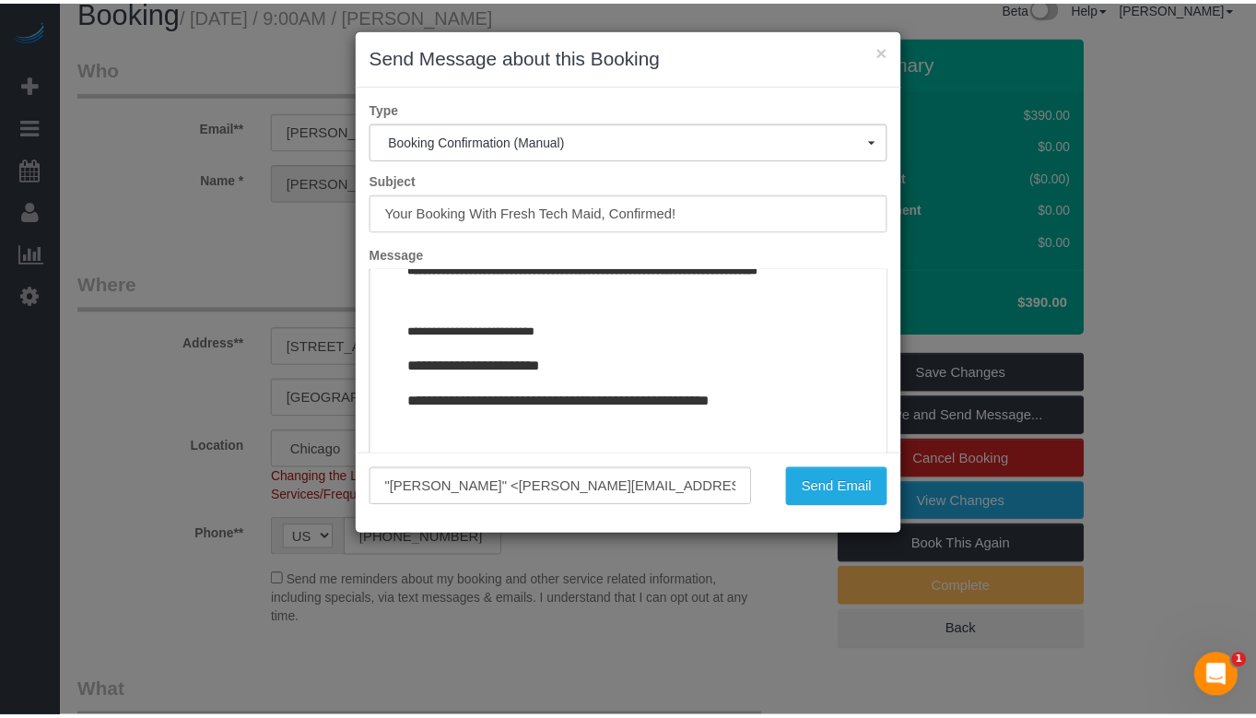
scroll to position [2281, 0]
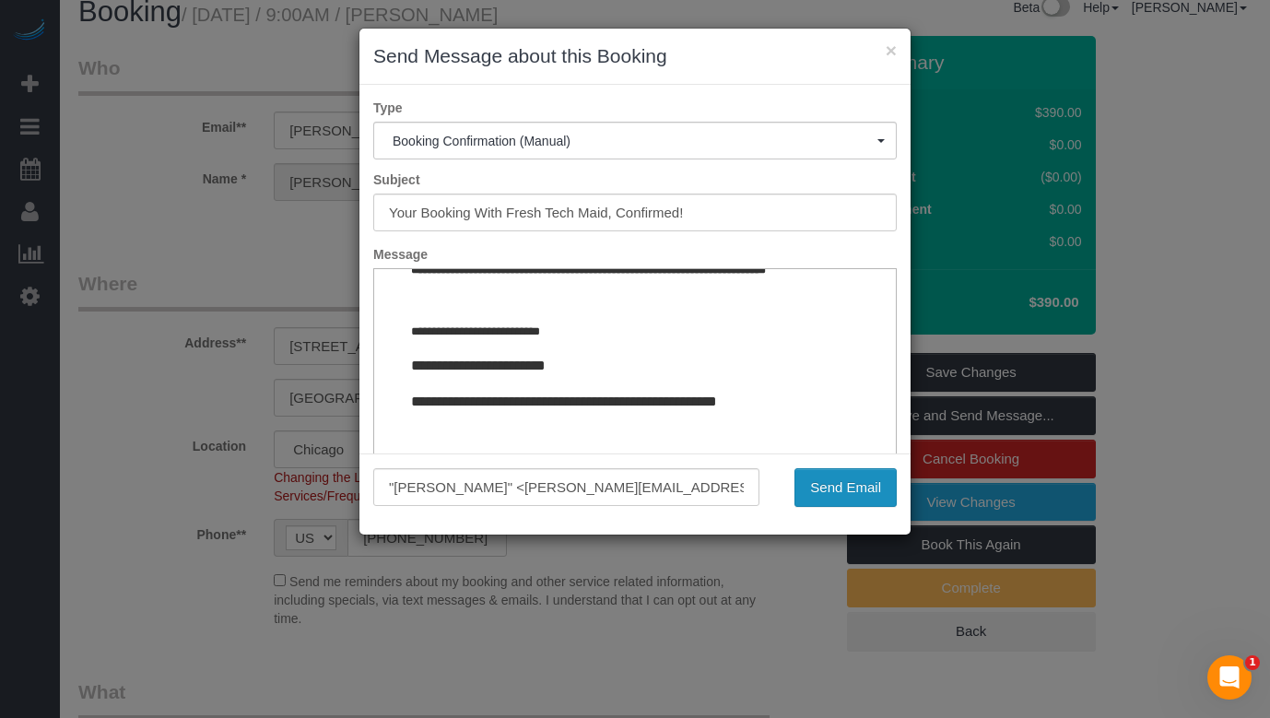
click at [831, 492] on button "Send Email" at bounding box center [845, 487] width 102 height 39
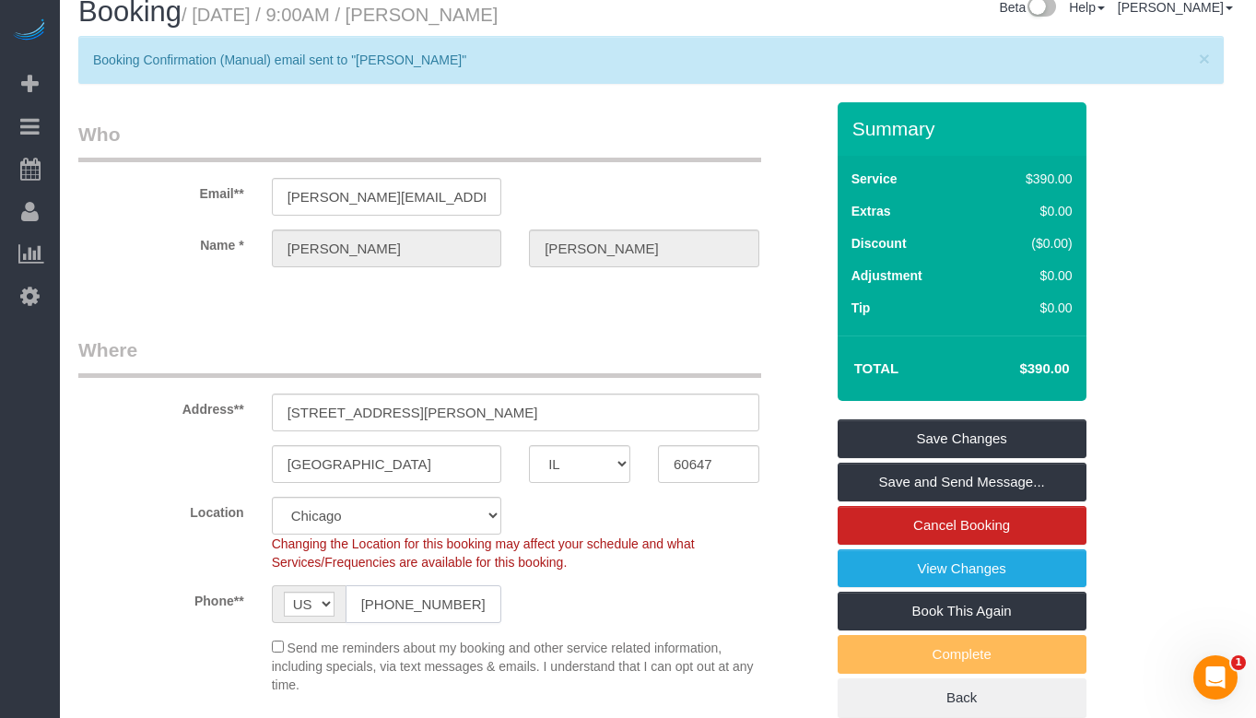
click at [435, 600] on input "(773) 680-1071" at bounding box center [424, 604] width 157 height 38
click at [580, 607] on div "Phone** AF AL DZ AD AO AI AQ AG AR AM AW AU AT AZ BS BH BD BB BY BE BZ BJ BM BT…" at bounding box center [451, 604] width 773 height 38
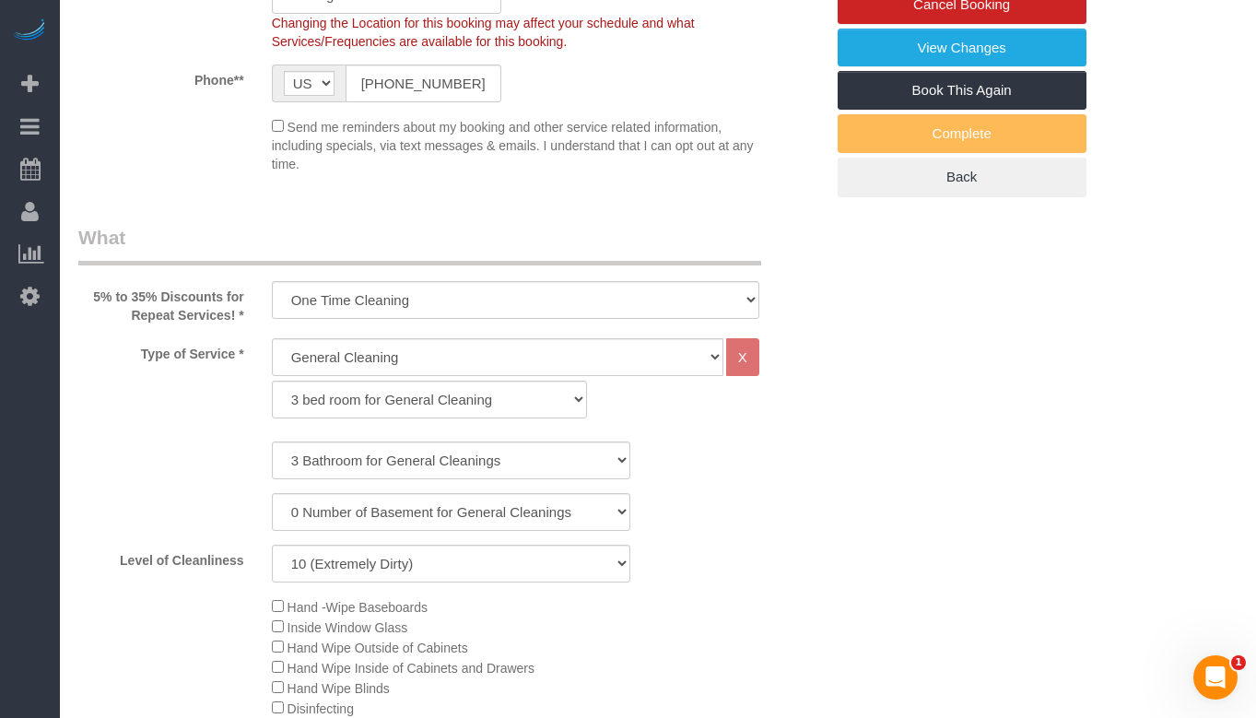
scroll to position [575, 0]
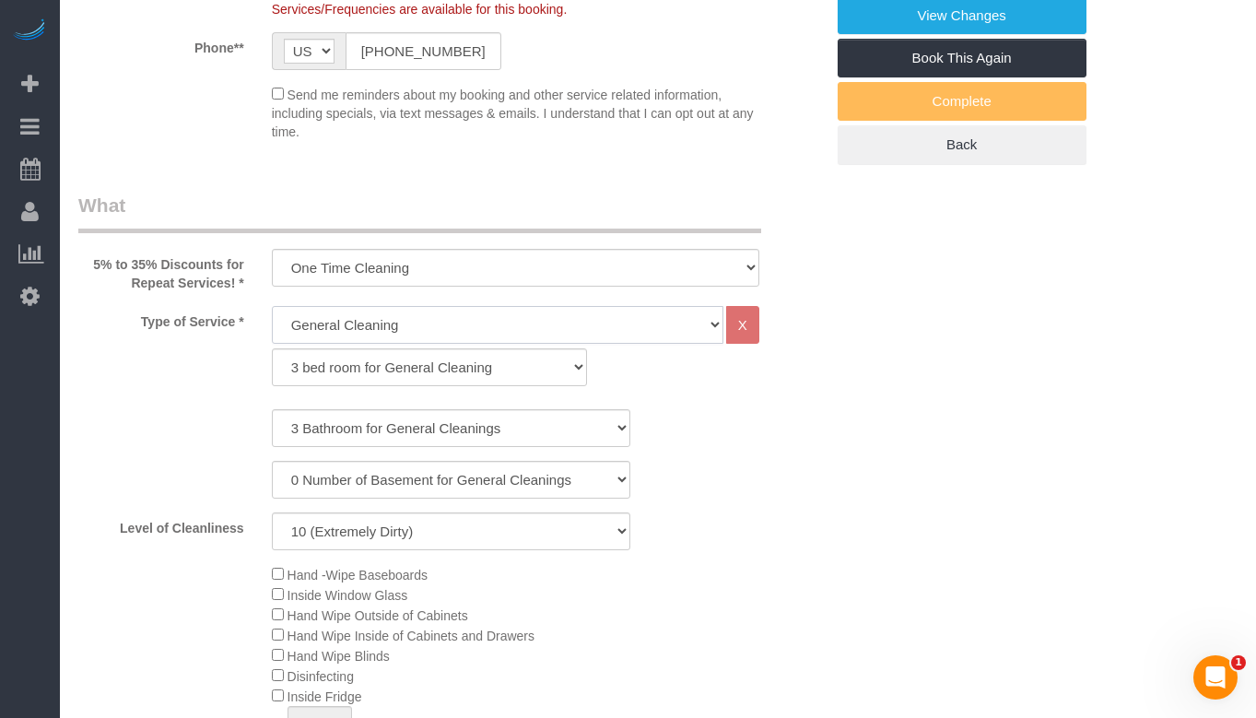
click at [550, 324] on select "General Cleaning Deep Cleaning Move-in / Move-out Cleaning COUNTS Cleaning" at bounding box center [498, 325] width 452 height 38
select select "513"
click at [272, 306] on select "General Cleaning Deep Cleaning Move-in / Move-out Cleaning COUNTS Cleaning" at bounding box center [498, 325] width 452 height 38
select select "291"
select select "10"
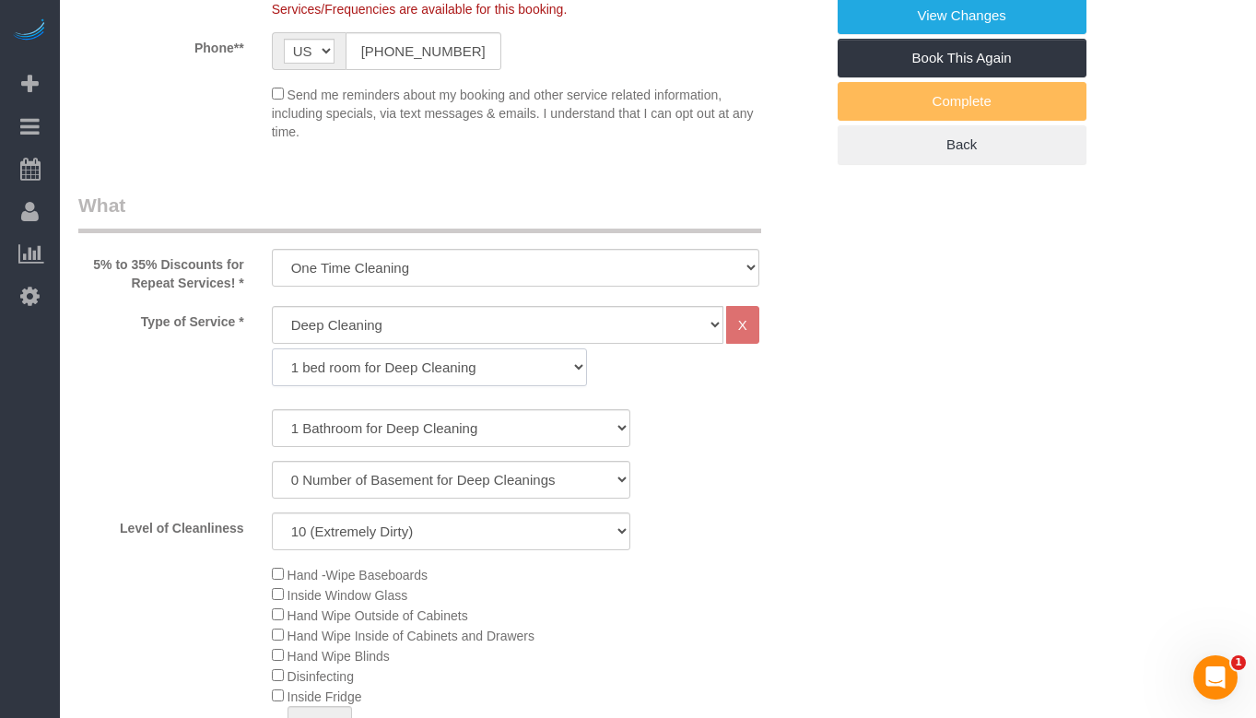
click at [410, 364] on select "1 bed room for Deep Cleaning 2 bed room for Deep Cleaning 3 bed room for Deep C…" at bounding box center [430, 367] width 316 height 38
select select "293"
click at [272, 348] on select "1 bed room for Deep Cleaning 2 bed room for Deep Cleaning 3 bed room for Deep C…" at bounding box center [430, 367] width 316 height 38
select select "10"
click at [396, 431] on select "1 Bathroom for Deep Cleaning 2 Bathroom for Deep Cleanings 3 Bathroom for Deep …" at bounding box center [451, 428] width 359 height 38
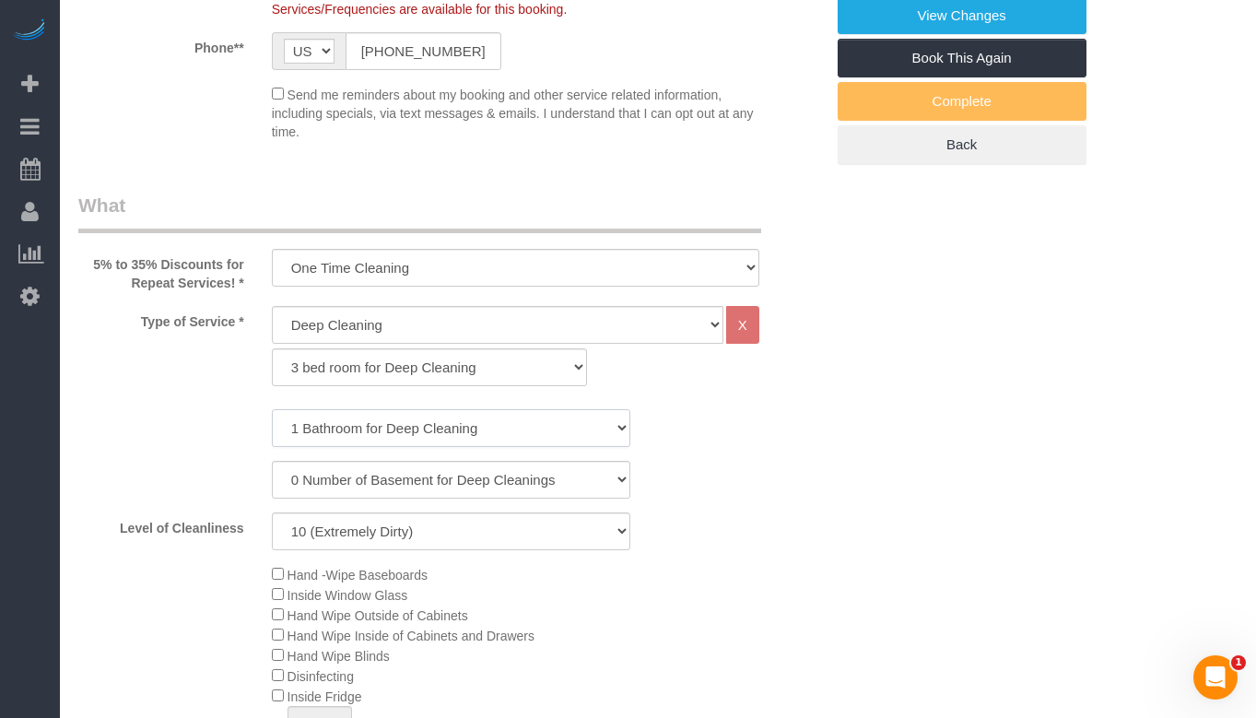
select select "3"
click at [272, 409] on select "1 Bathroom for Deep Cleaning 2 Bathroom for Deep Cleanings 3 Bathroom for Deep …" at bounding box center [451, 428] width 359 height 38
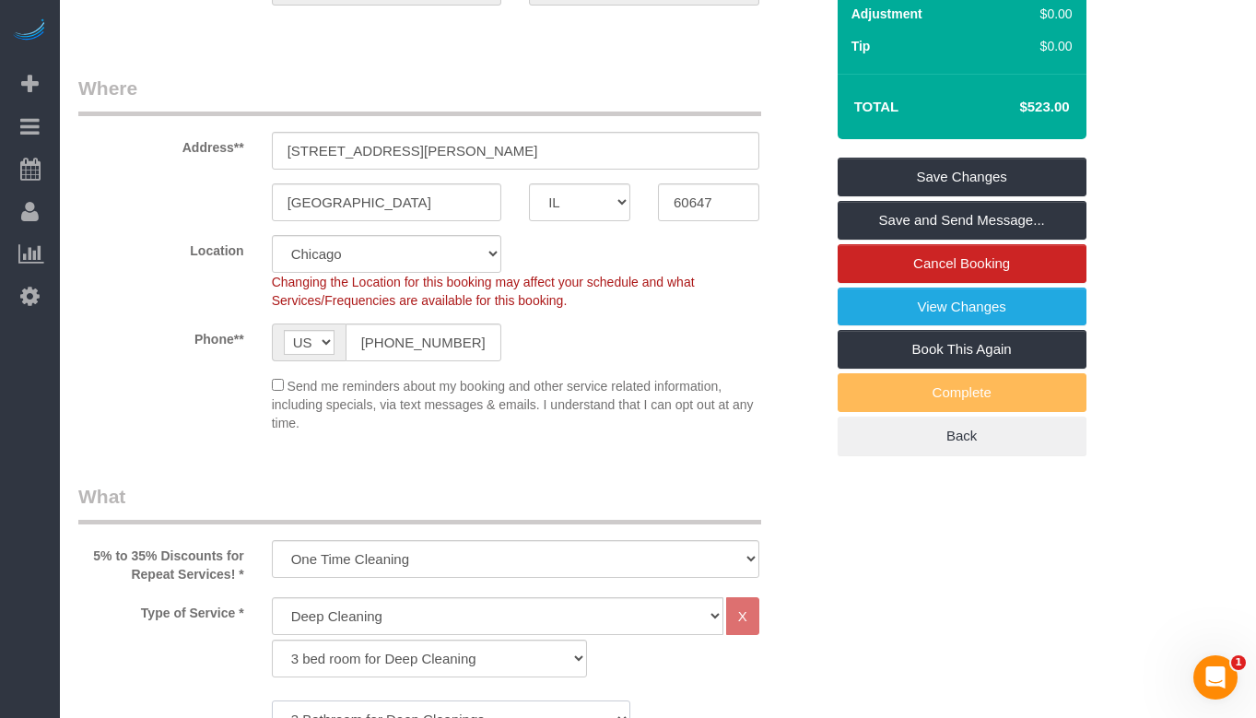
scroll to position [206, 0]
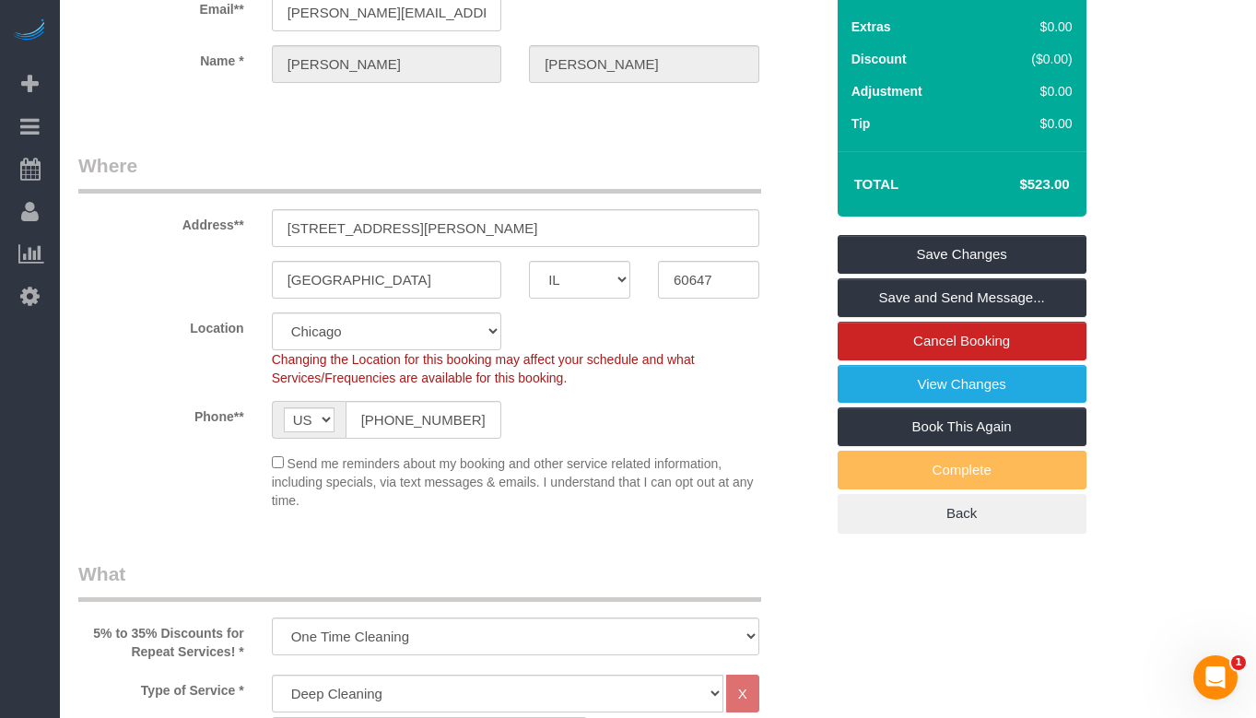
click at [722, 419] on div "Phone** AF AL DZ AD AO AI AQ AG AR AM AW AU AT AZ BS BH BD BB BY BE BZ BJ BM BT…" at bounding box center [451, 420] width 773 height 38
click at [701, 169] on legend "Where" at bounding box center [419, 172] width 683 height 41
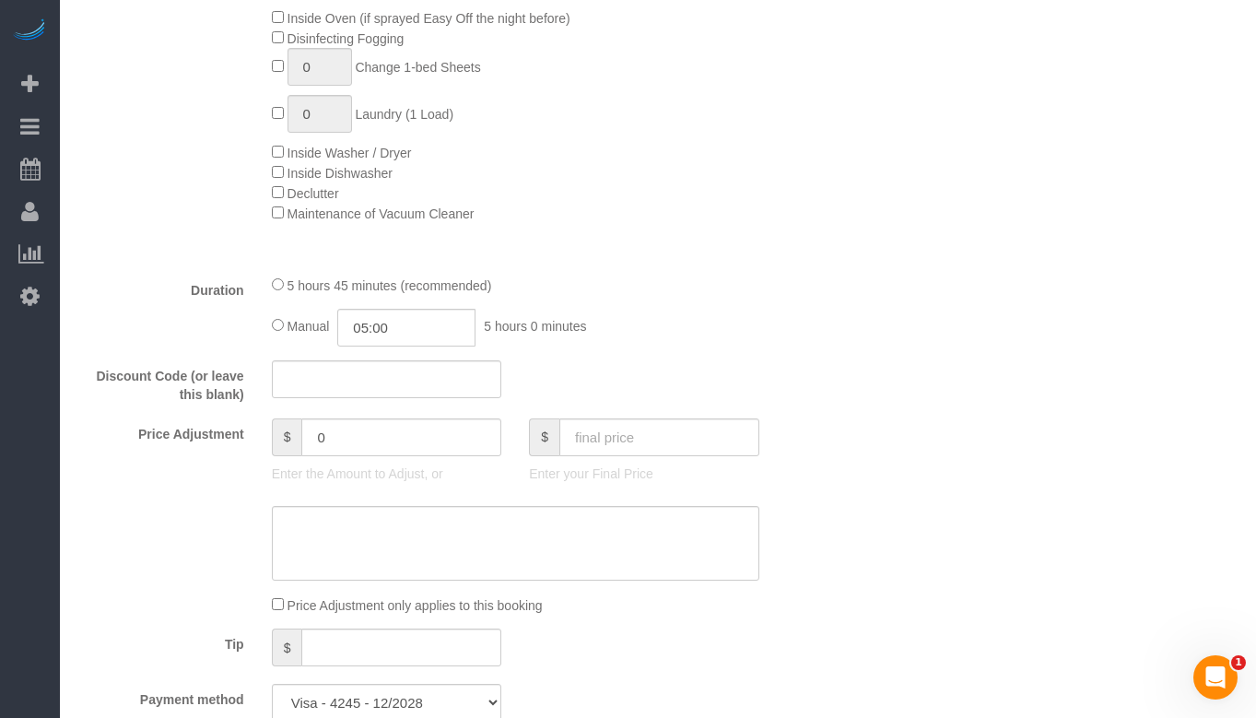
scroll to position [1220, 0]
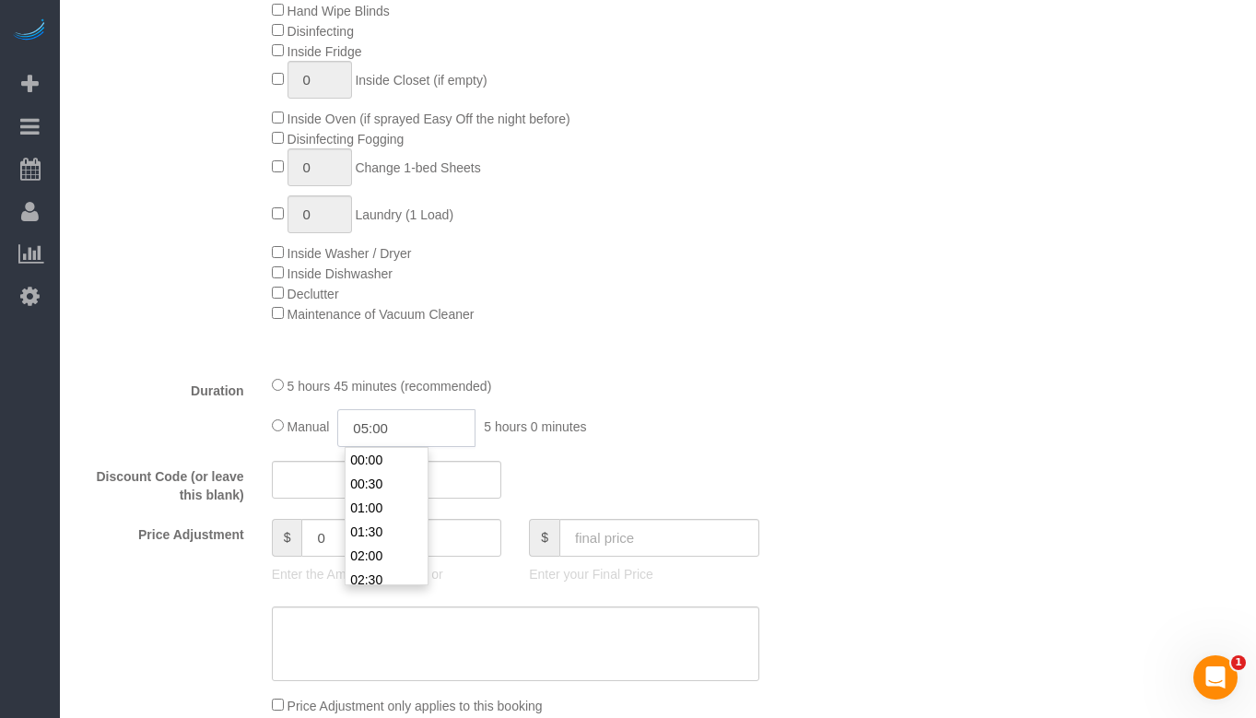
click at [419, 427] on input "05:00" at bounding box center [406, 428] width 138 height 38
click at [373, 430] on input "05:00" at bounding box center [406, 428] width 138 height 38
click at [413, 433] on input "06:00" at bounding box center [406, 428] width 138 height 38
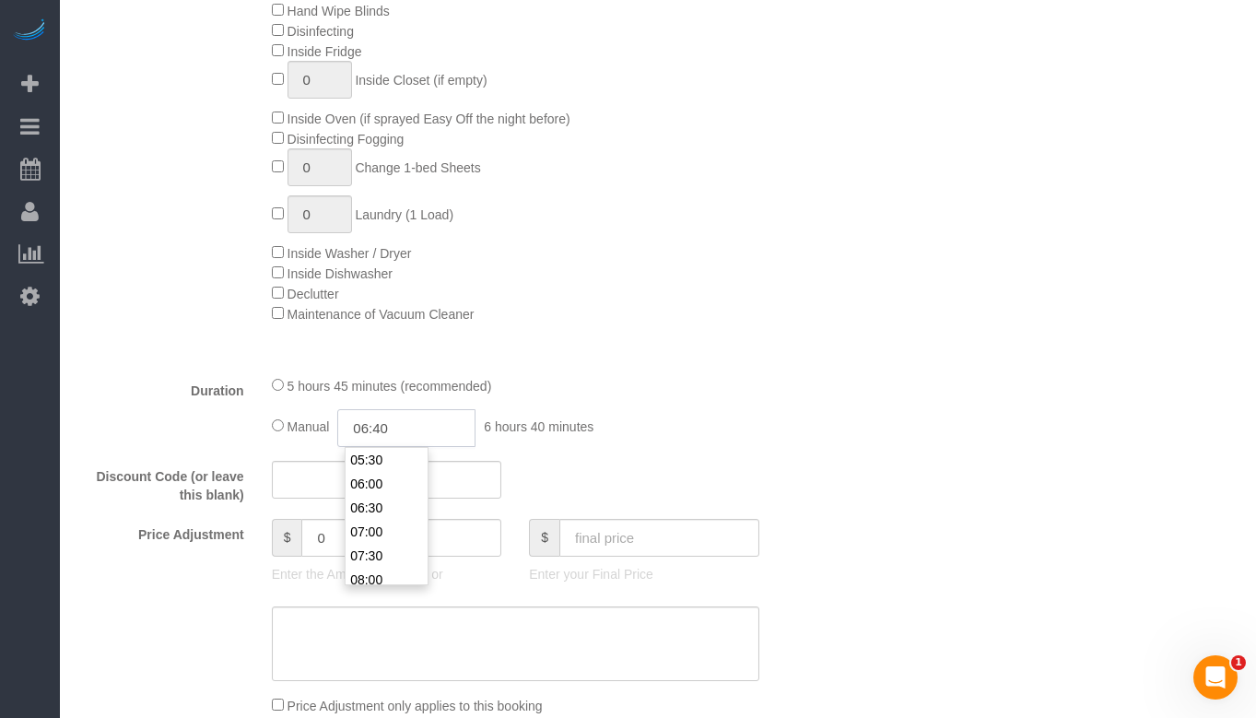
type input "06:40"
click at [824, 304] on div "Hand -Wipe Baseboards Inside Window Glass Hand Wipe Outside of Cabinets Hand Wi…" at bounding box center [548, 121] width 580 height 405
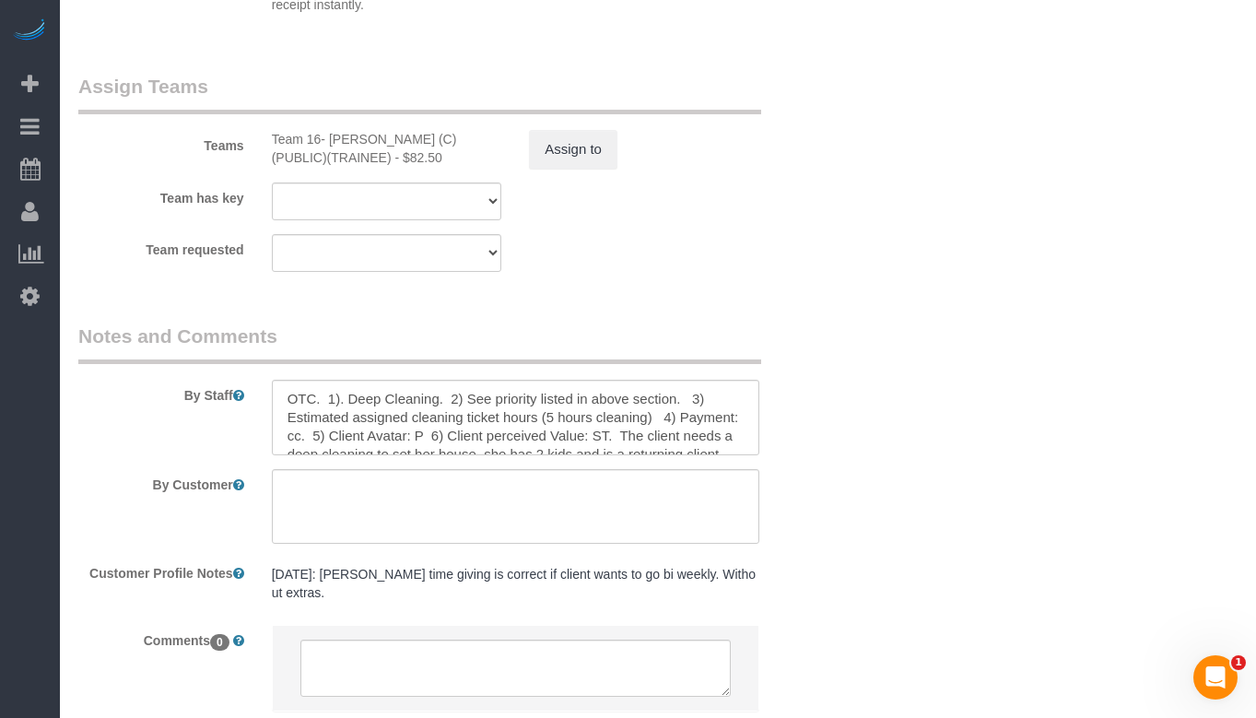
scroll to position [3314, 0]
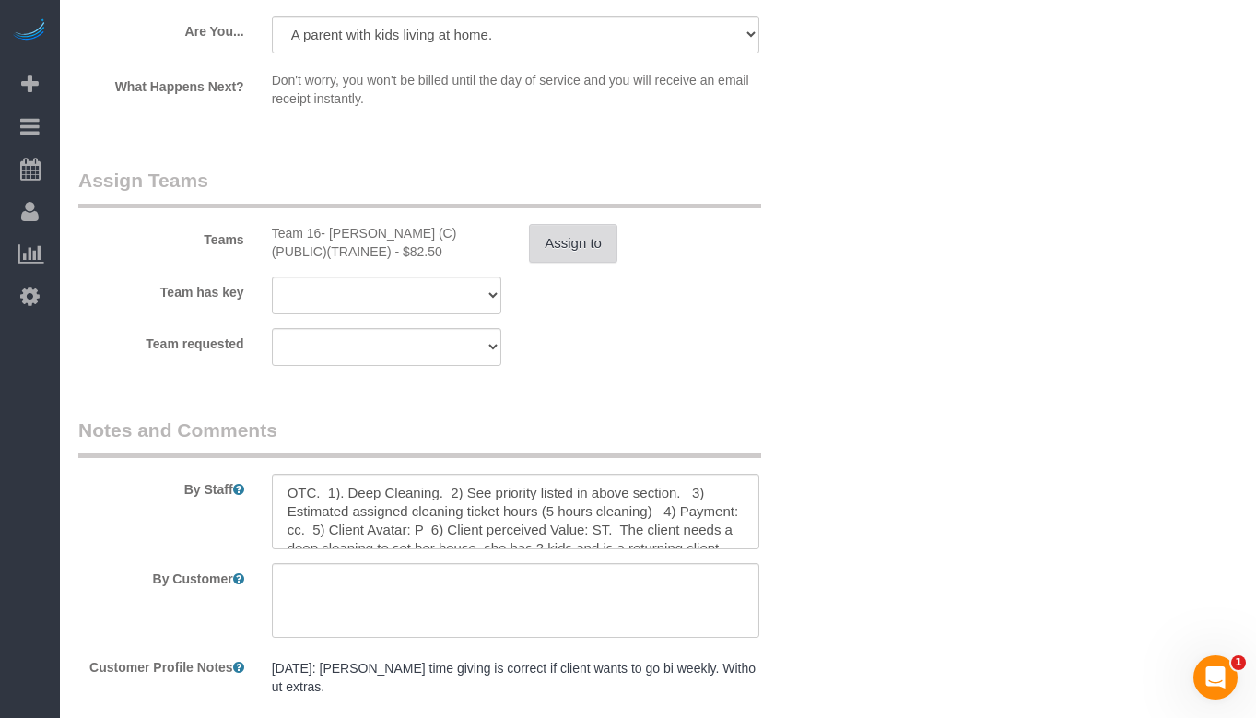
click at [570, 224] on button "Assign to" at bounding box center [573, 243] width 88 height 39
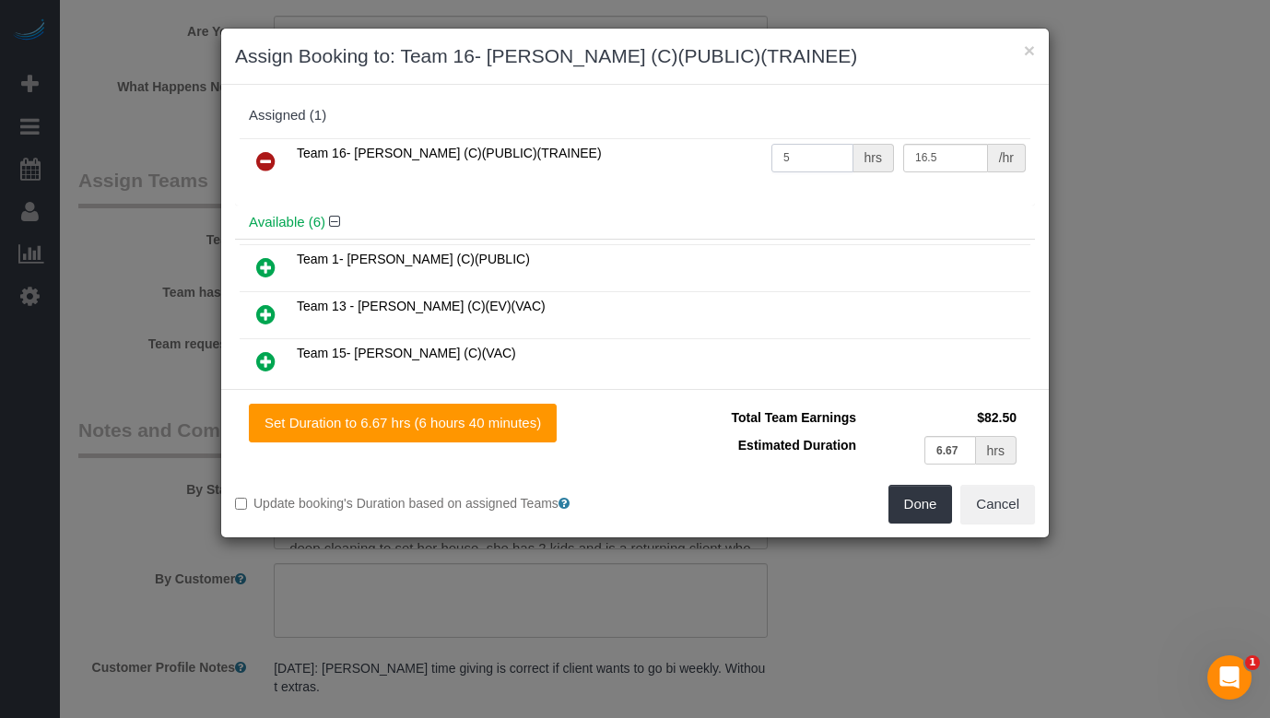
click at [817, 159] on input "5" at bounding box center [812, 158] width 82 height 29
type input "6.67"
click at [920, 489] on button "Done" at bounding box center [920, 504] width 65 height 39
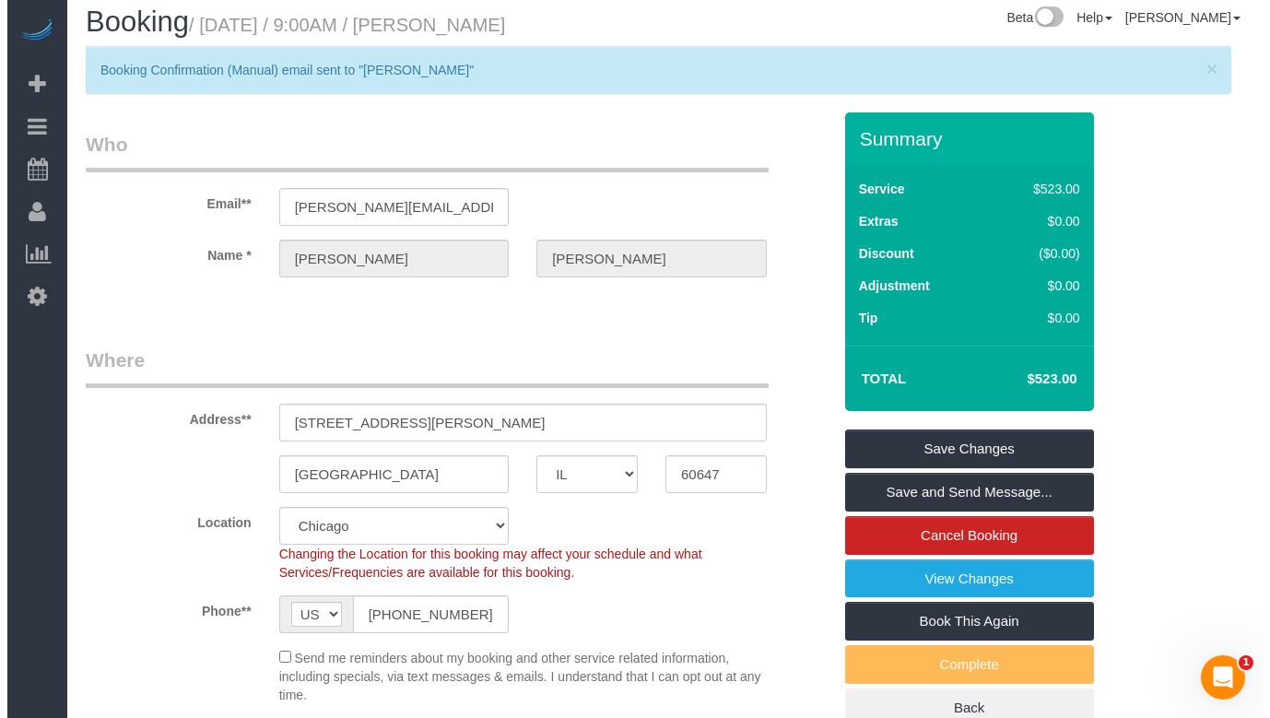
scroll to position [0, 0]
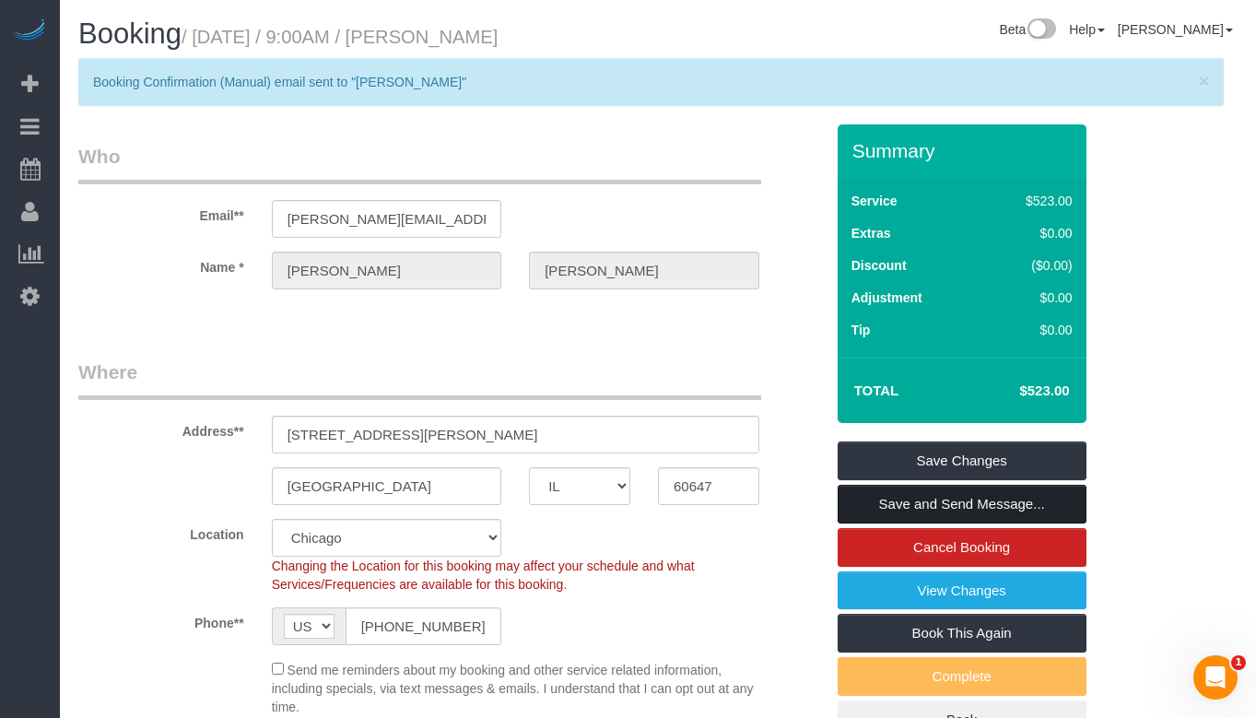
click at [1044, 508] on link "Save and Send Message..." at bounding box center [962, 504] width 249 height 39
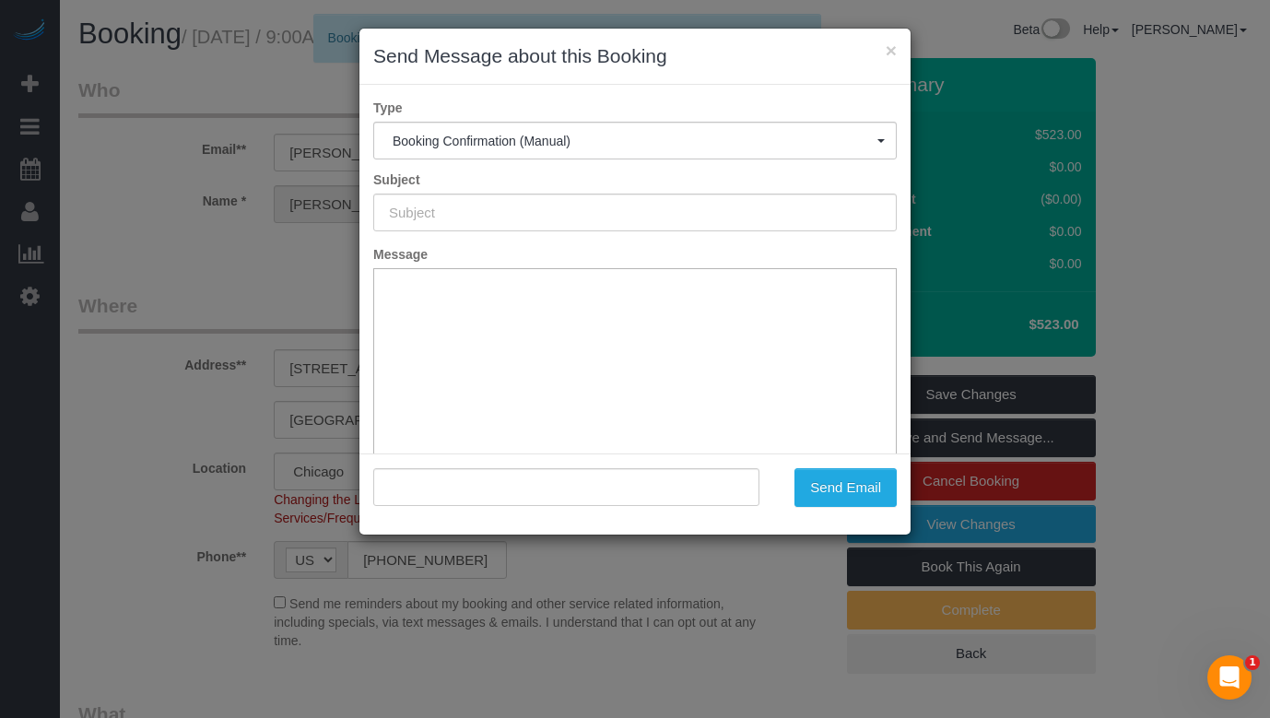
type input "Your Booking With Fresh Tech Maid, Confirmed!"
type input ""Joanna Buscemi" <joanna.buscemi@gmail.com>"
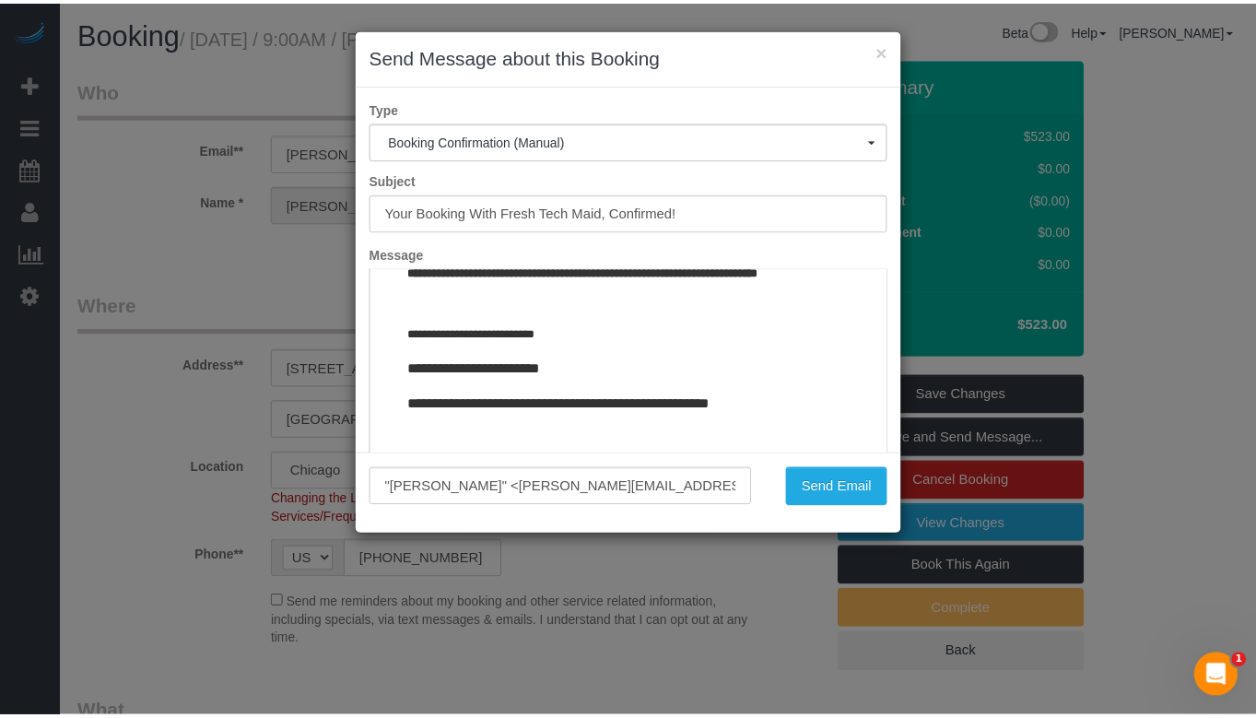
scroll to position [2281, 0]
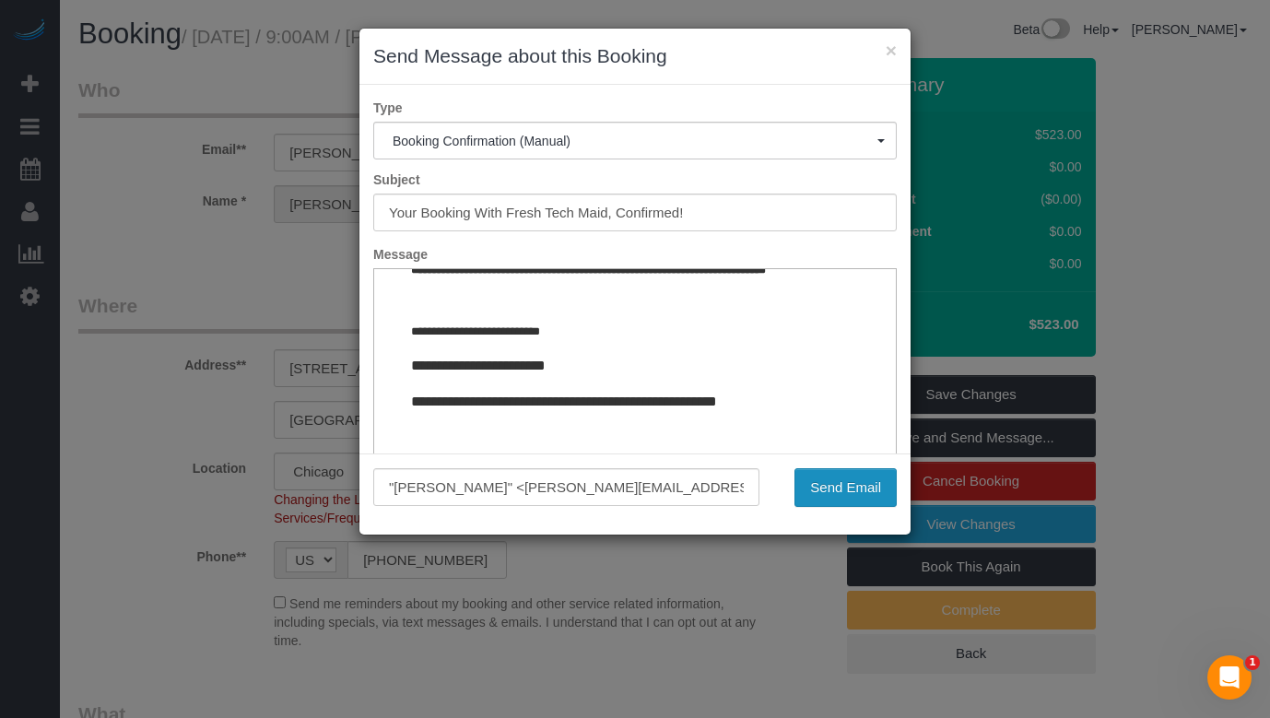
click at [817, 489] on button "Send Email" at bounding box center [845, 487] width 102 height 39
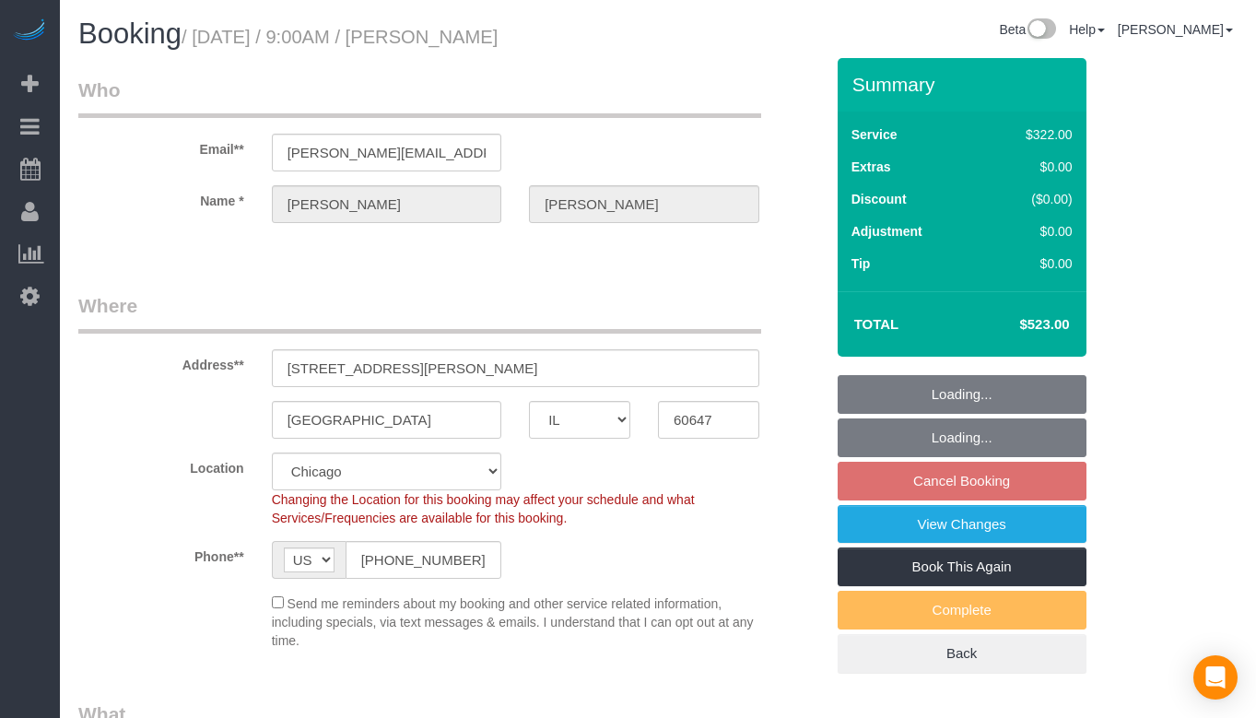
select select "IL"
select select "513"
select select "3"
select select "10"
select select "number:1"
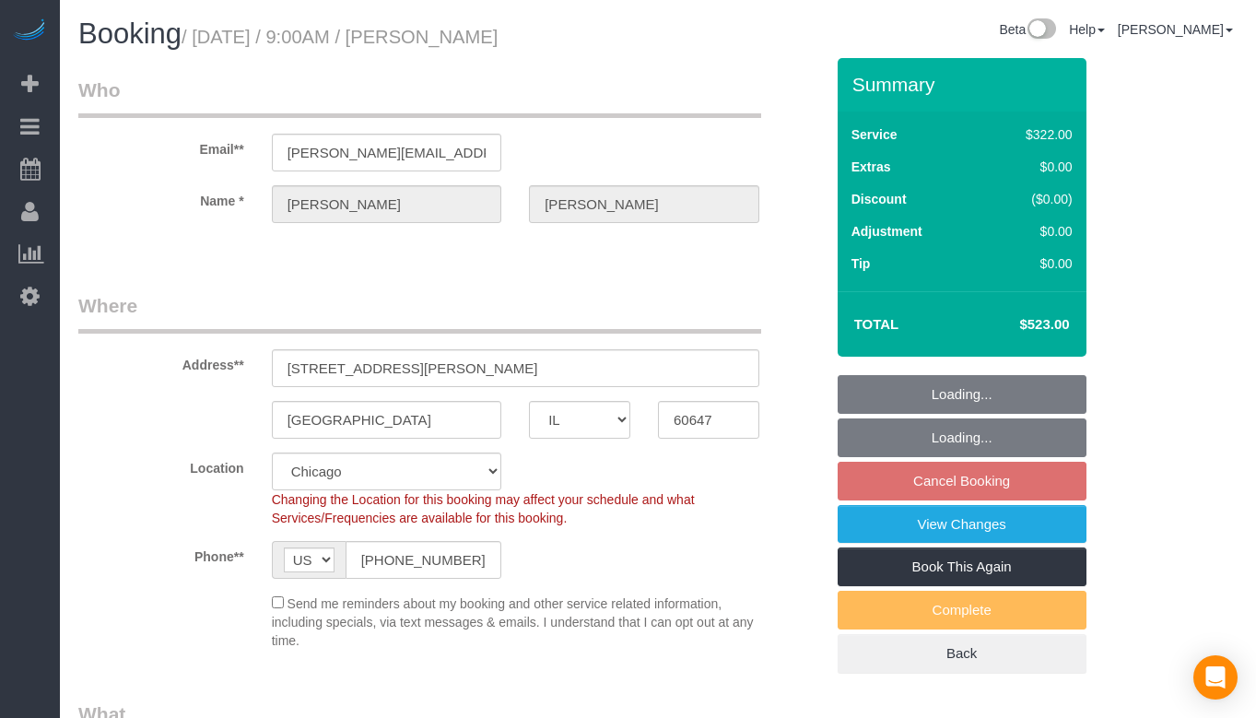
select select "number:66"
select select "number:139"
select select "number:104"
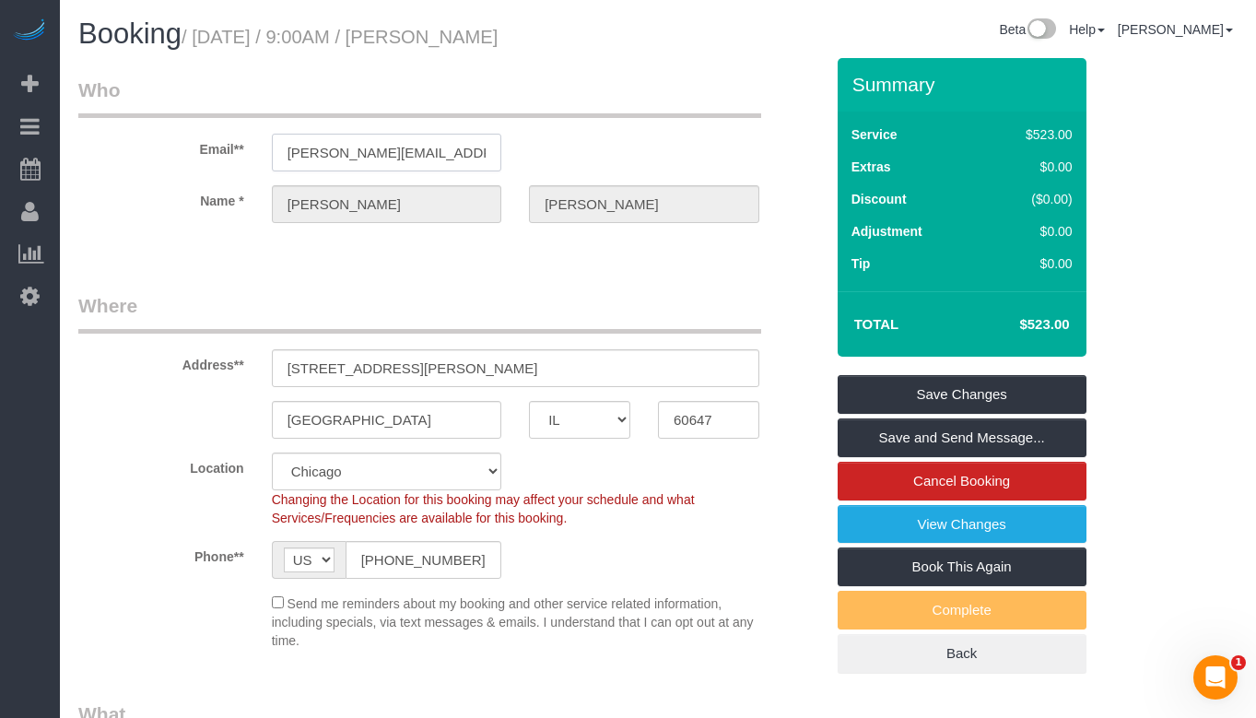
drag, startPoint x: 383, startPoint y: 160, endPoint x: 194, endPoint y: 161, distance: 188.9
click at [194, 161] on div "Email** joanna.buscemi@gmail.com" at bounding box center [451, 123] width 773 height 95
click at [672, 420] on input "60647" at bounding box center [708, 420] width 101 height 38
click at [497, 317] on legend "Where" at bounding box center [419, 312] width 683 height 41
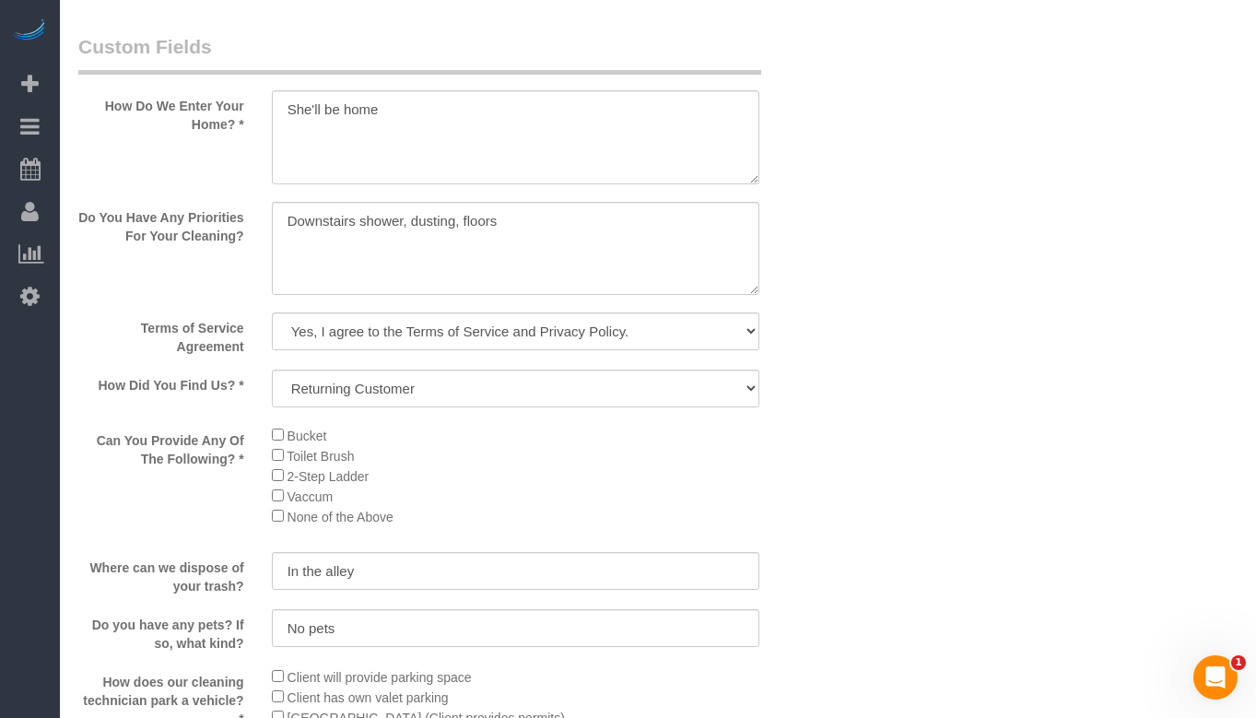
scroll to position [2234, 0]
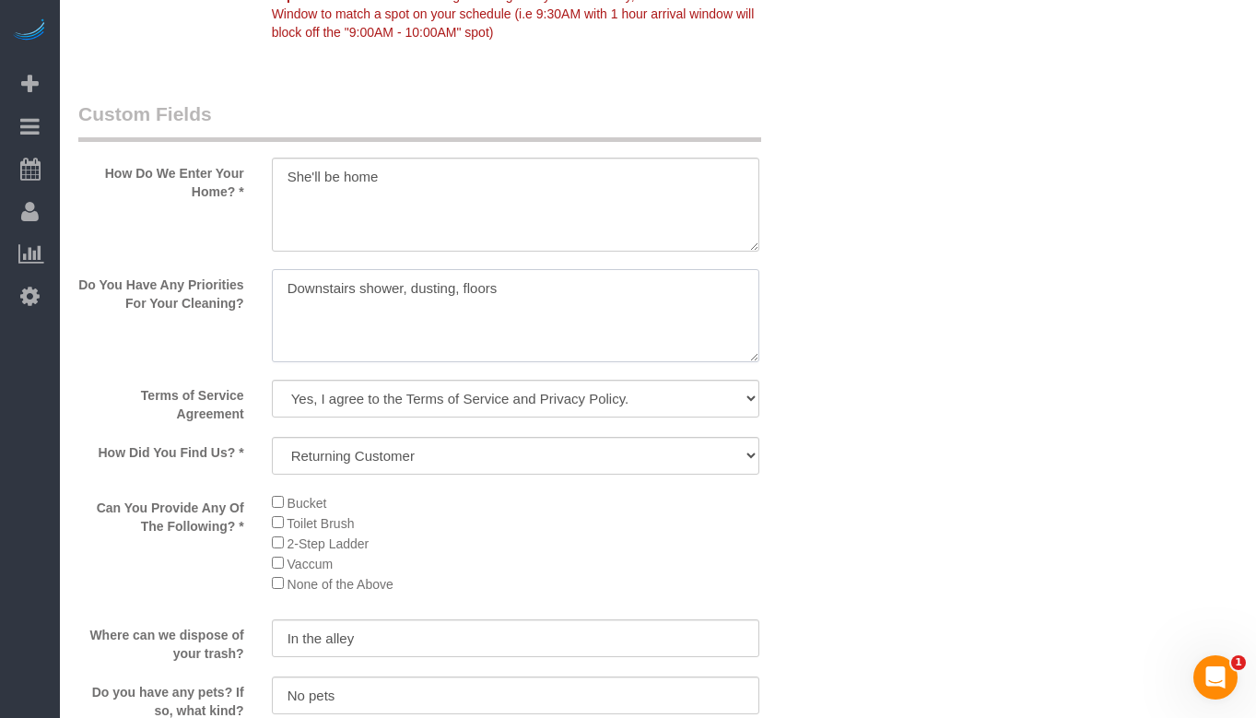
click at [439, 303] on textarea at bounding box center [516, 316] width 488 height 94
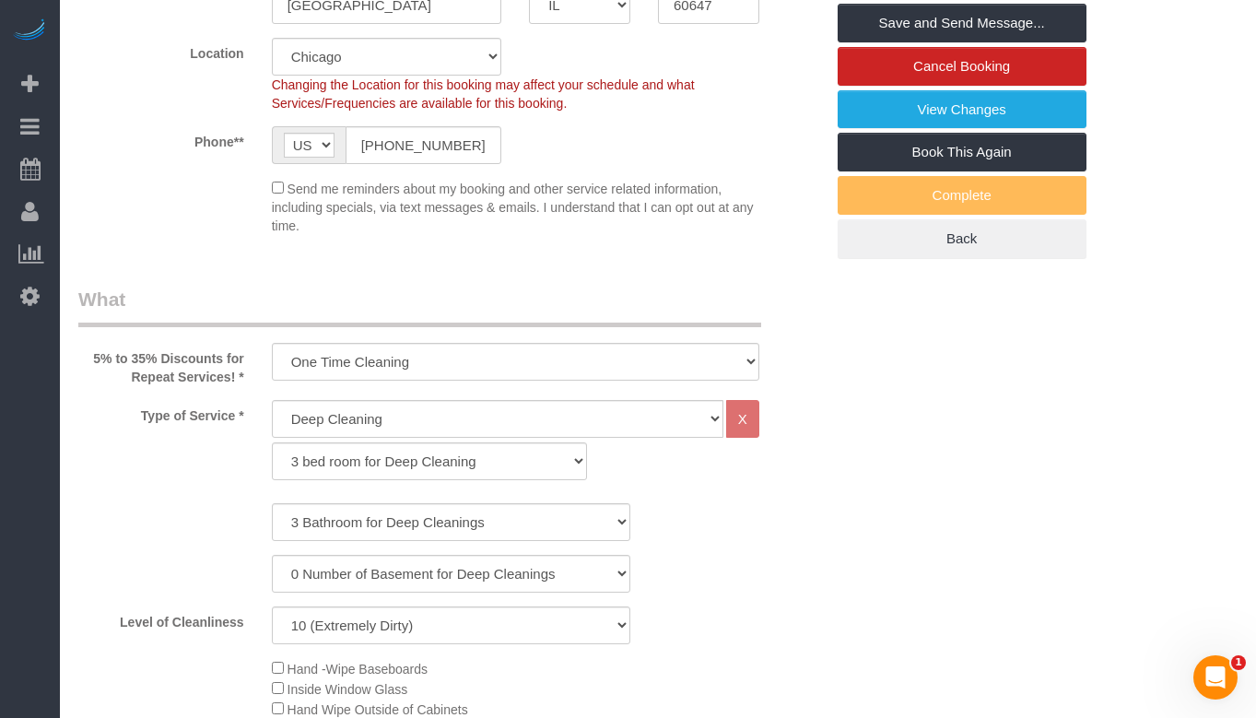
scroll to position [391, 0]
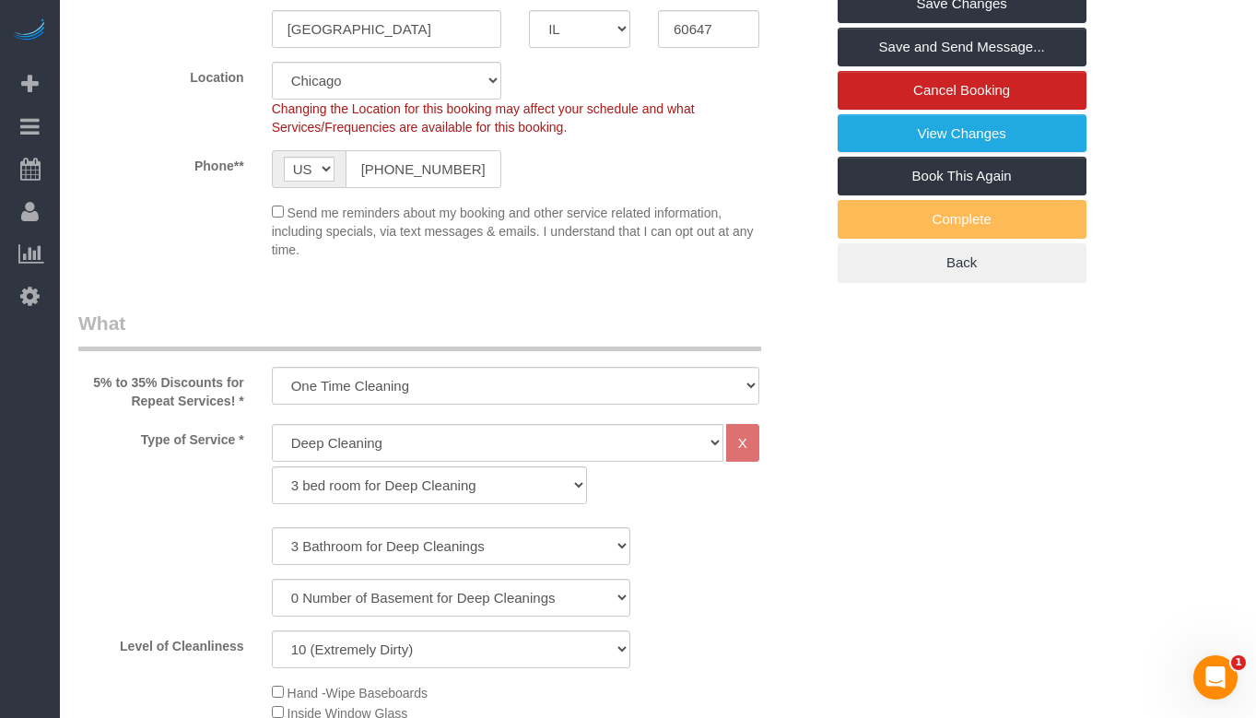
click at [465, 167] on input "(773) 680-1071" at bounding box center [424, 169] width 157 height 38
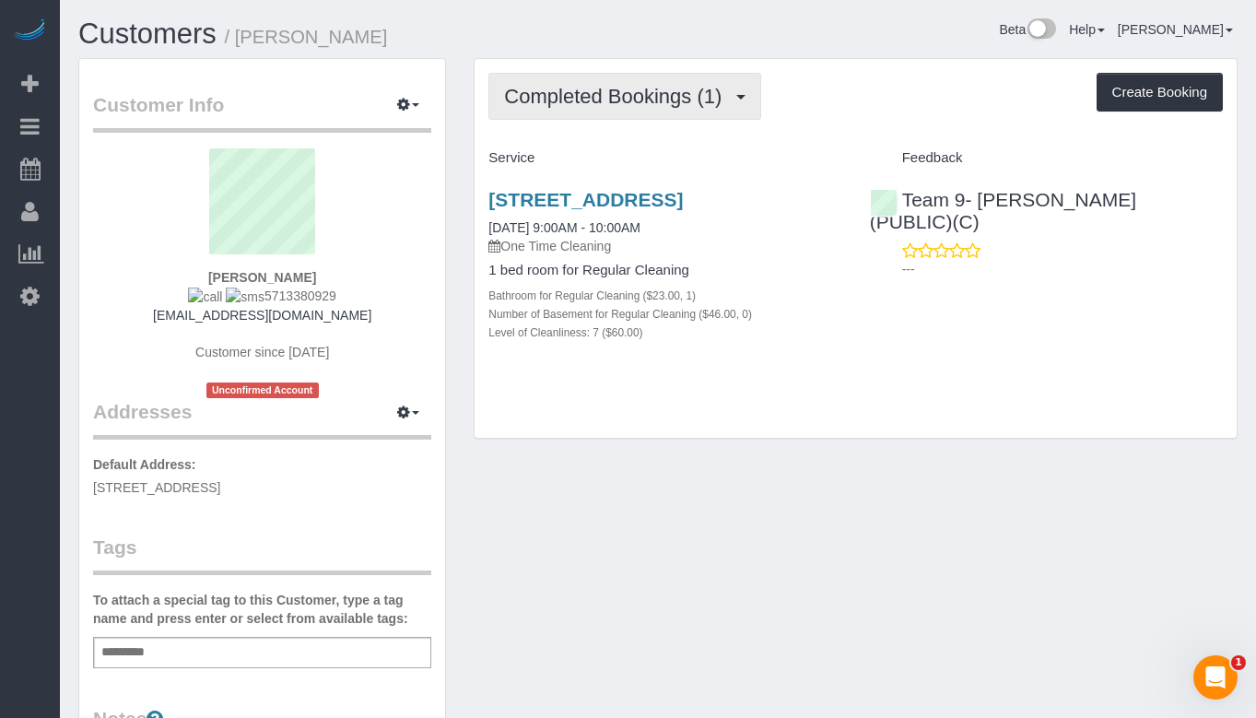
click at [622, 76] on button "Completed Bookings (1)" at bounding box center [624, 96] width 273 height 47
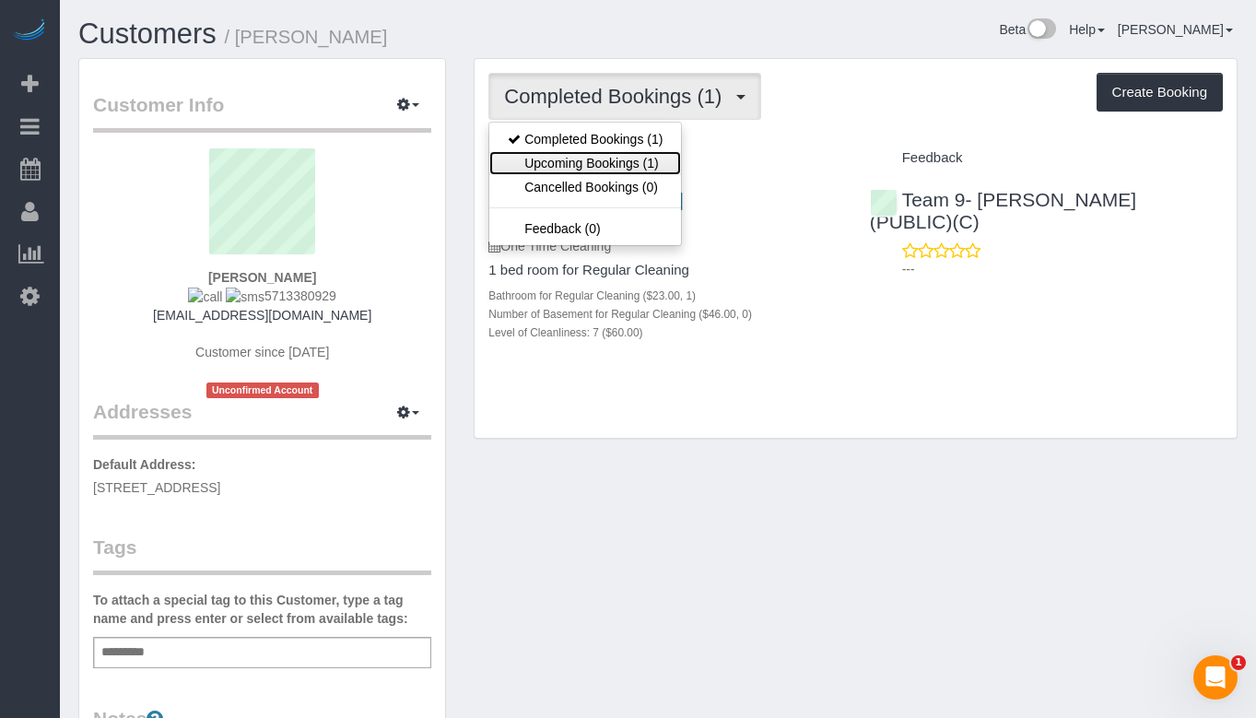
click at [613, 156] on link "Upcoming Bookings (1)" at bounding box center [585, 163] width 192 height 24
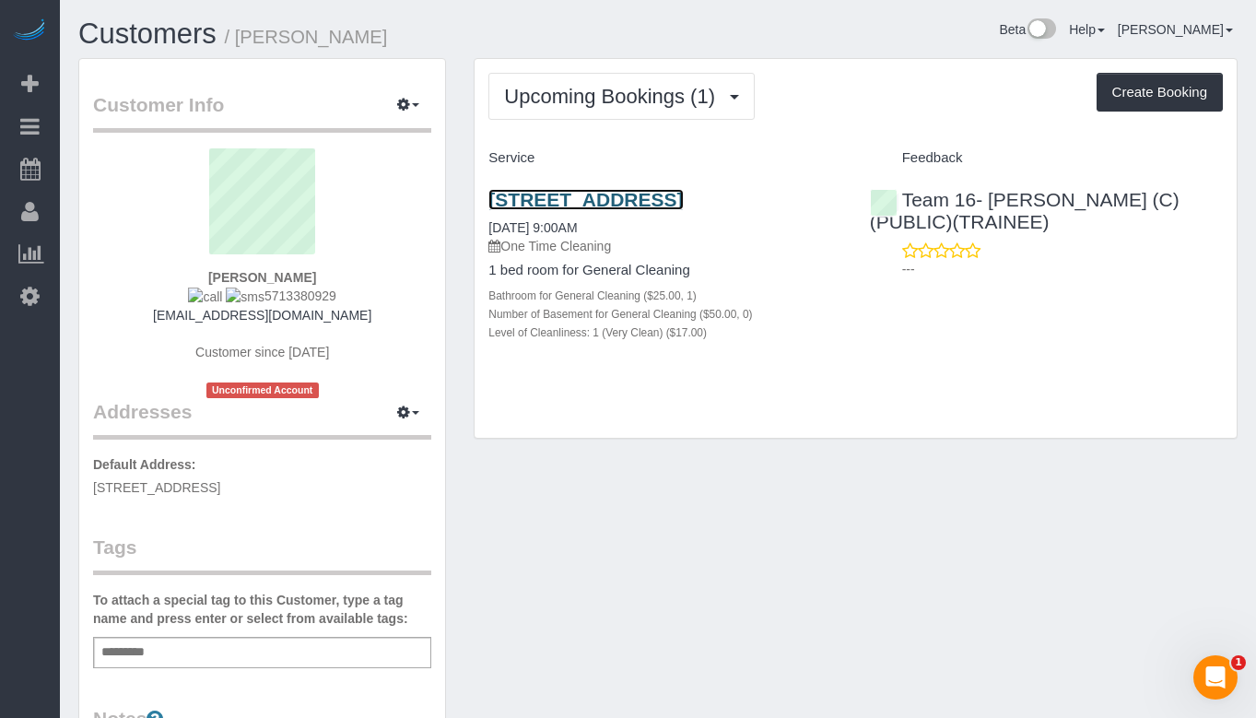
click at [600, 205] on link "[STREET_ADDRESS]" at bounding box center [585, 199] width 194 height 21
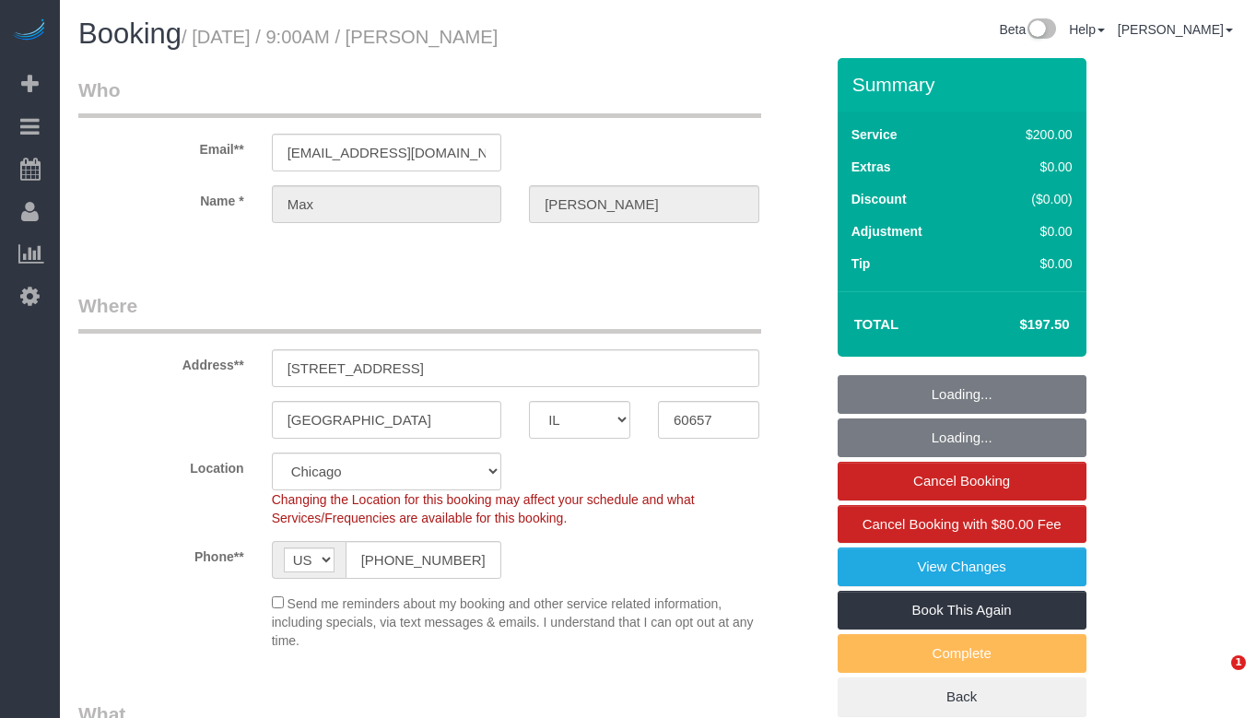
select select "IL"
select select "512"
select select "number:1"
select select "number:66"
select select "number:139"
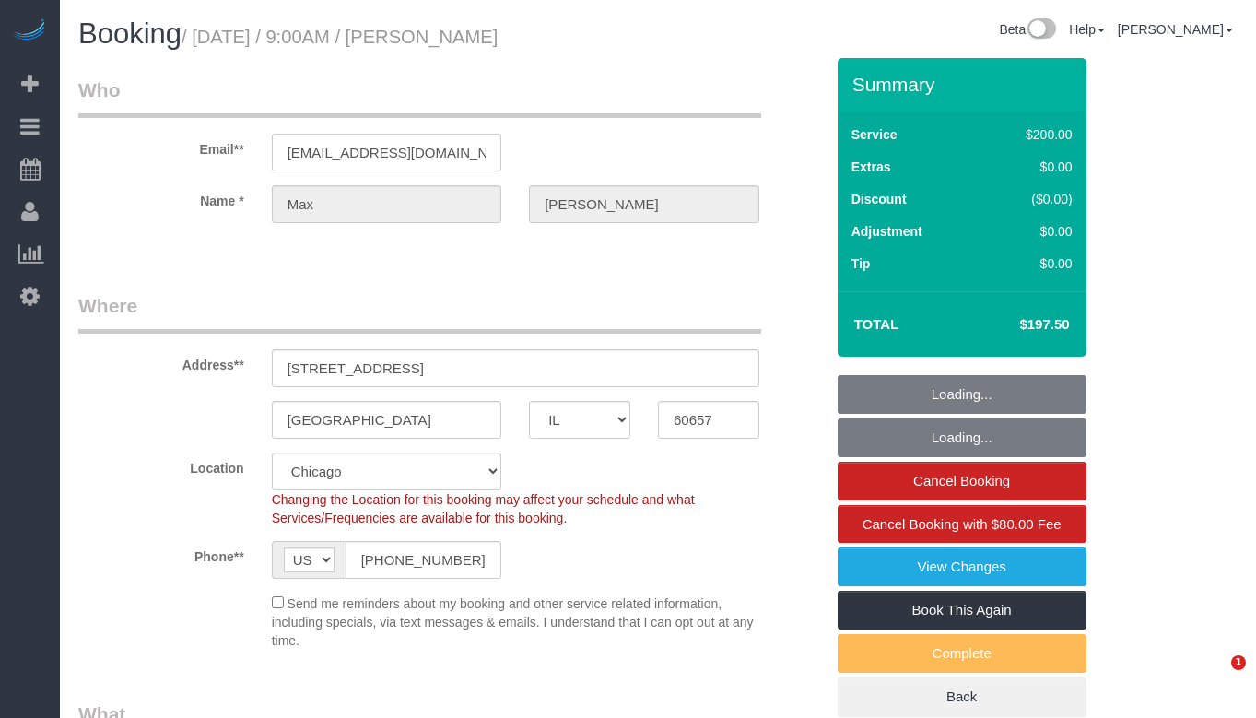
select select "number:108"
select select "object:1131"
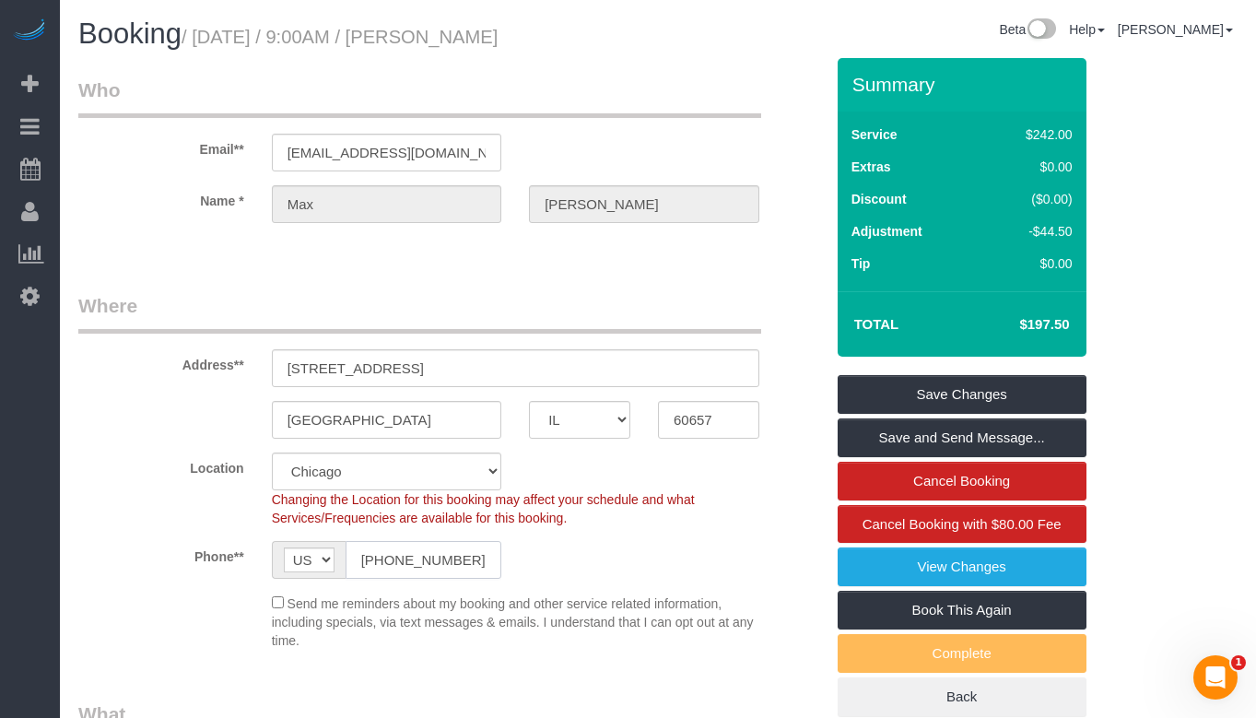
click at [421, 566] on input "(571) 338-0929" at bounding box center [424, 560] width 157 height 38
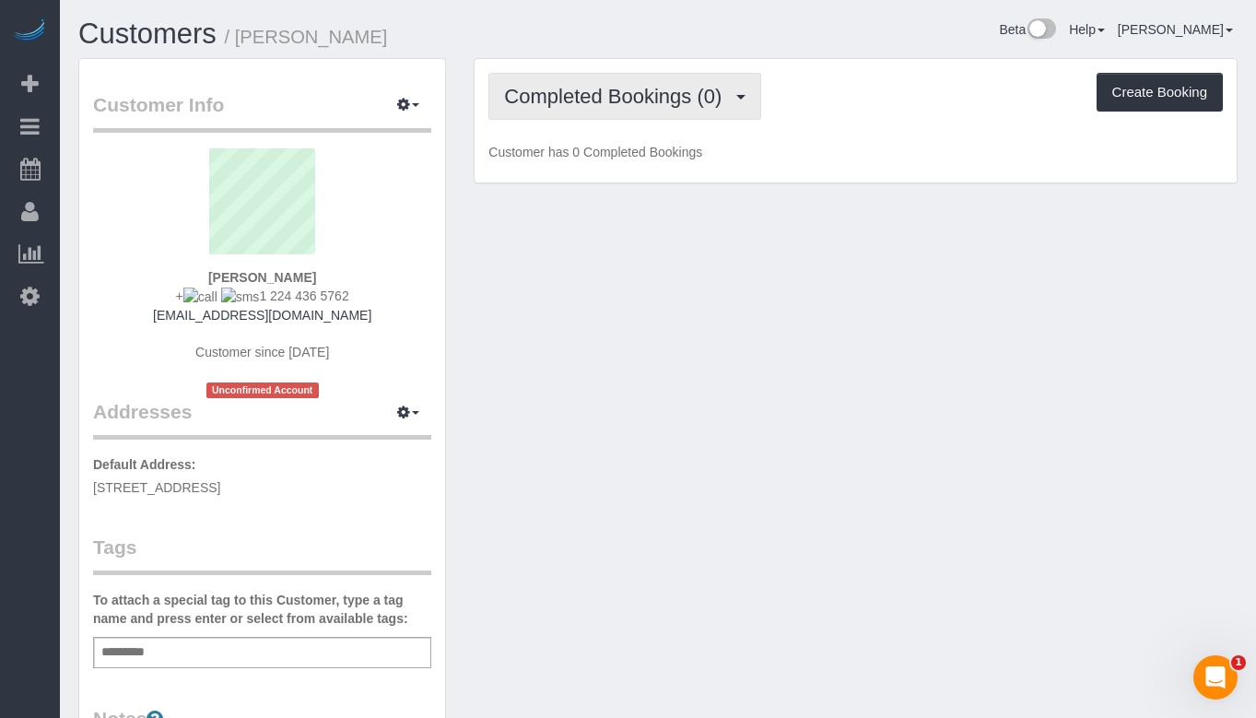
click at [621, 85] on span "Completed Bookings (0)" at bounding box center [617, 96] width 227 height 23
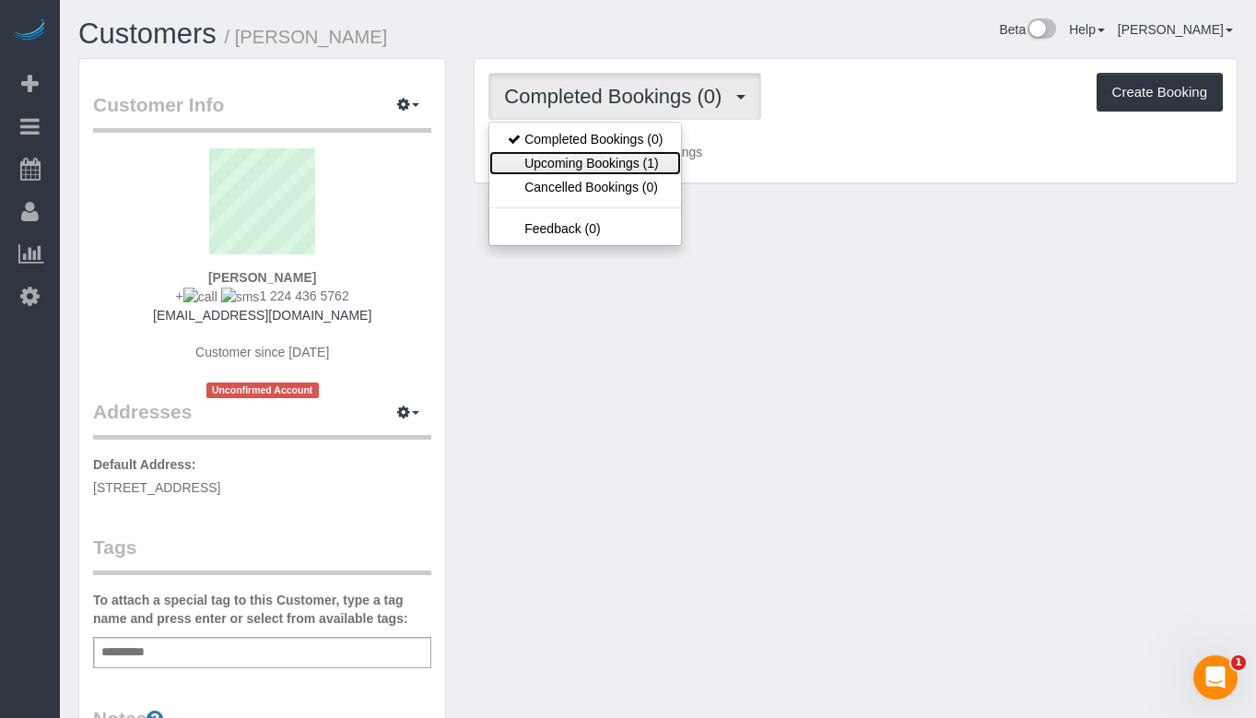
click at [606, 155] on link "Upcoming Bookings (1)" at bounding box center [585, 163] width 192 height 24
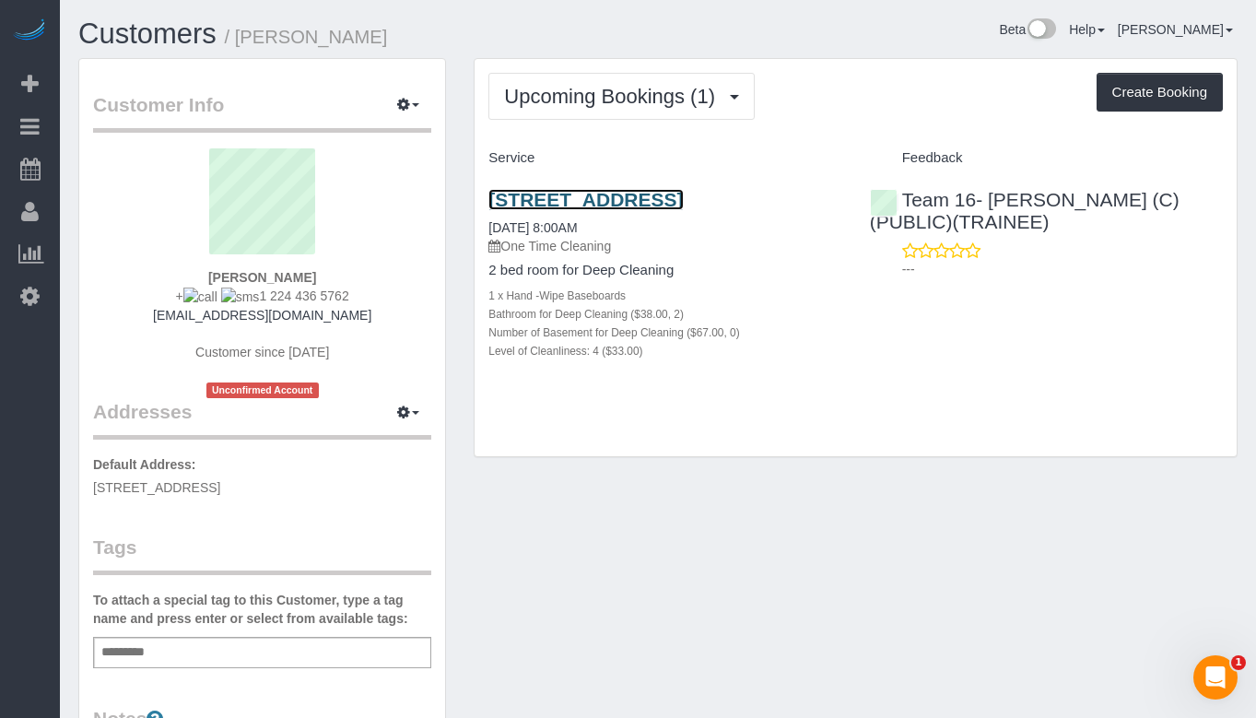
click at [563, 200] on link "926 North Winchester, Chicago, IL 60622" at bounding box center [585, 199] width 194 height 21
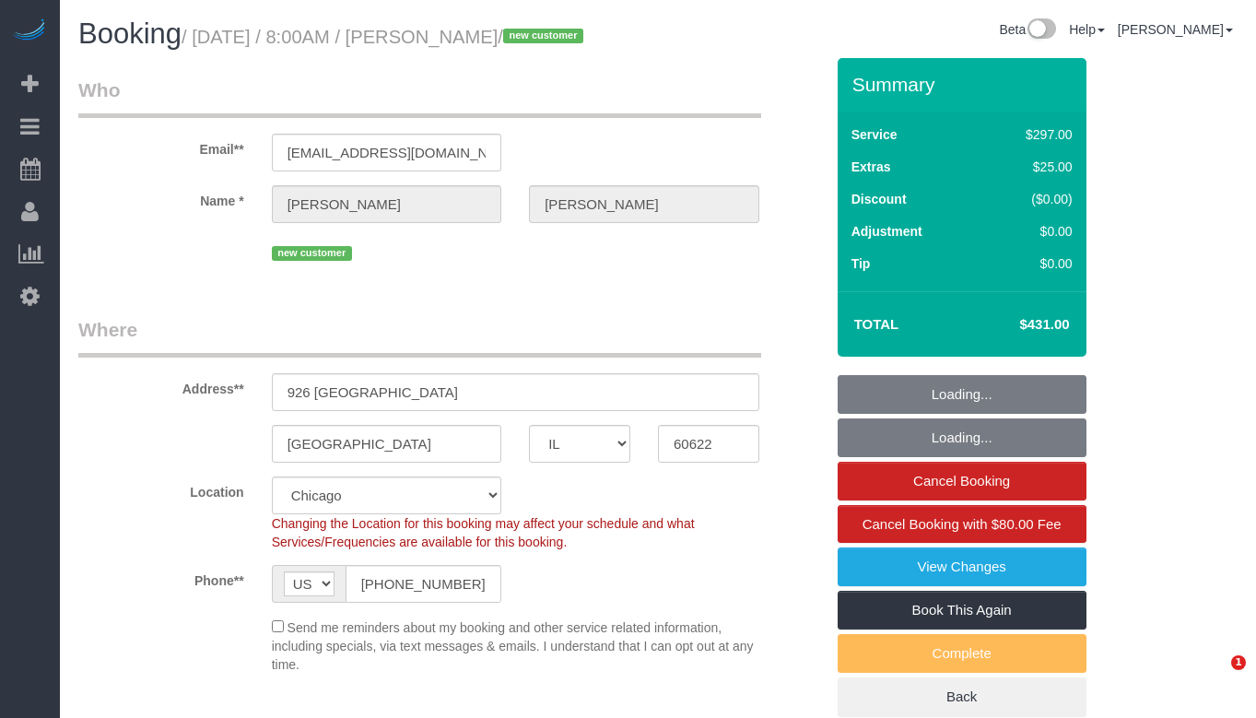
select select "IL"
select select "513"
select select "2"
select select "4"
select select "number:1"
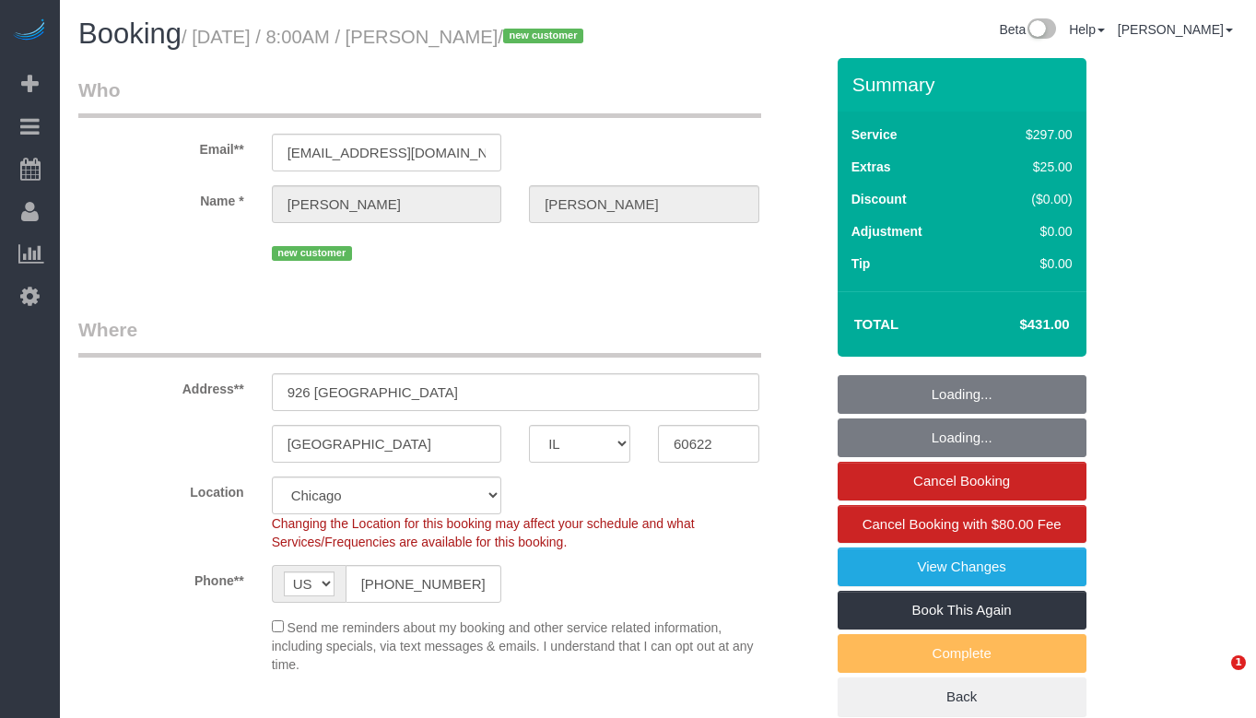
select select "number:58"
select select "number:139"
select select "number:106"
select select "object:1055"
select select "2"
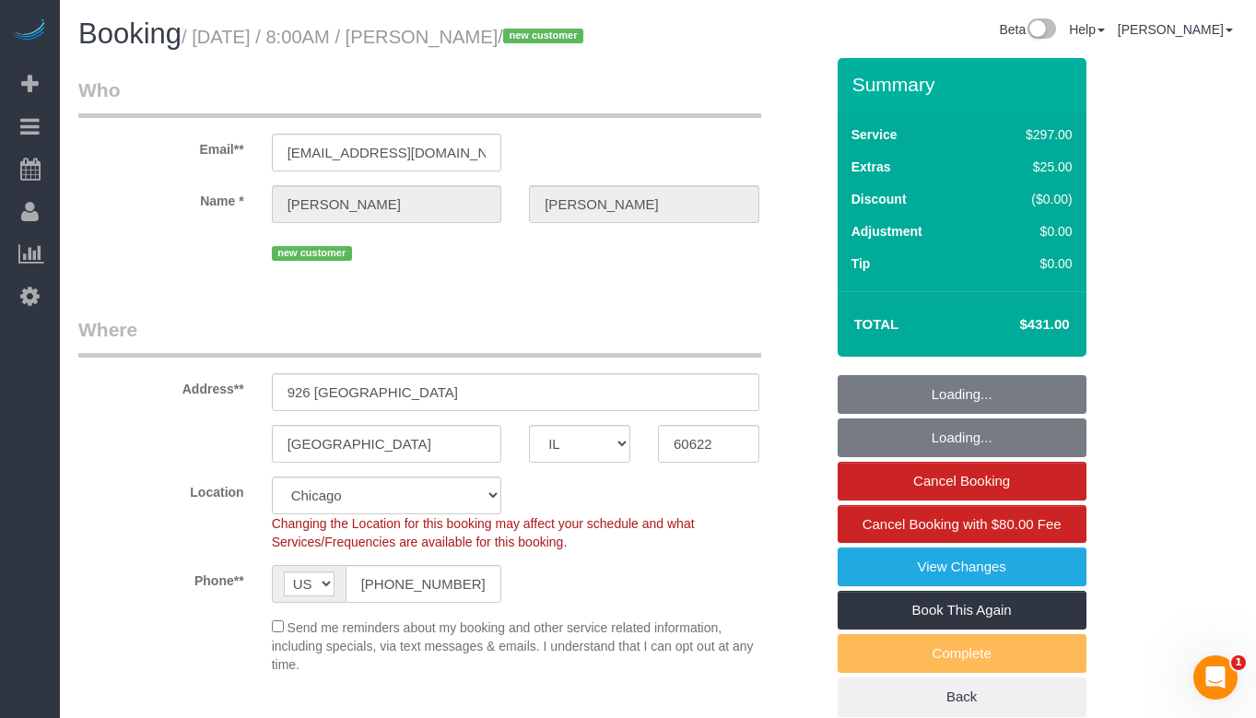
select select "4"
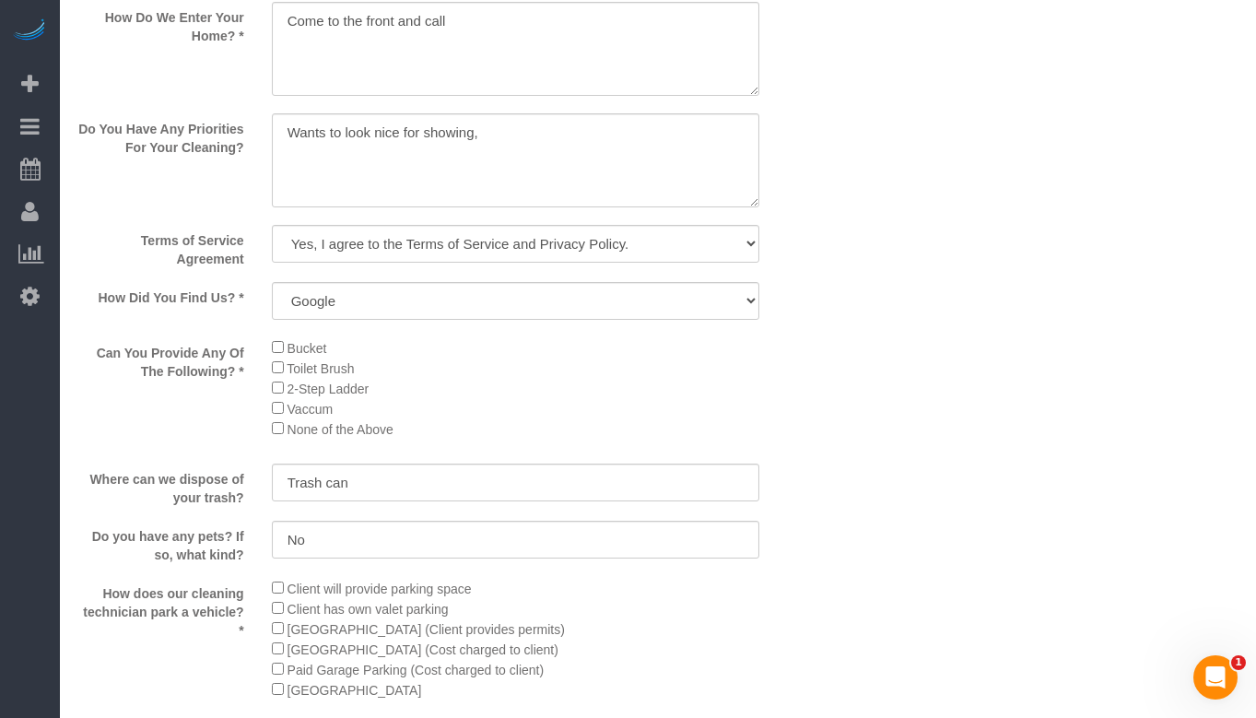
scroll to position [2396, 0]
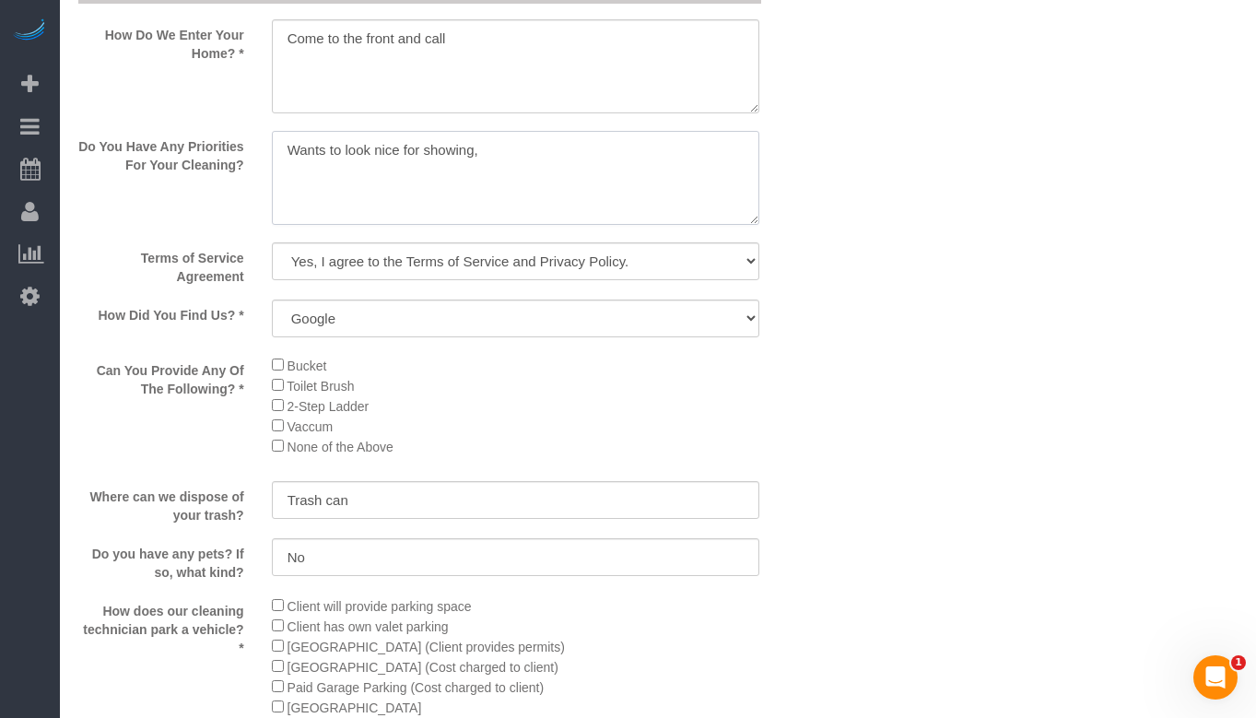
click at [550, 178] on textarea at bounding box center [516, 178] width 488 height 94
type textarea "Wants to look nice for showing"
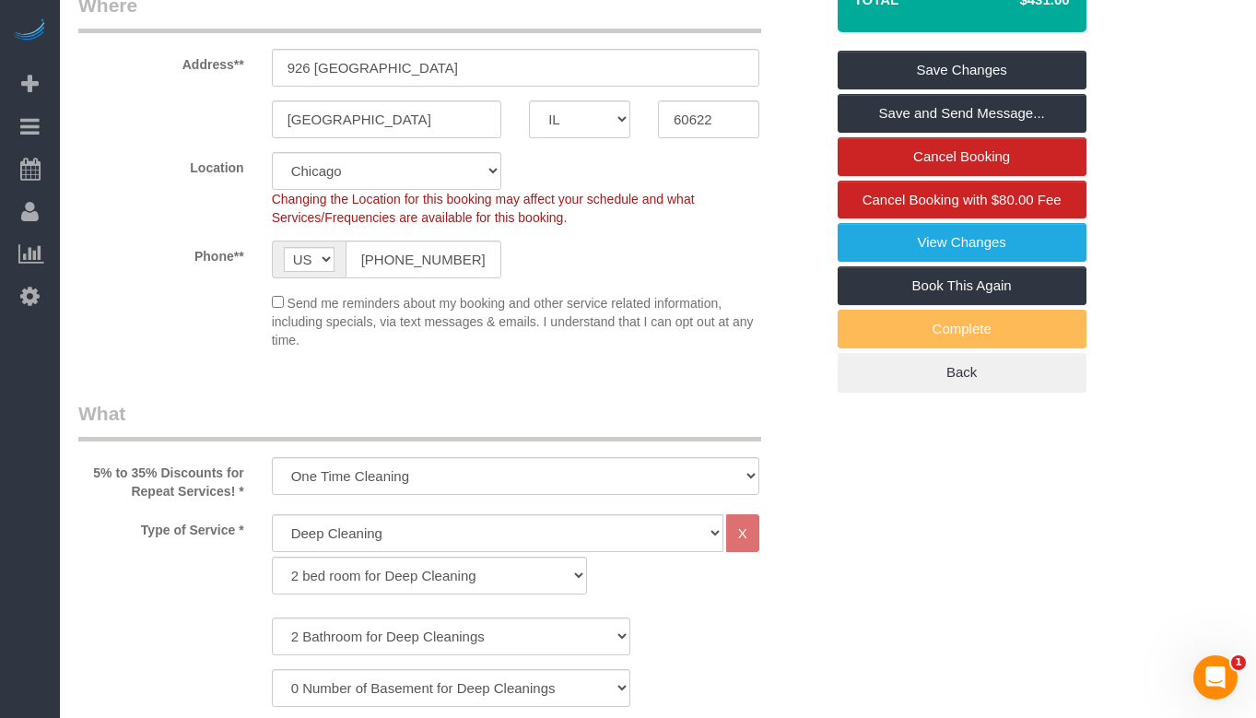
scroll to position [235, 0]
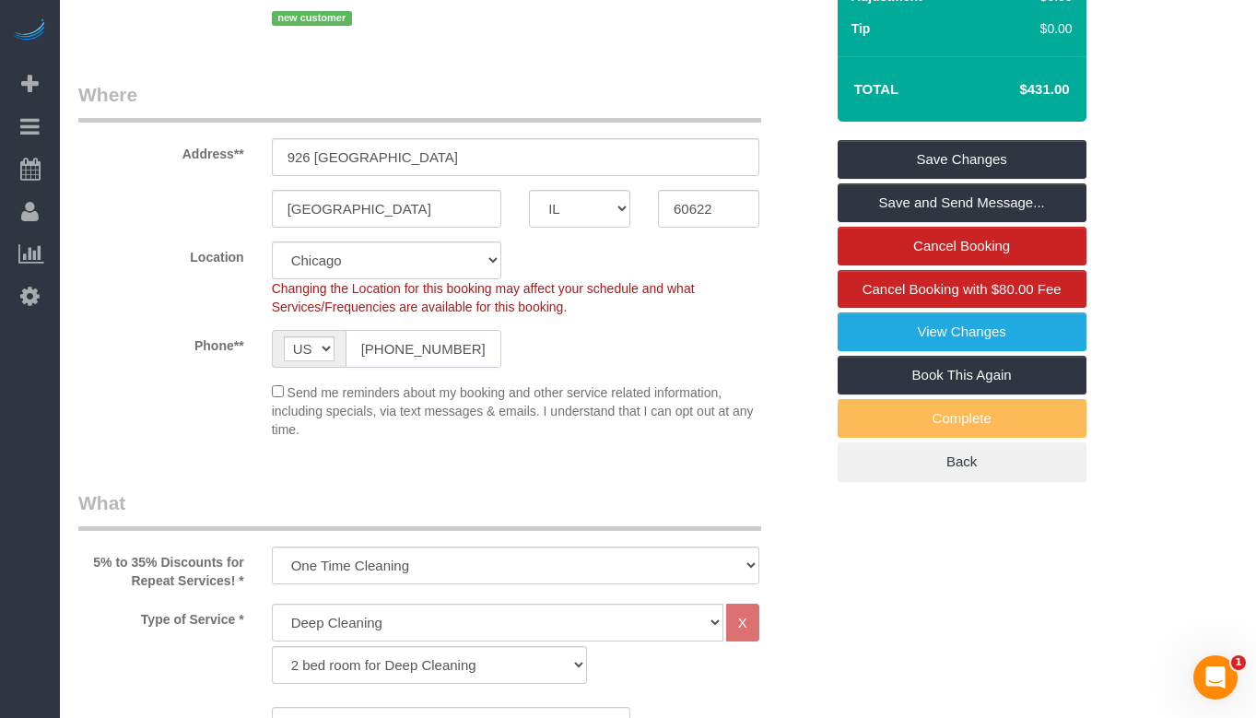
click at [429, 368] on input "+1 224 436 5762" at bounding box center [424, 349] width 157 height 38
click at [582, 437] on span "Send me reminders about my booking and other service related information, inclu…" at bounding box center [513, 411] width 482 height 52
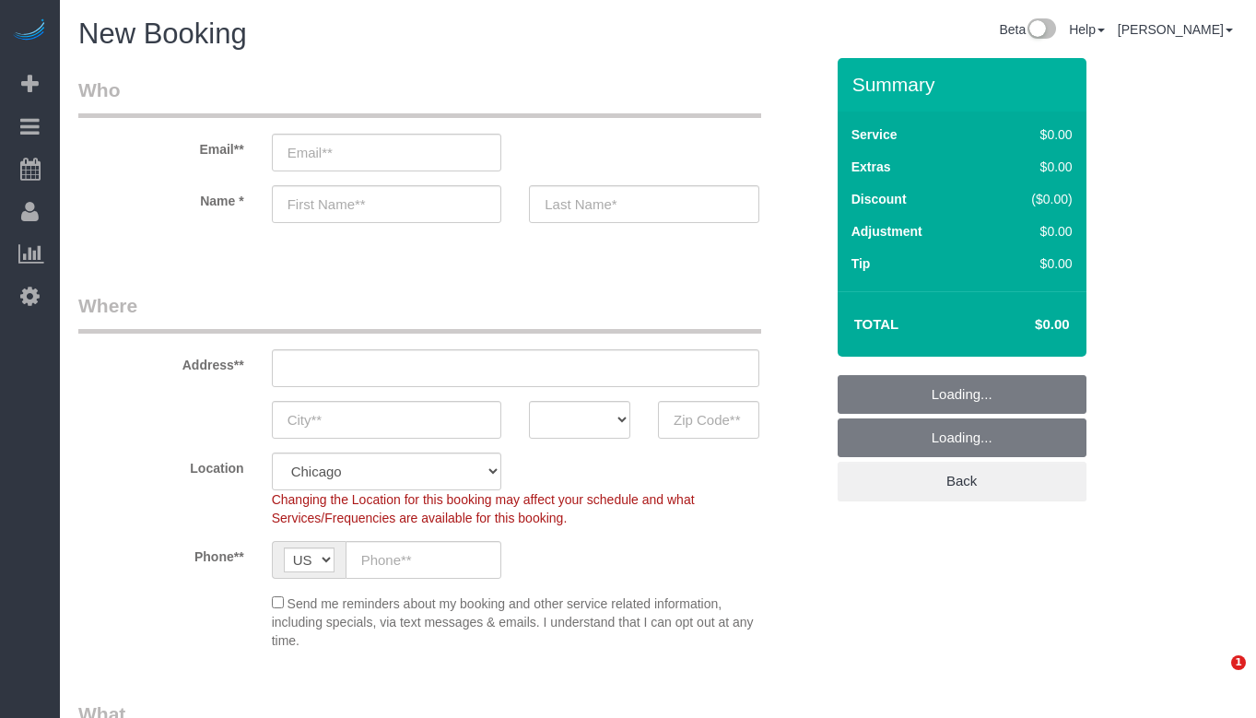
select select "512"
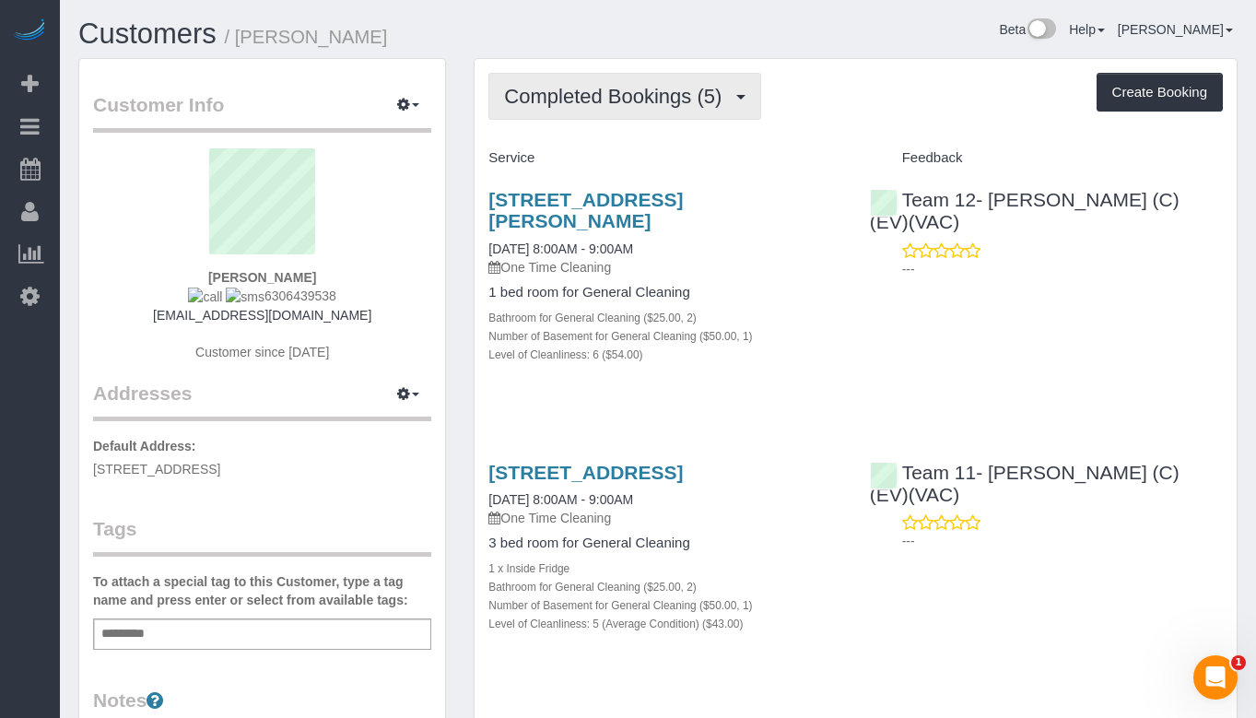
click at [704, 88] on span "Completed Bookings (5)" at bounding box center [617, 96] width 227 height 23
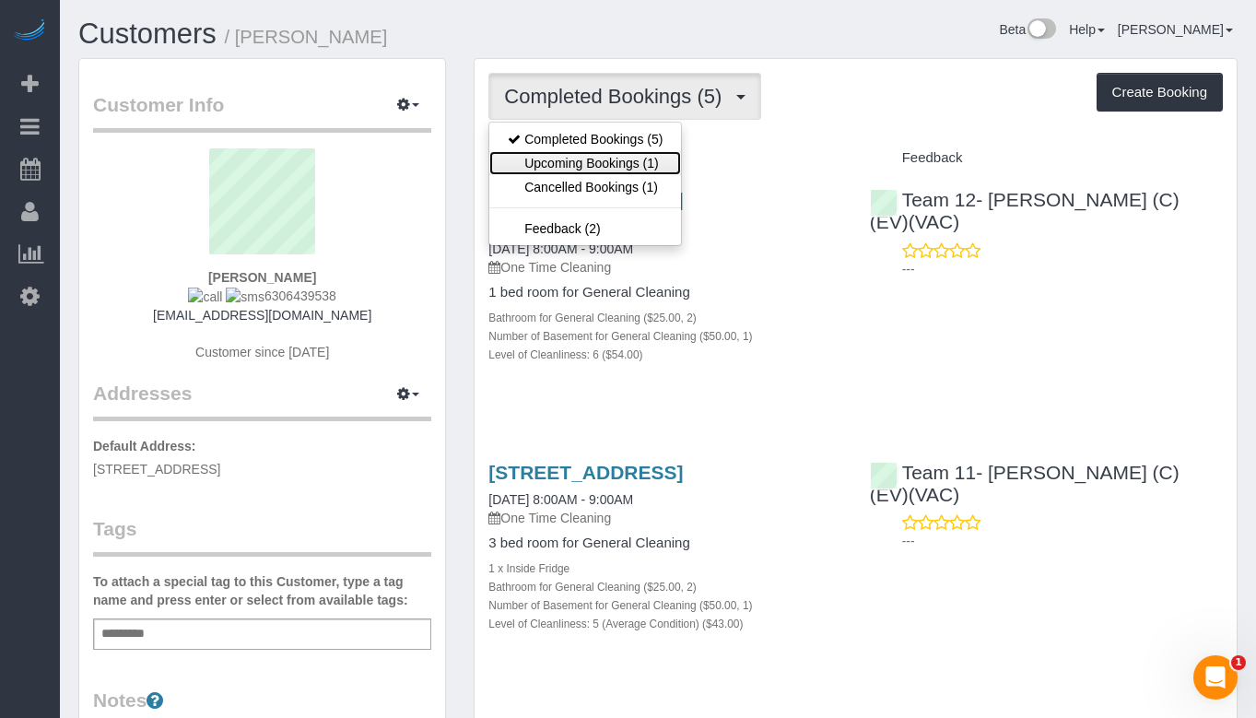
click at [631, 164] on link "Upcoming Bookings (1)" at bounding box center [585, 163] width 192 height 24
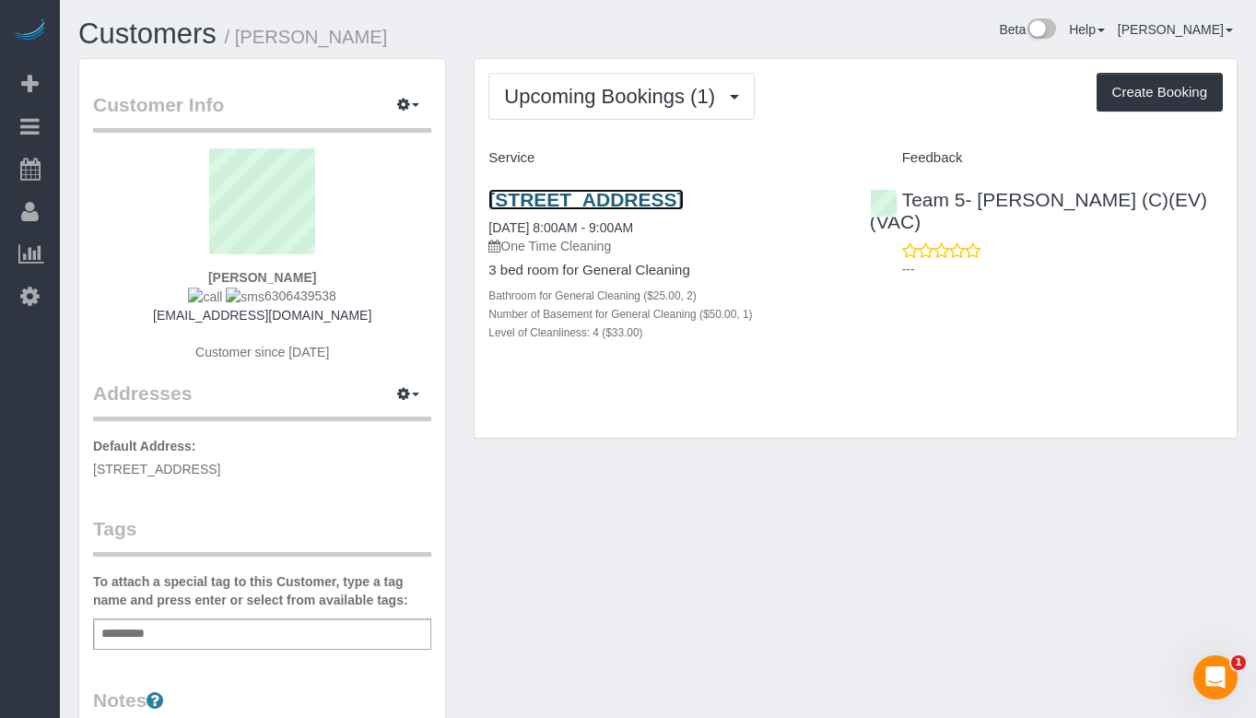
click at [617, 196] on link "2655 Hillside Lane, Evanston, IL 60201" at bounding box center [585, 199] width 194 height 21
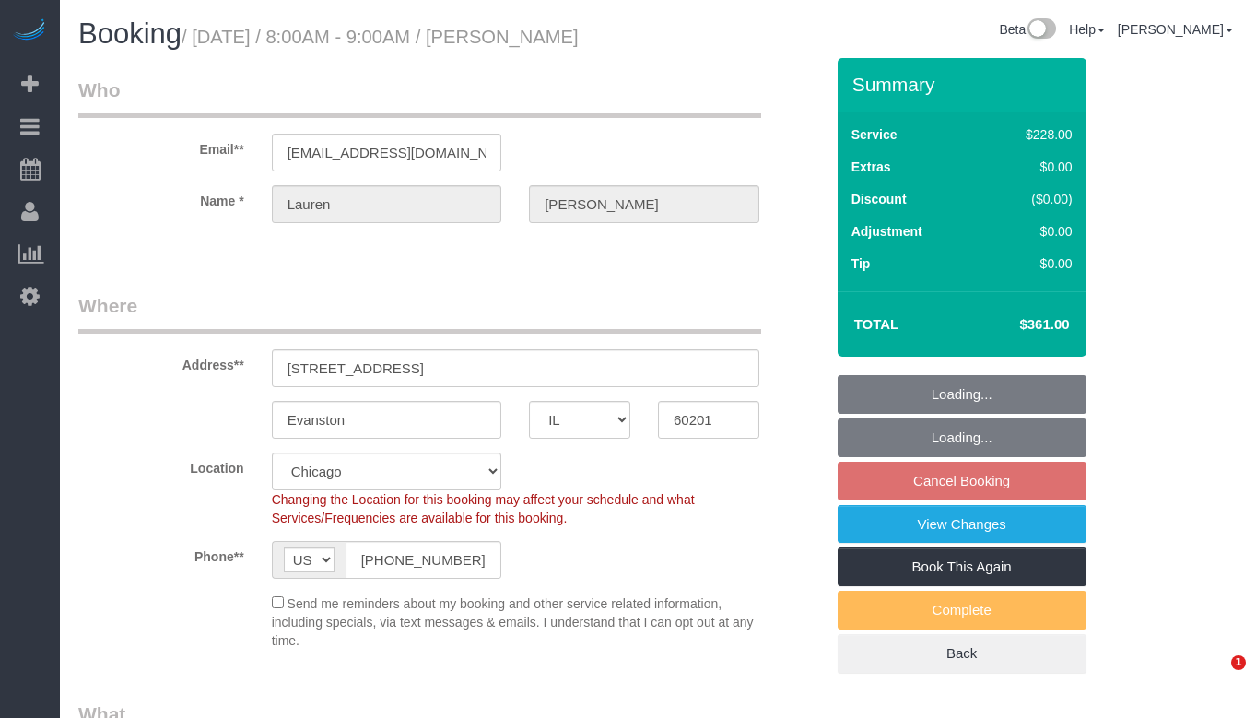
select select "IL"
select select "512"
select select "2"
select select "1"
select select "4"
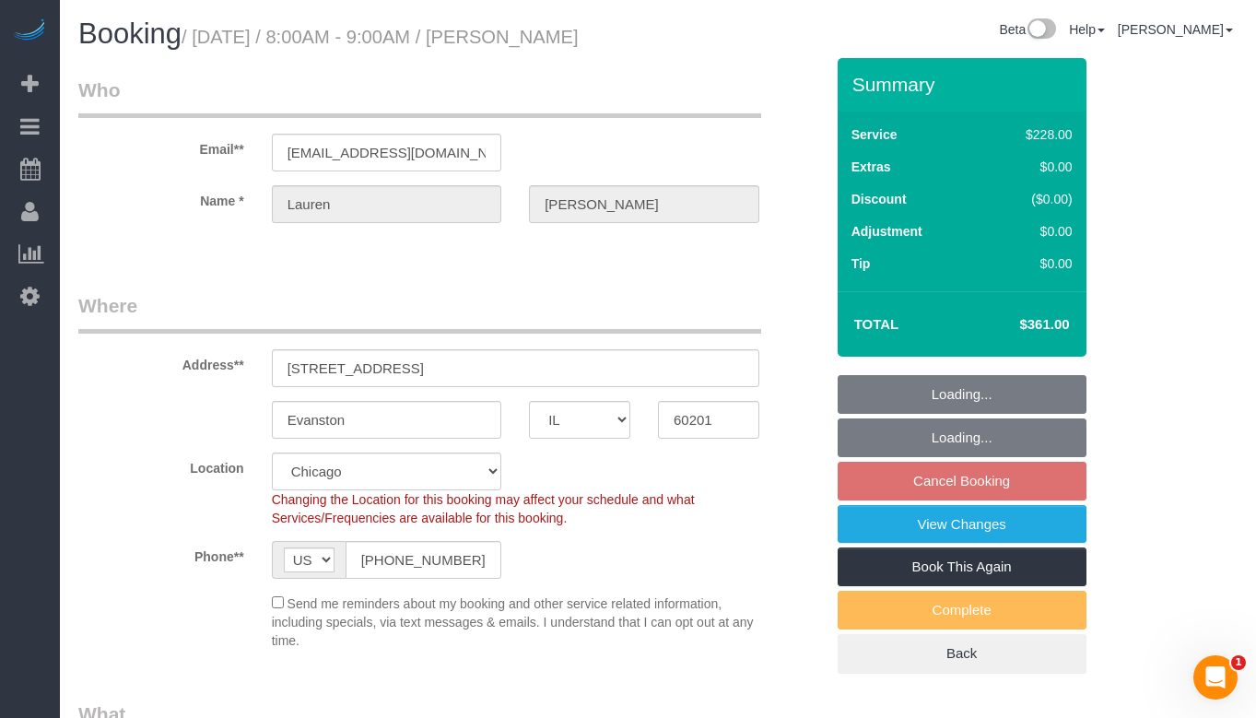
select select "object:730"
select select "2"
select select "1"
select select "4"
select select "spot1"
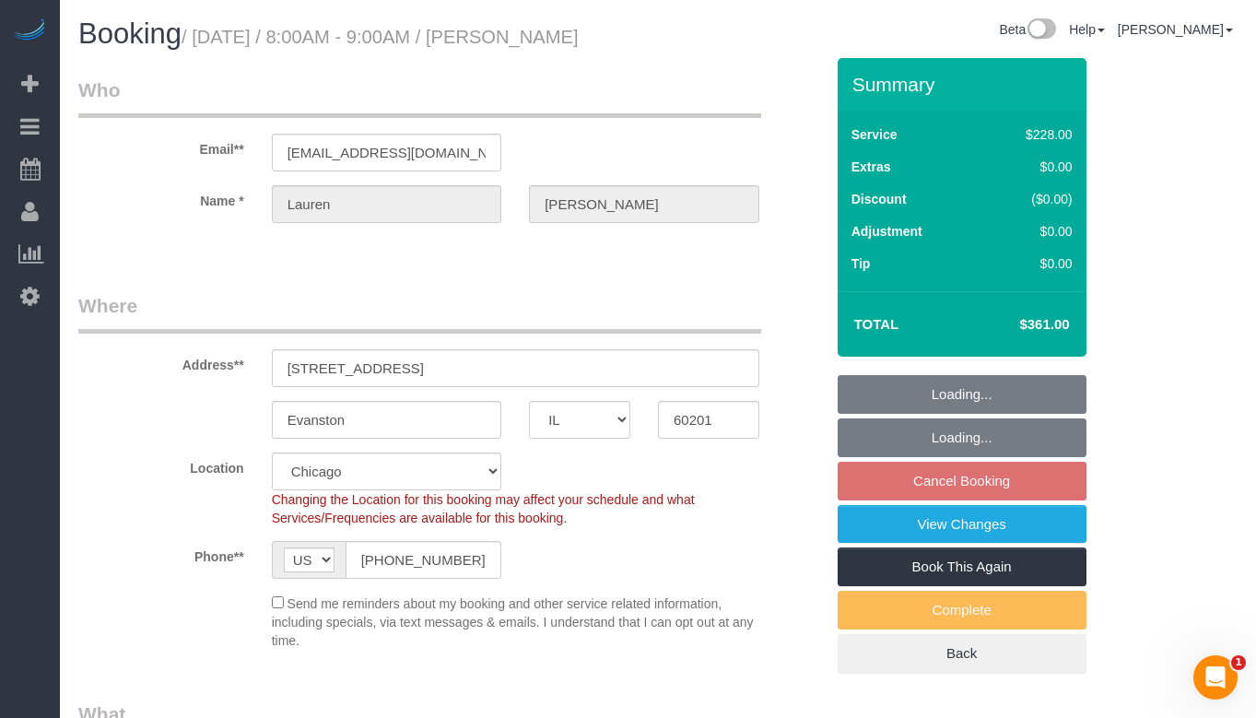
select select "number:1"
select select "number:69"
select select "number:139"
select select "number:104"
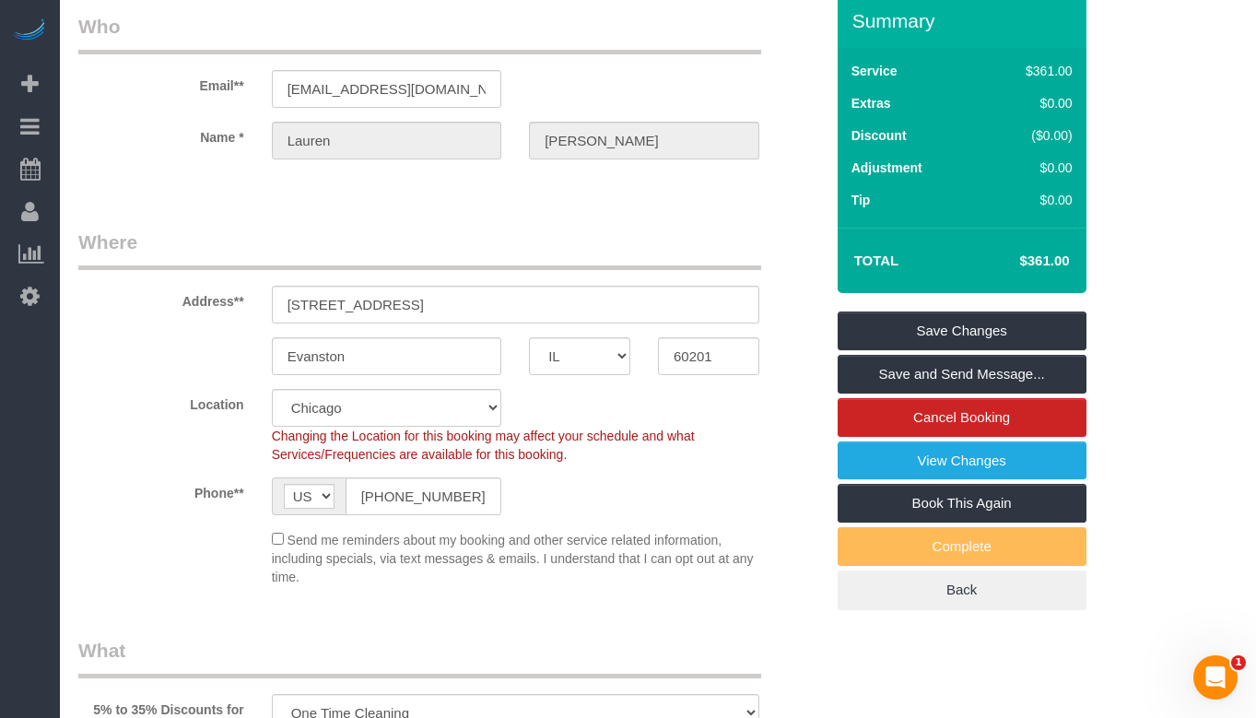
scroll to position [92, 0]
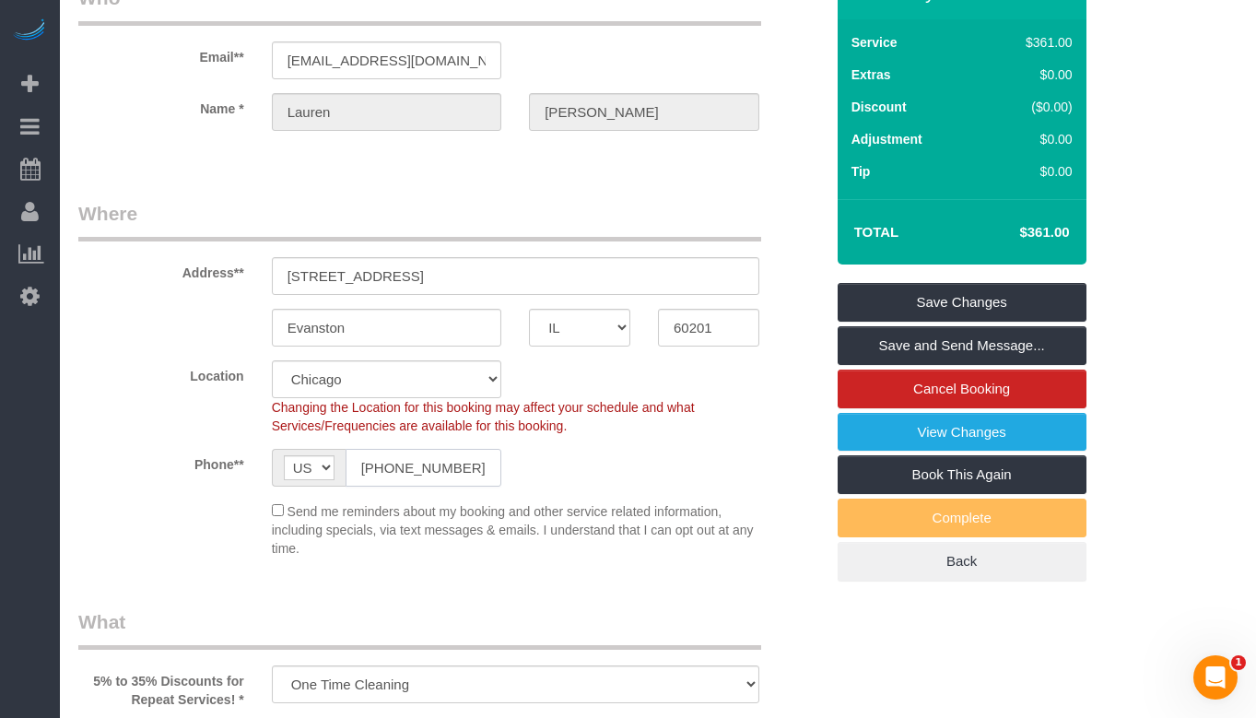
click at [486, 471] on input "(630) 643-9538" at bounding box center [424, 468] width 157 height 38
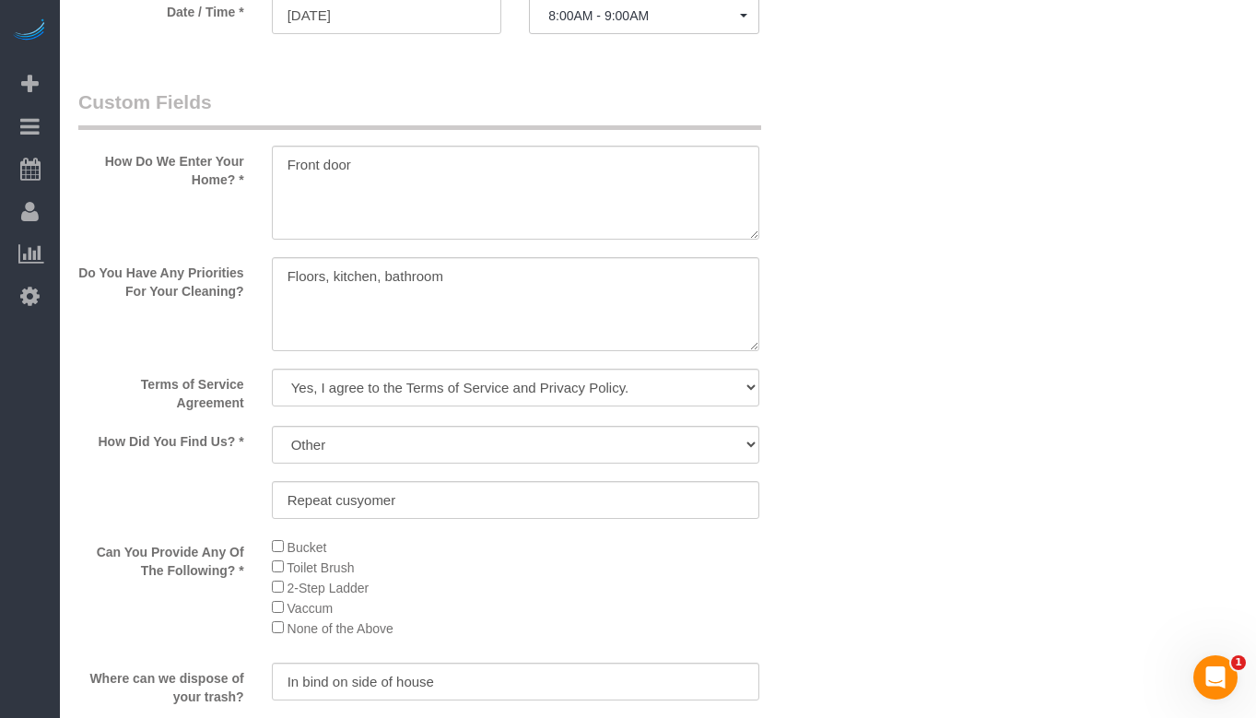
scroll to position [2143, 0]
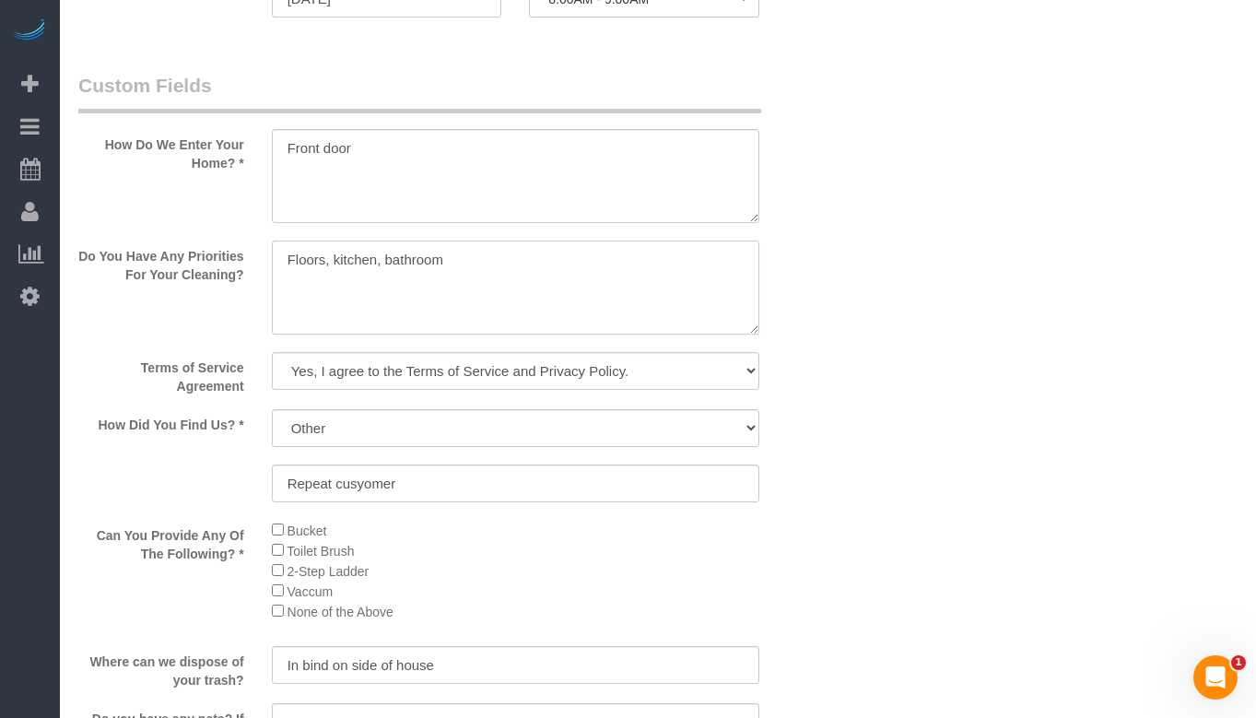
click at [485, 261] on textarea at bounding box center [516, 288] width 488 height 94
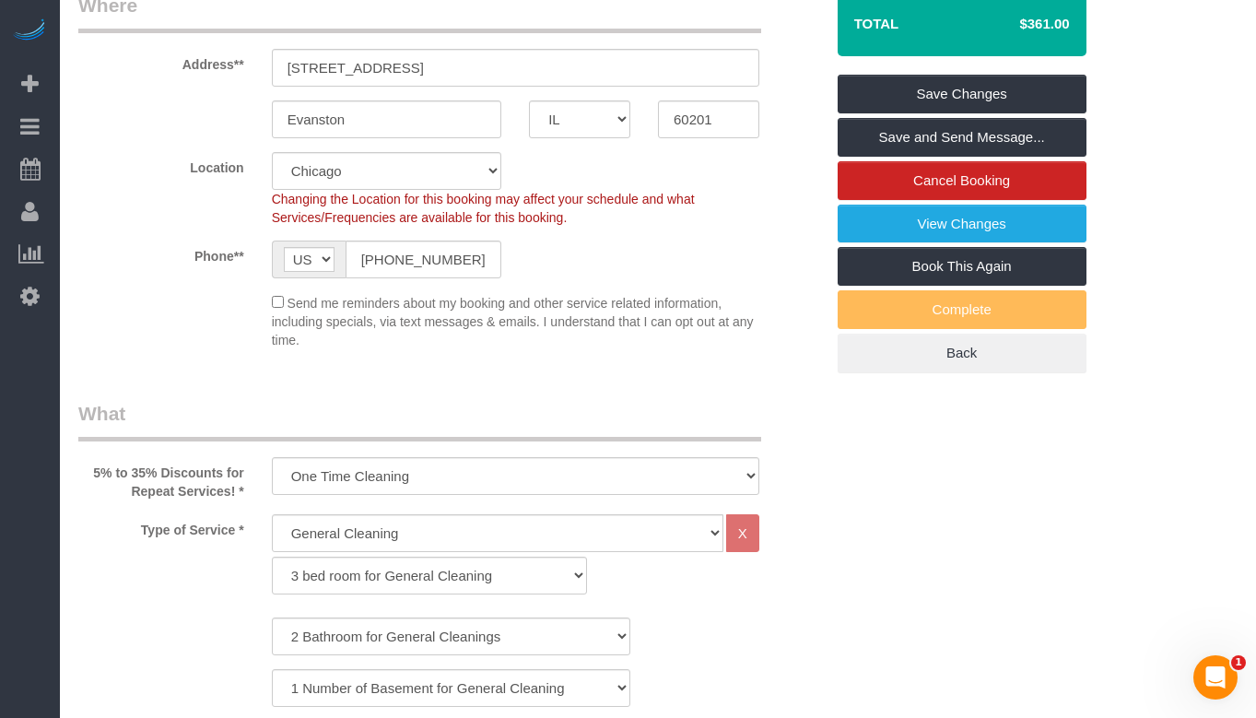
scroll to position [300, 0]
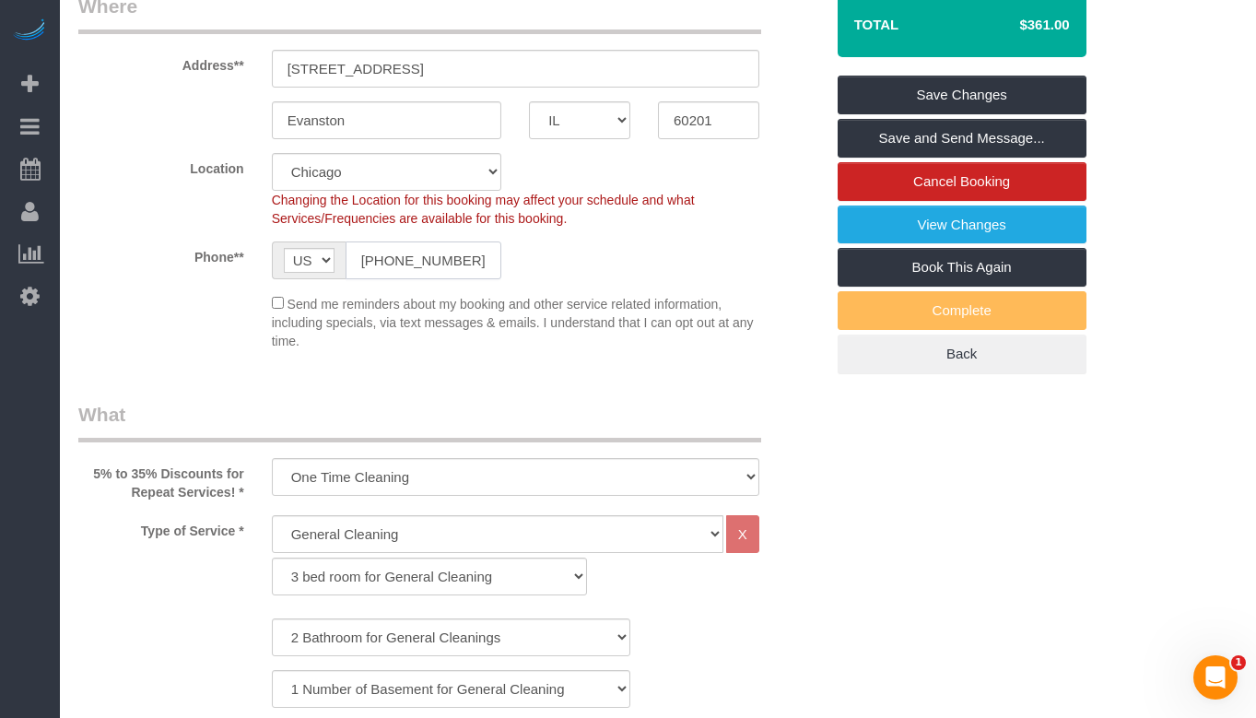
click at [399, 250] on input "(630) 643-9538" at bounding box center [424, 260] width 157 height 38
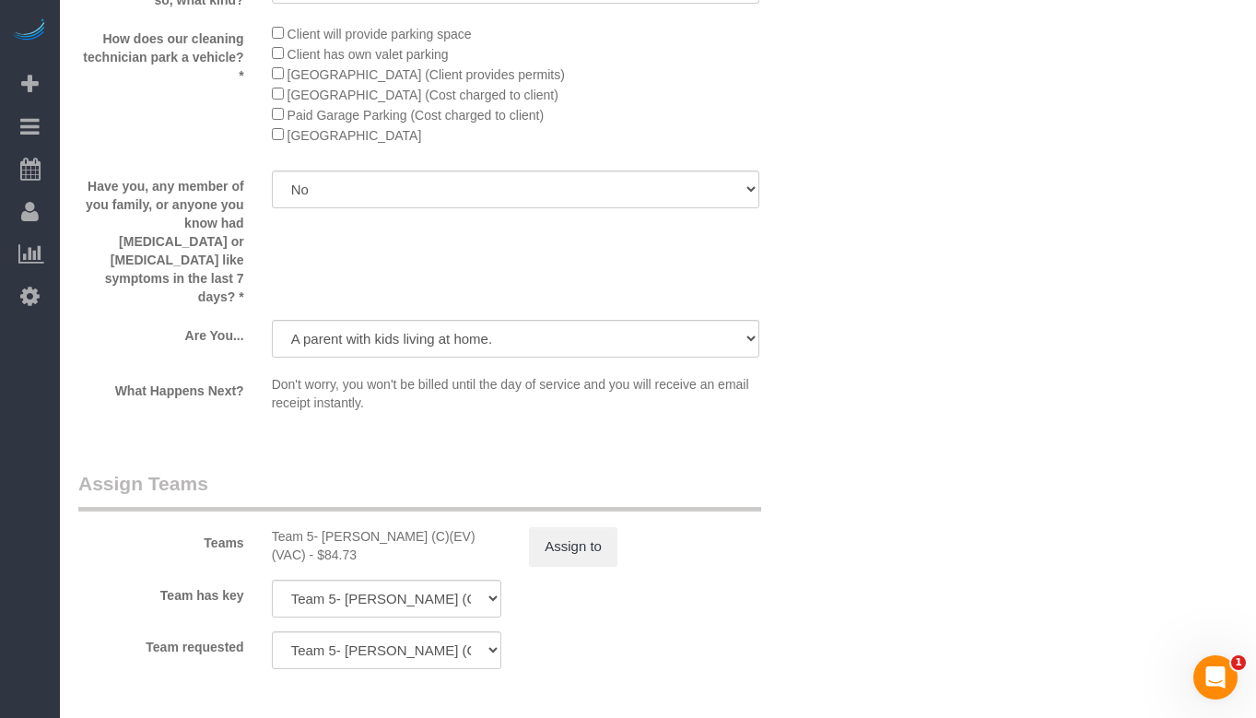
scroll to position [0, 0]
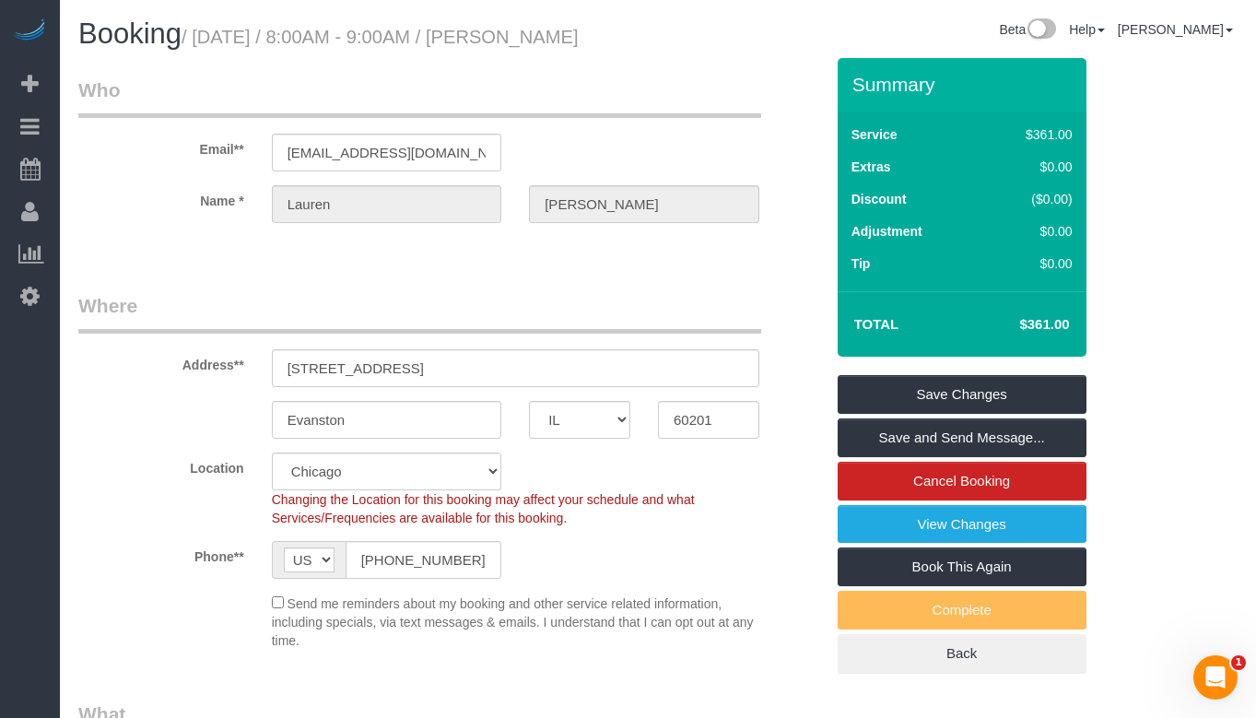
click at [586, 294] on legend "Where" at bounding box center [419, 312] width 683 height 41
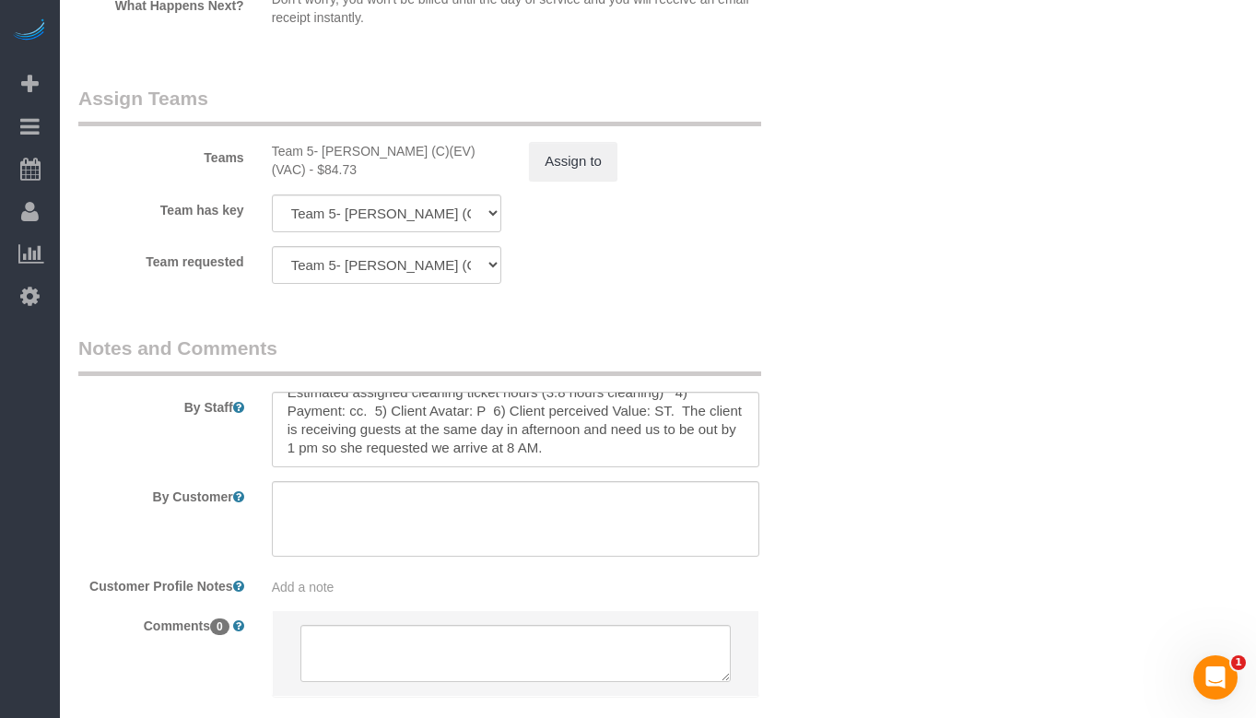
scroll to position [3341, 0]
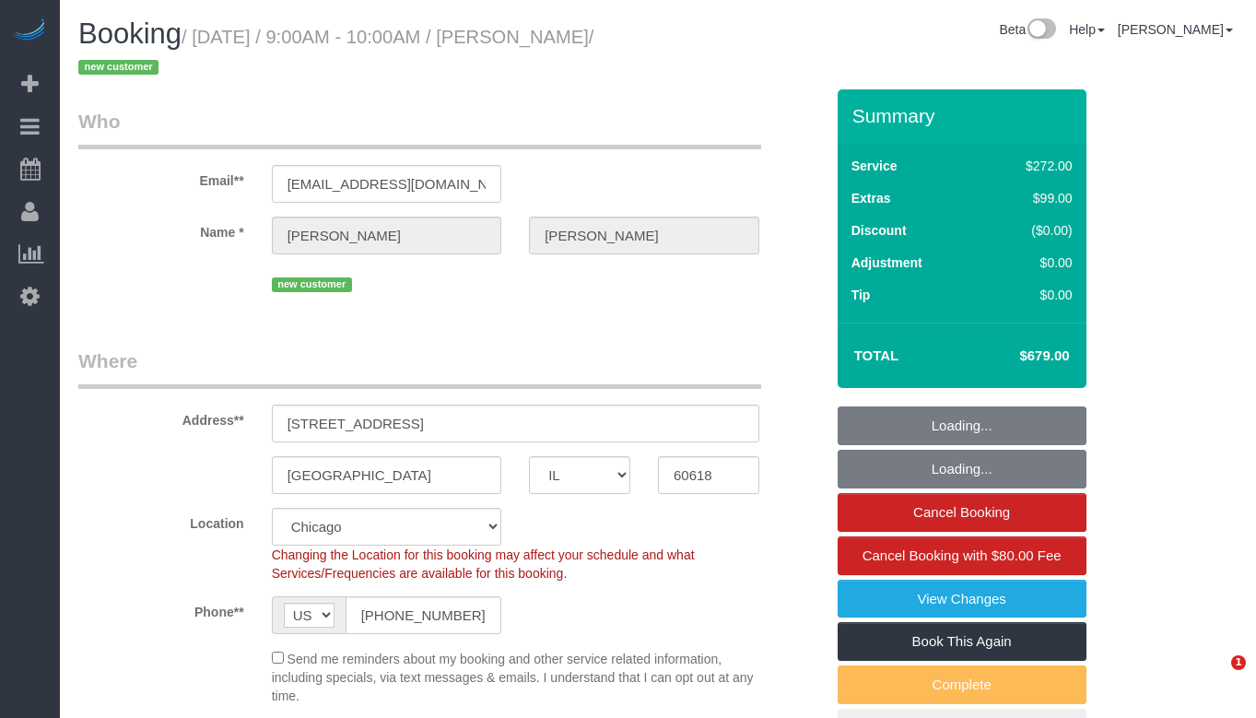
select select "IL"
select select "514"
select select "5"
select select "number:1"
select select "number:69"
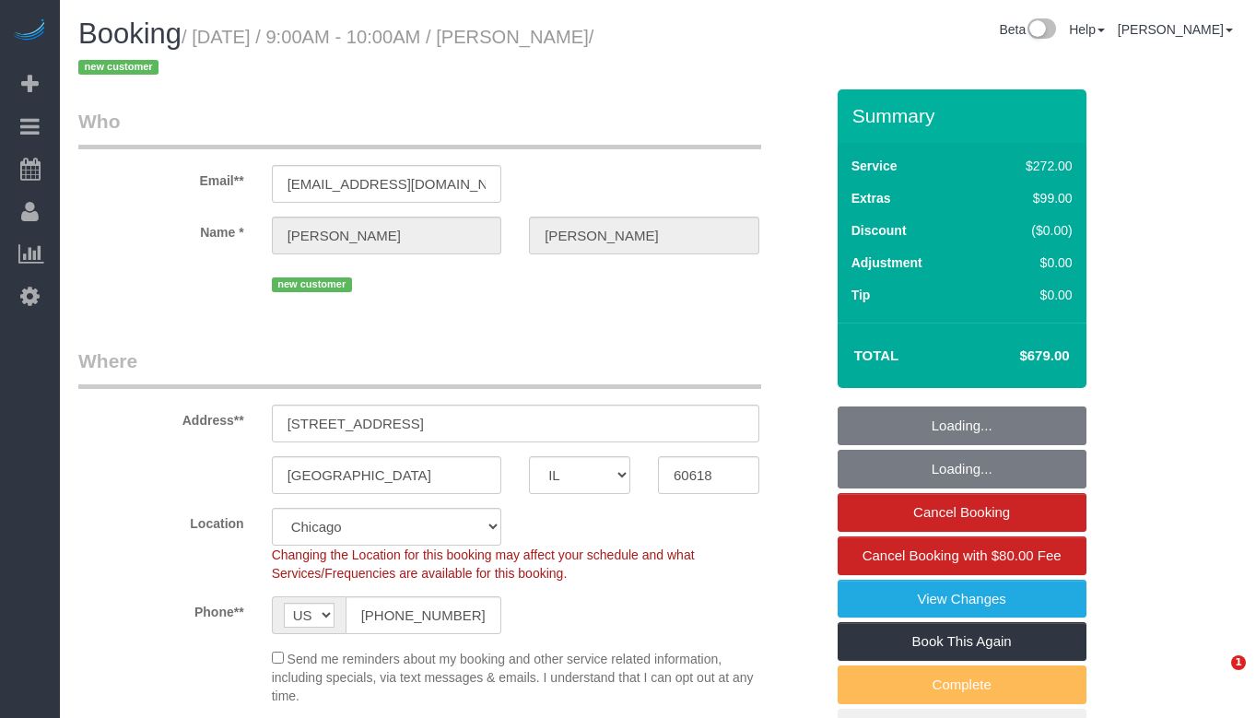
select select "number:139"
select select "number:106"
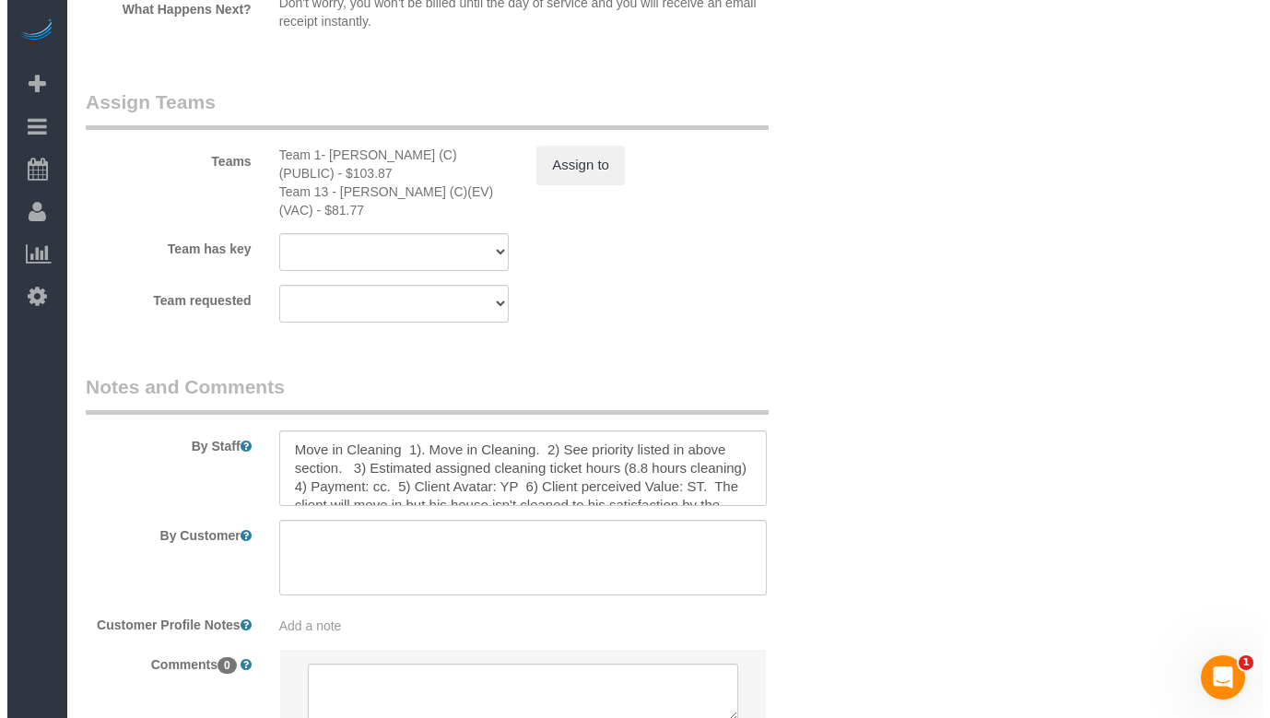
scroll to position [3628, 0]
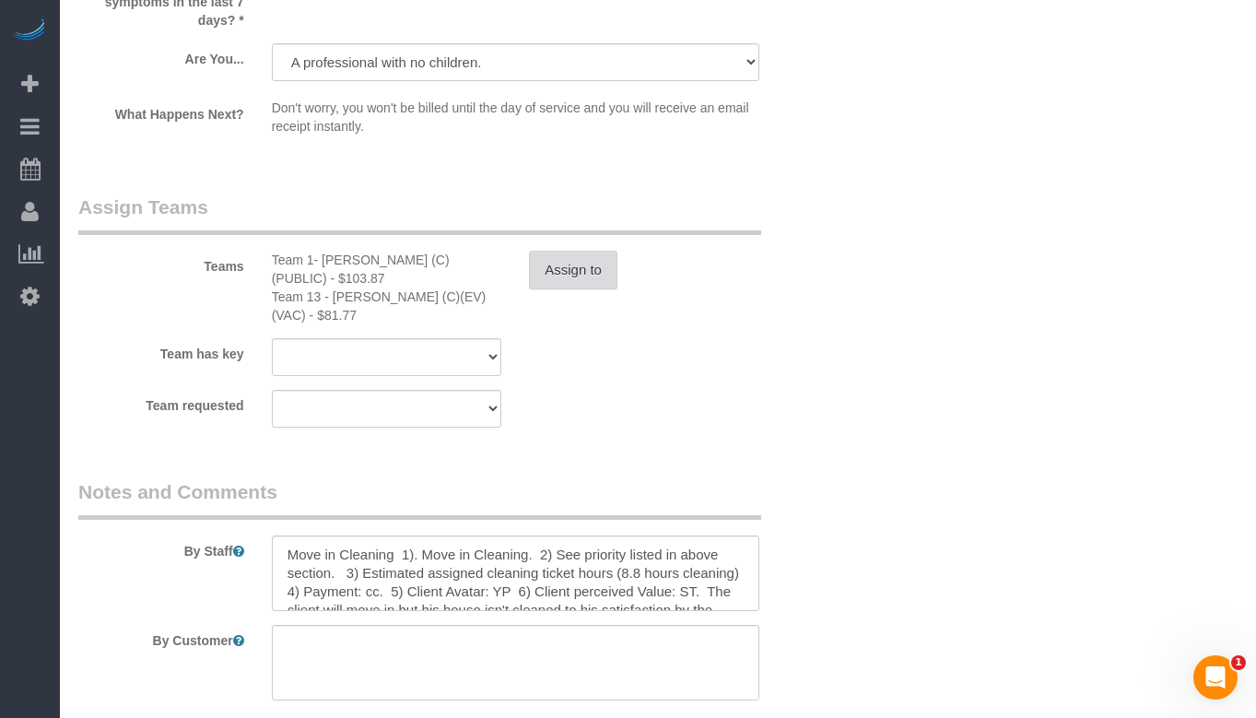
click at [574, 251] on button "Assign to" at bounding box center [573, 270] width 88 height 39
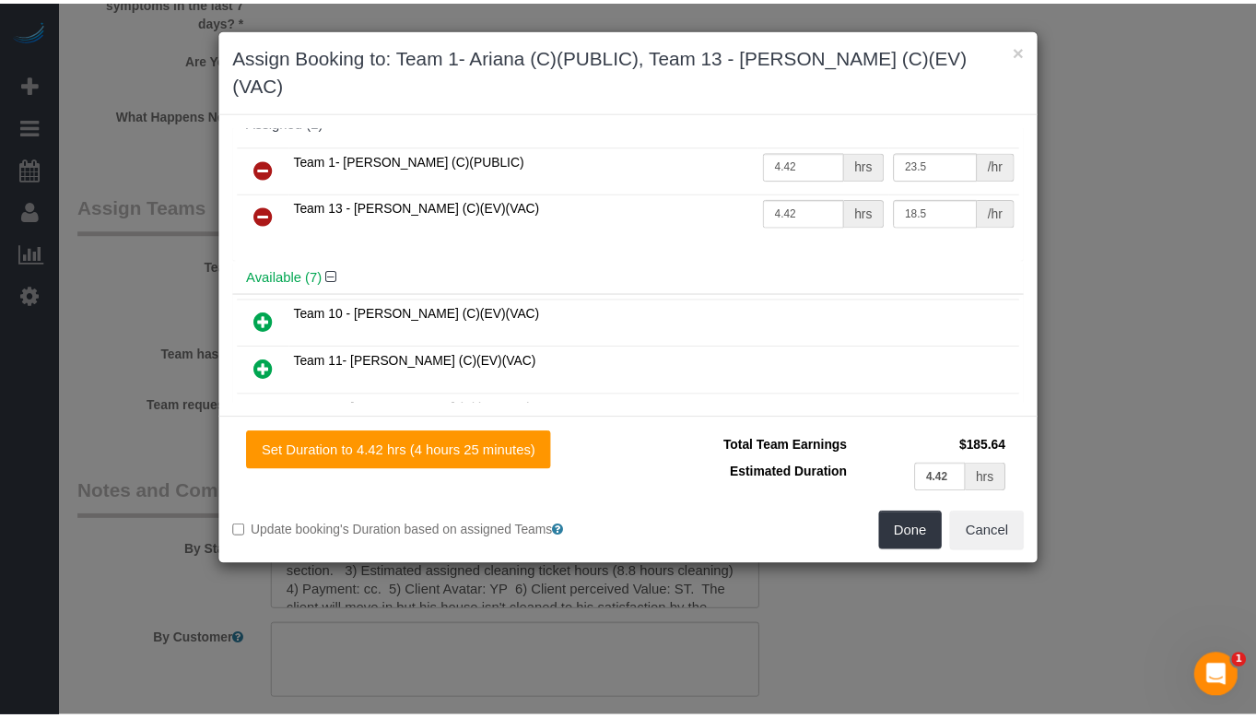
scroll to position [0, 0]
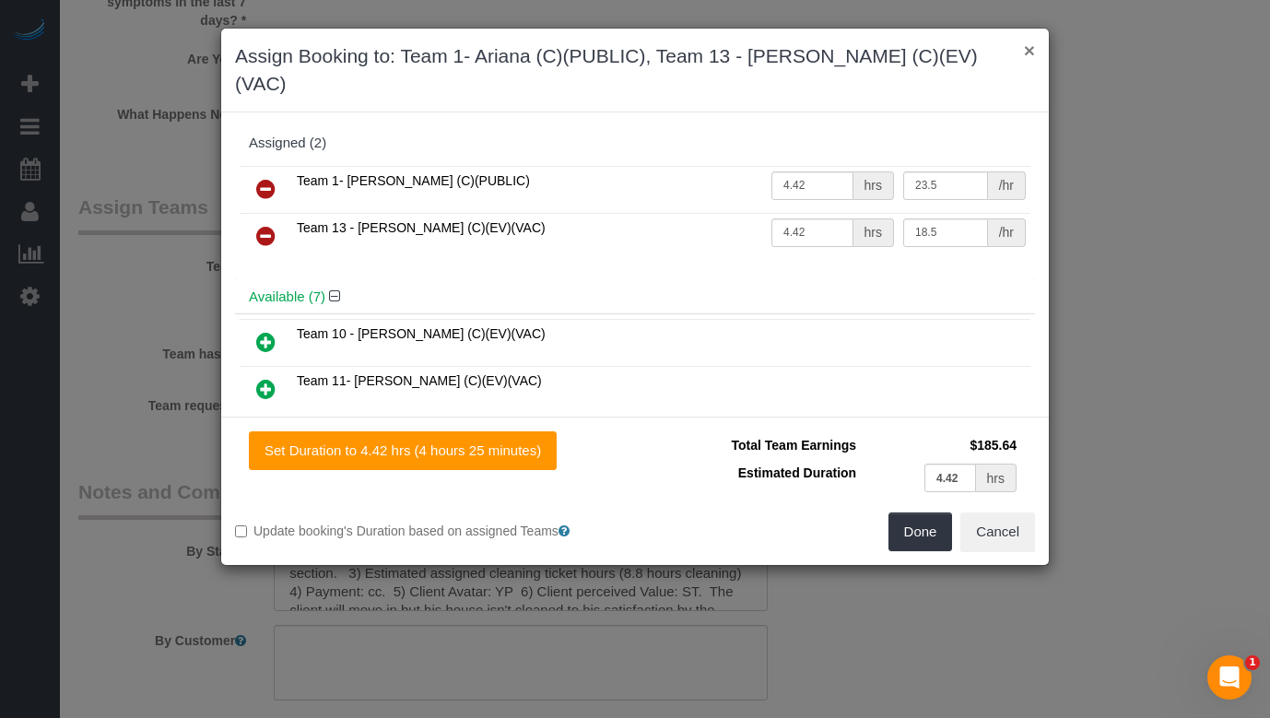
click at [1025, 46] on button "×" at bounding box center [1029, 50] width 11 height 19
